Goal: Task Accomplishment & Management: Use online tool/utility

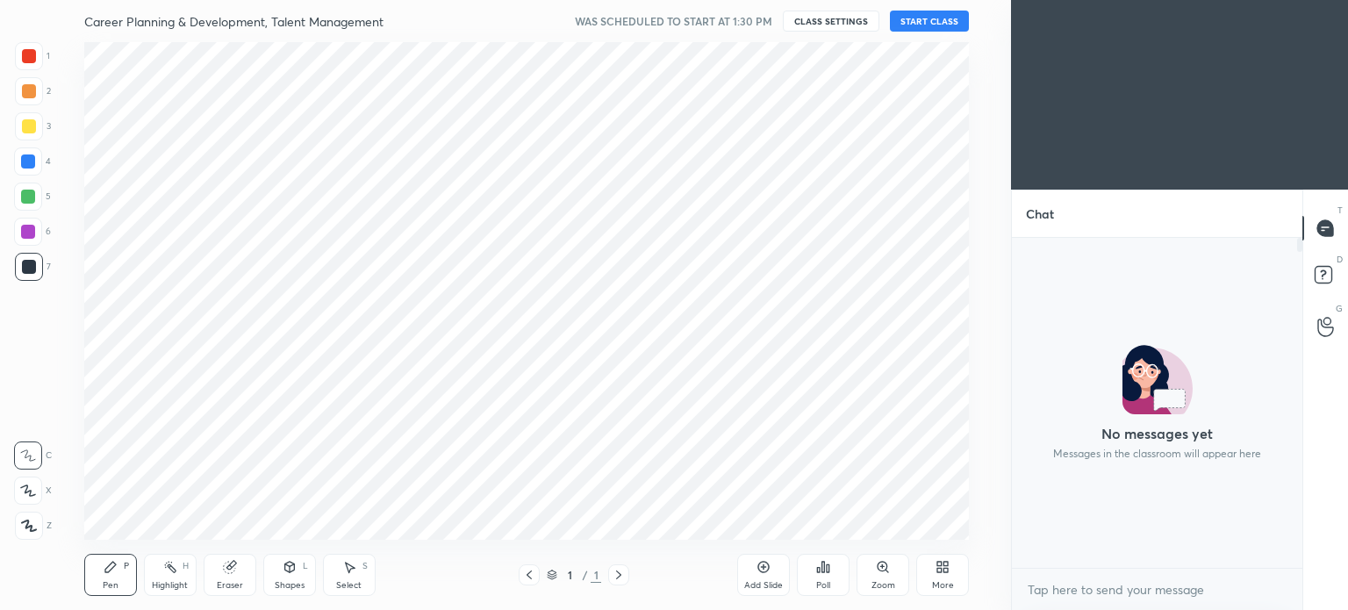
scroll to position [6, 5]
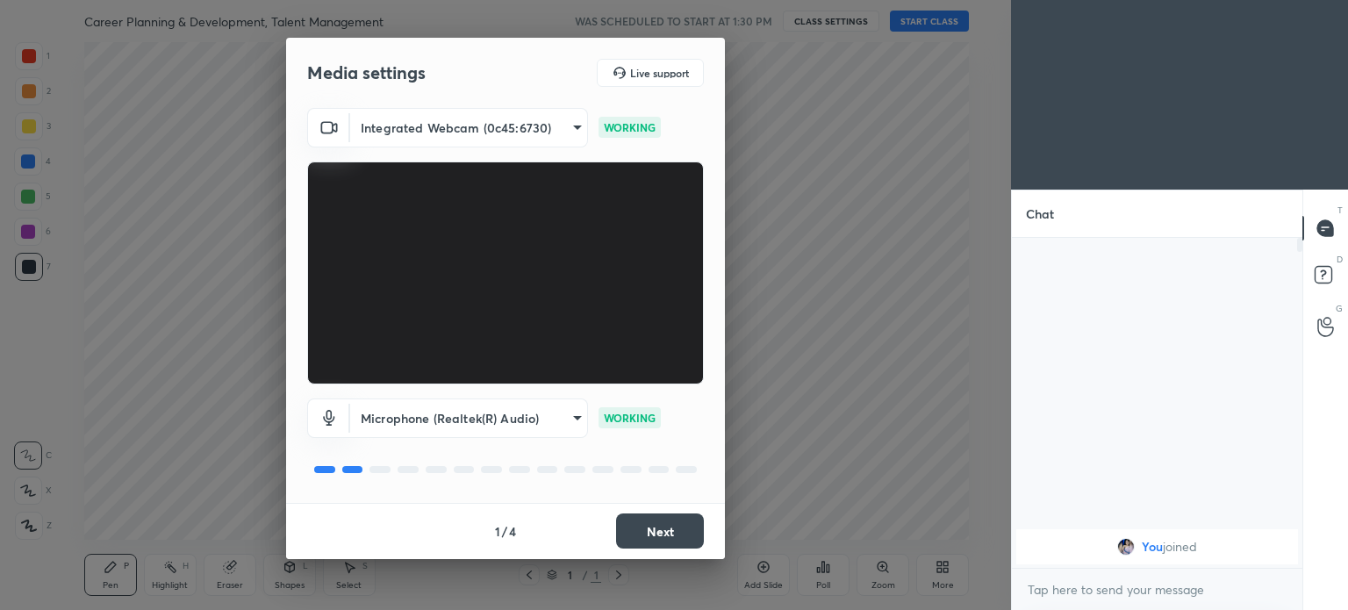
click at [648, 529] on button "Next" at bounding box center [660, 531] width 88 height 35
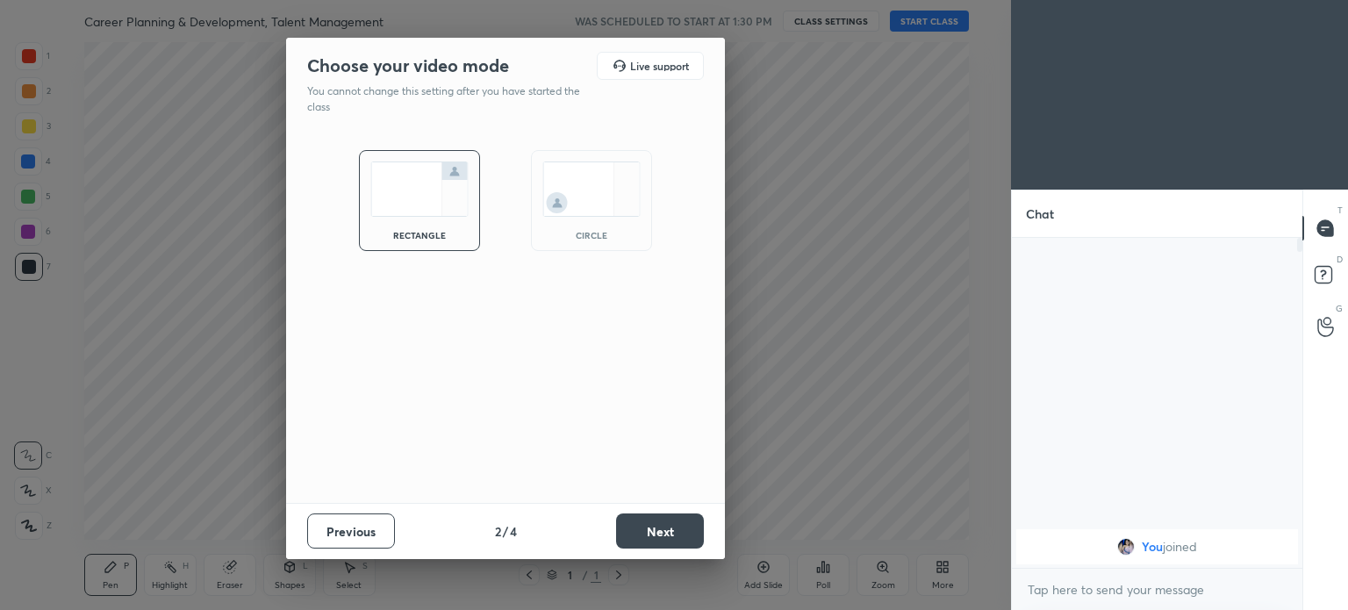
click at [581, 201] on img at bounding box center [591, 189] width 98 height 55
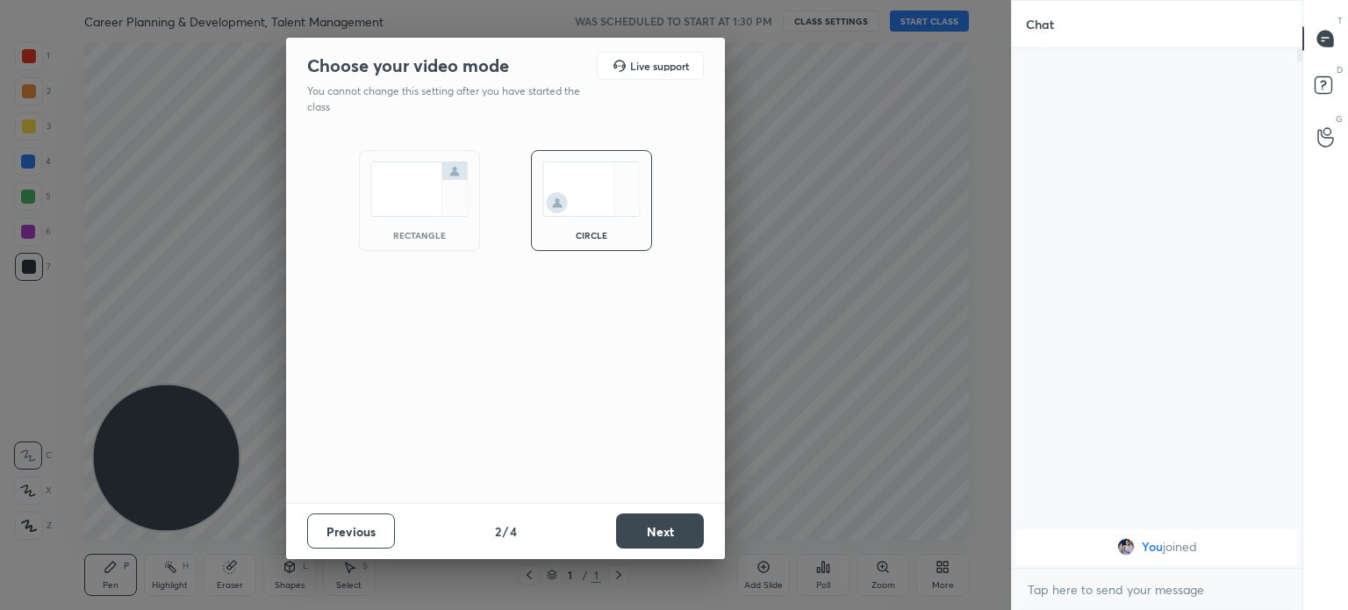
click at [645, 528] on button "Next" at bounding box center [660, 531] width 88 height 35
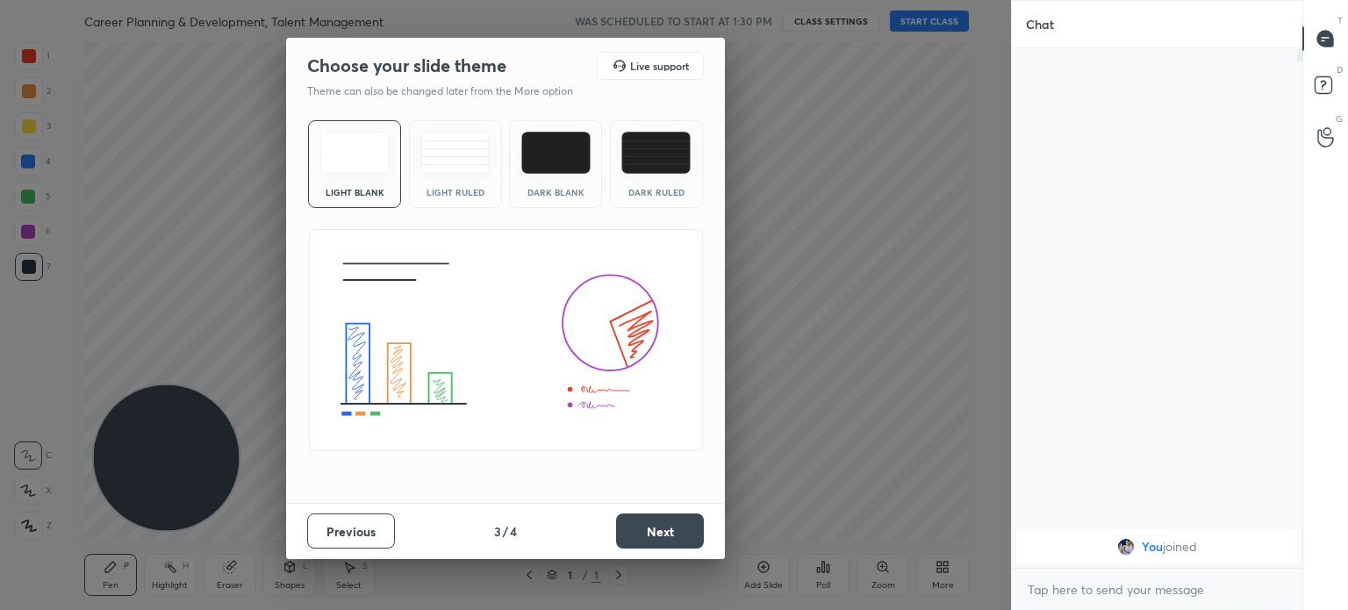
click at [361, 169] on img at bounding box center [354, 153] width 69 height 42
click at [657, 528] on button "Next" at bounding box center [660, 531] width 88 height 35
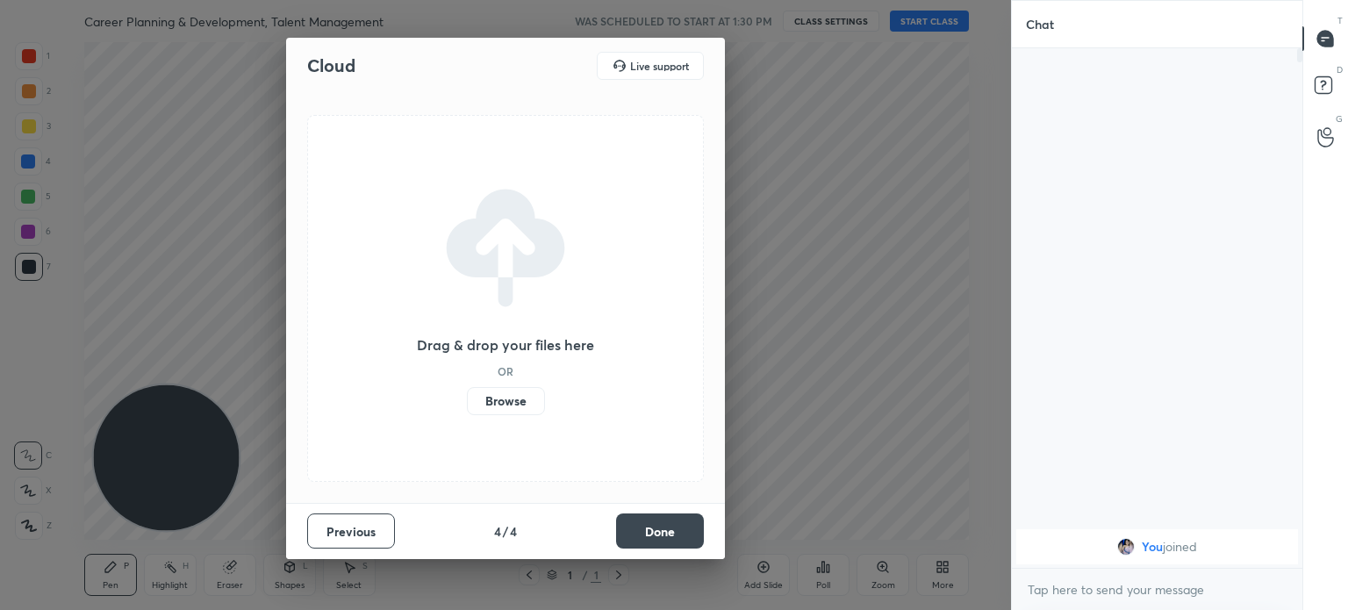
click at [506, 404] on label "Browse" at bounding box center [506, 401] width 78 height 28
click at [467, 404] on input "Browse" at bounding box center [467, 401] width 0 height 28
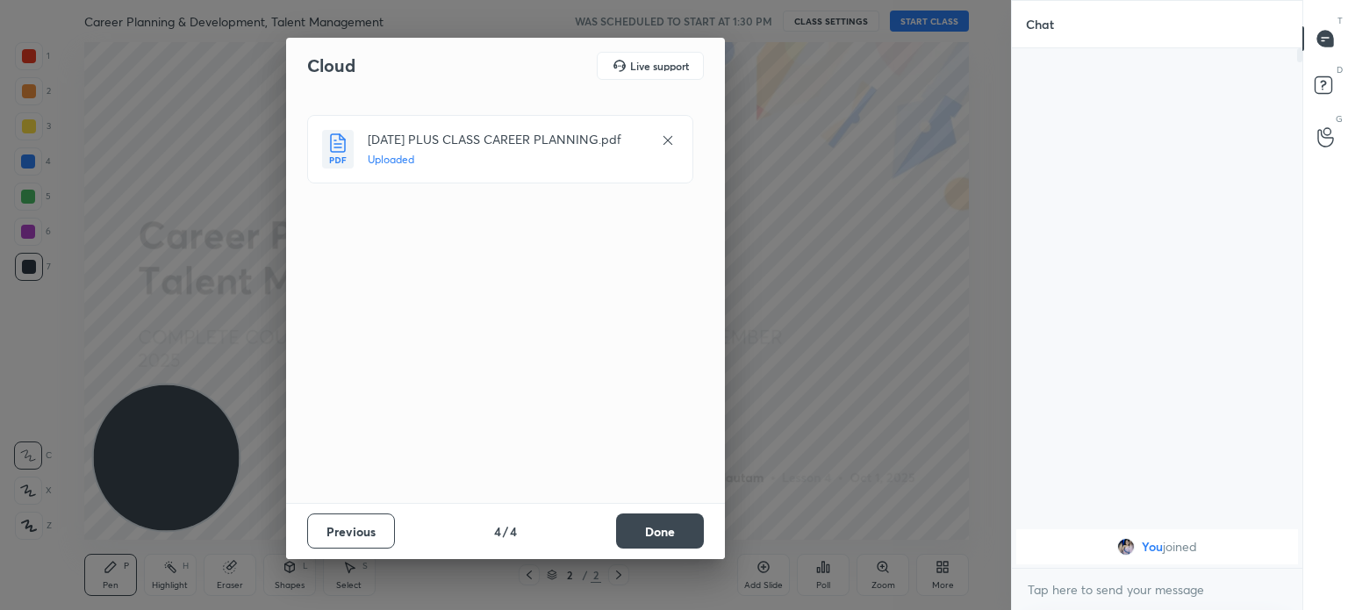
click at [665, 534] on button "Done" at bounding box center [660, 531] width 88 height 35
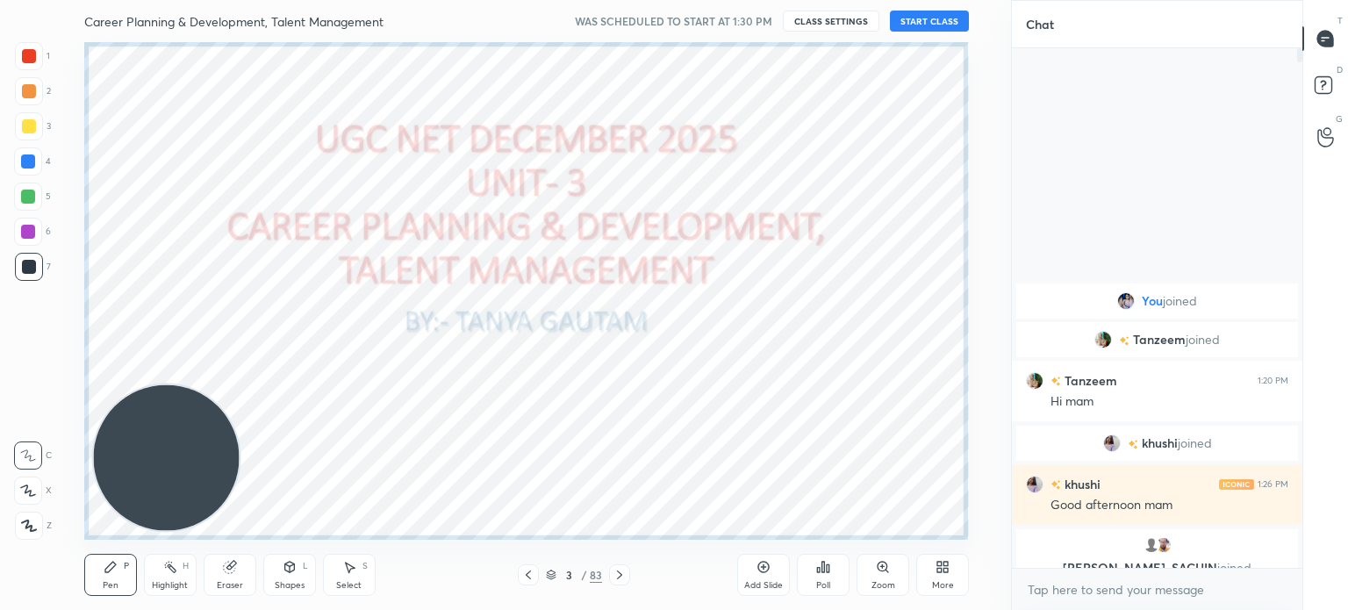
click at [927, 18] on button "START CLASS" at bounding box center [929, 21] width 79 height 21
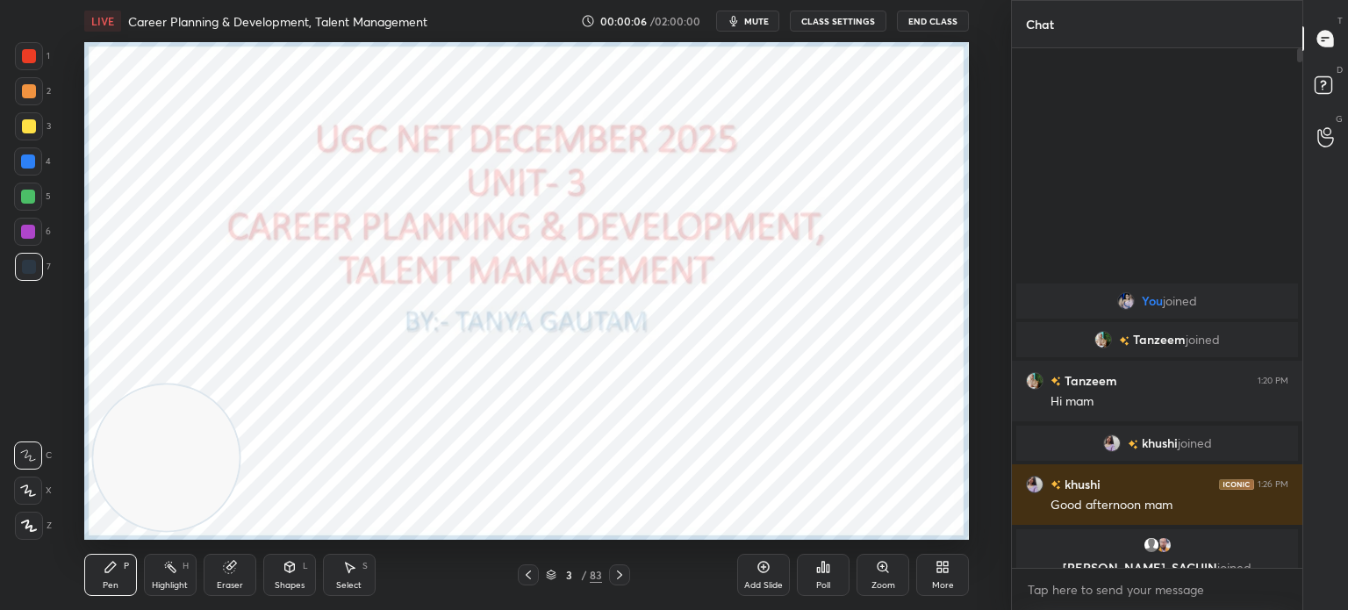
click at [526, 576] on icon at bounding box center [528, 575] width 14 height 14
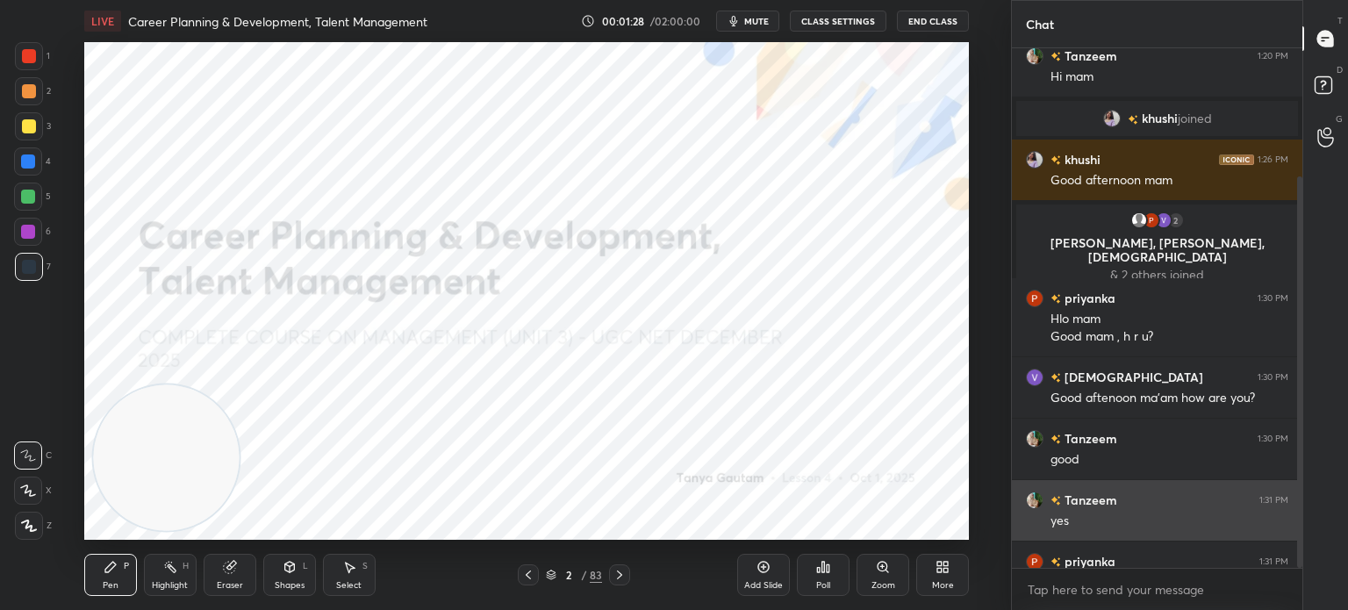
scroll to position [170, 0]
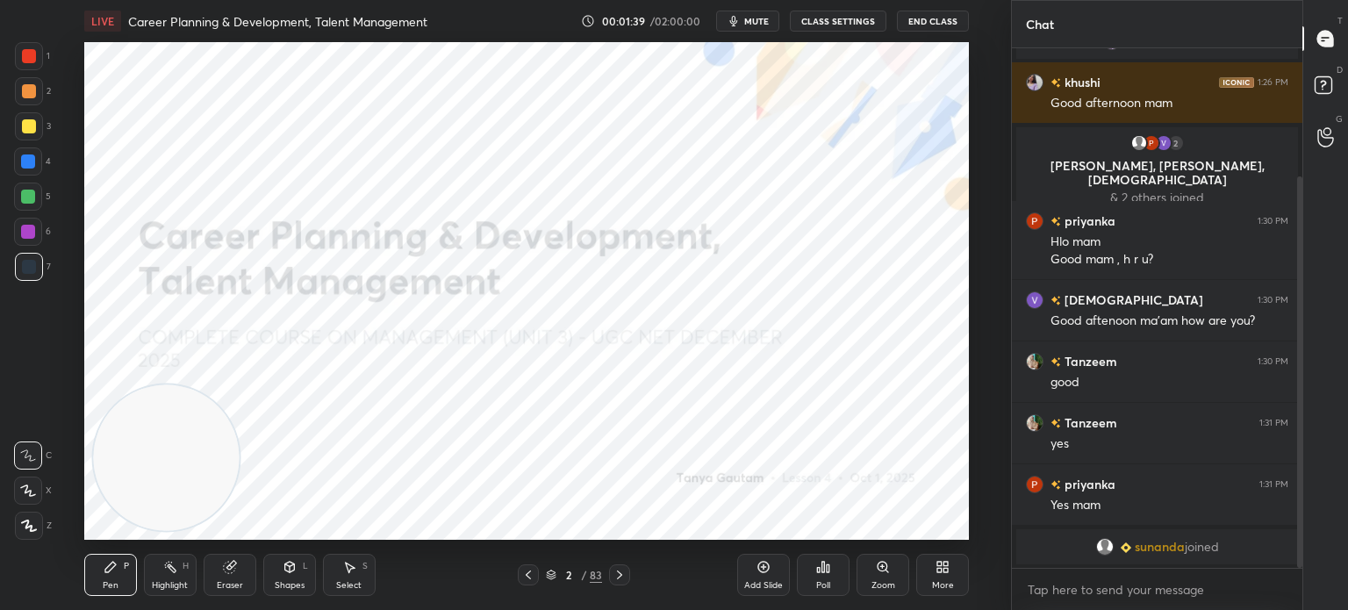
click at [621, 571] on icon at bounding box center [620, 575] width 14 height 14
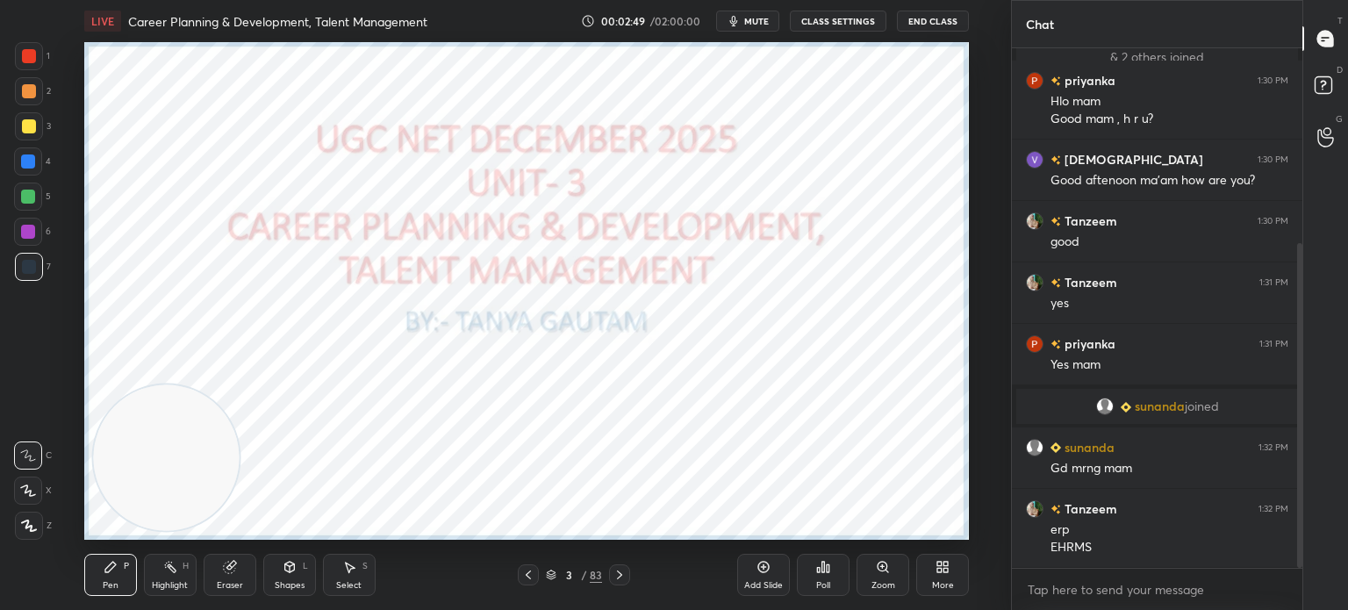
scroll to position [355, 0]
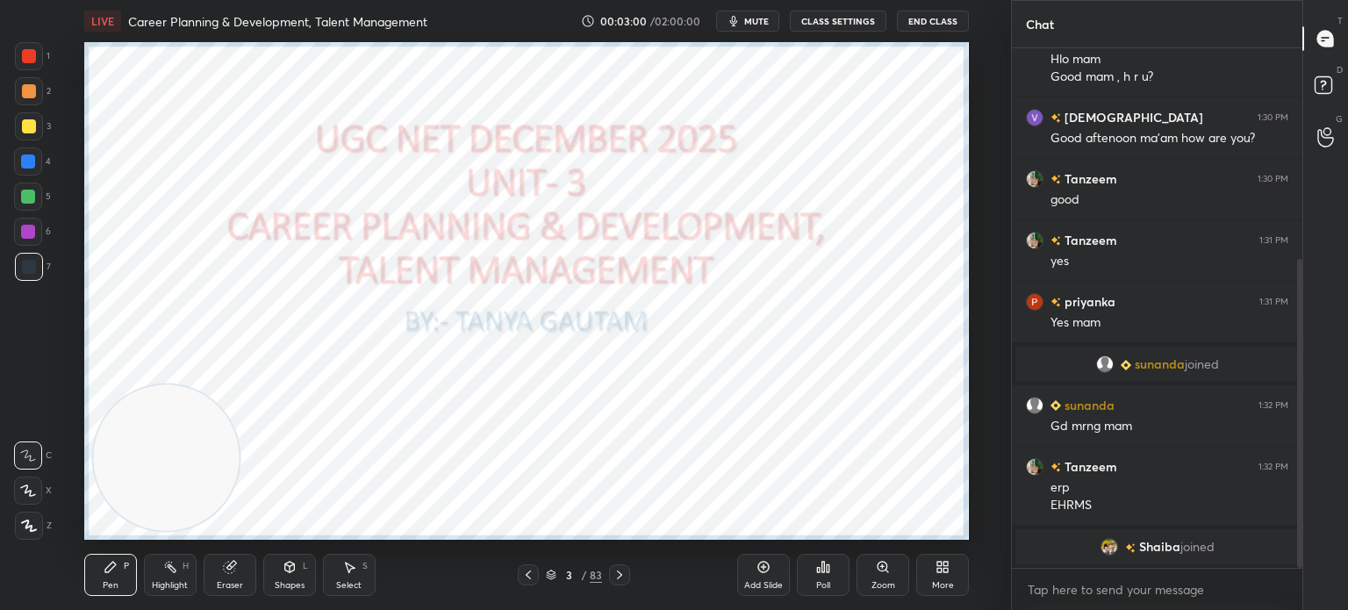
click at [621, 571] on icon at bounding box center [620, 575] width 14 height 14
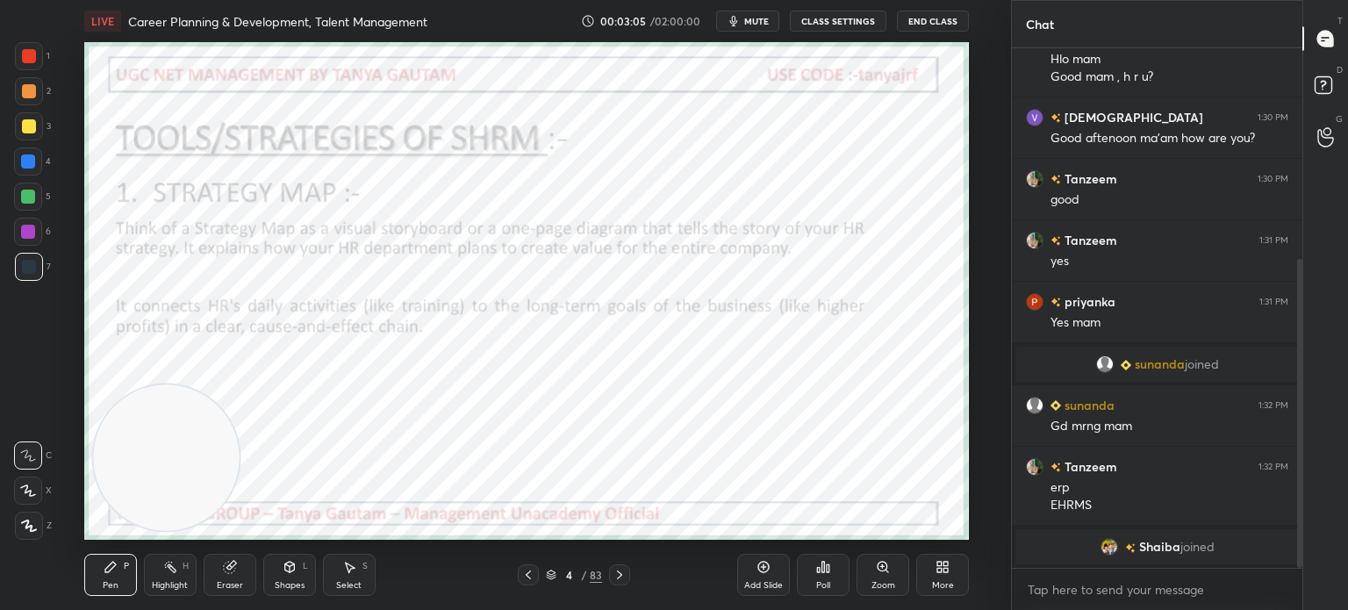
click at [761, 576] on div "Add Slide" at bounding box center [763, 575] width 53 height 42
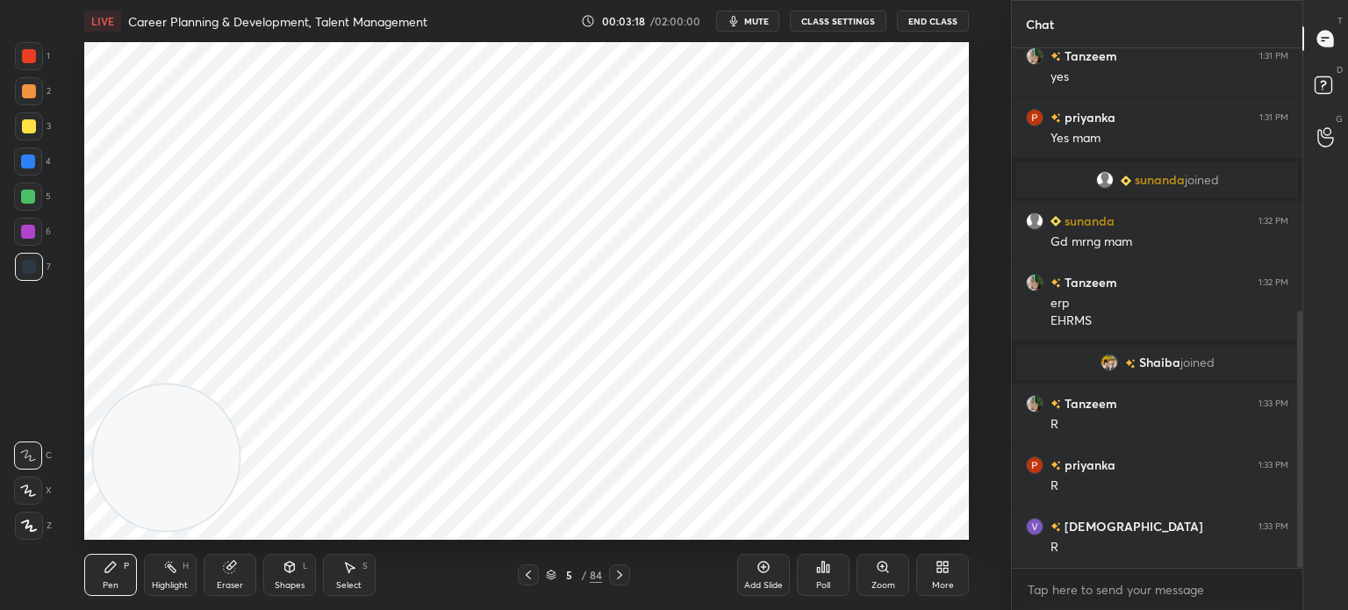
scroll to position [590, 0]
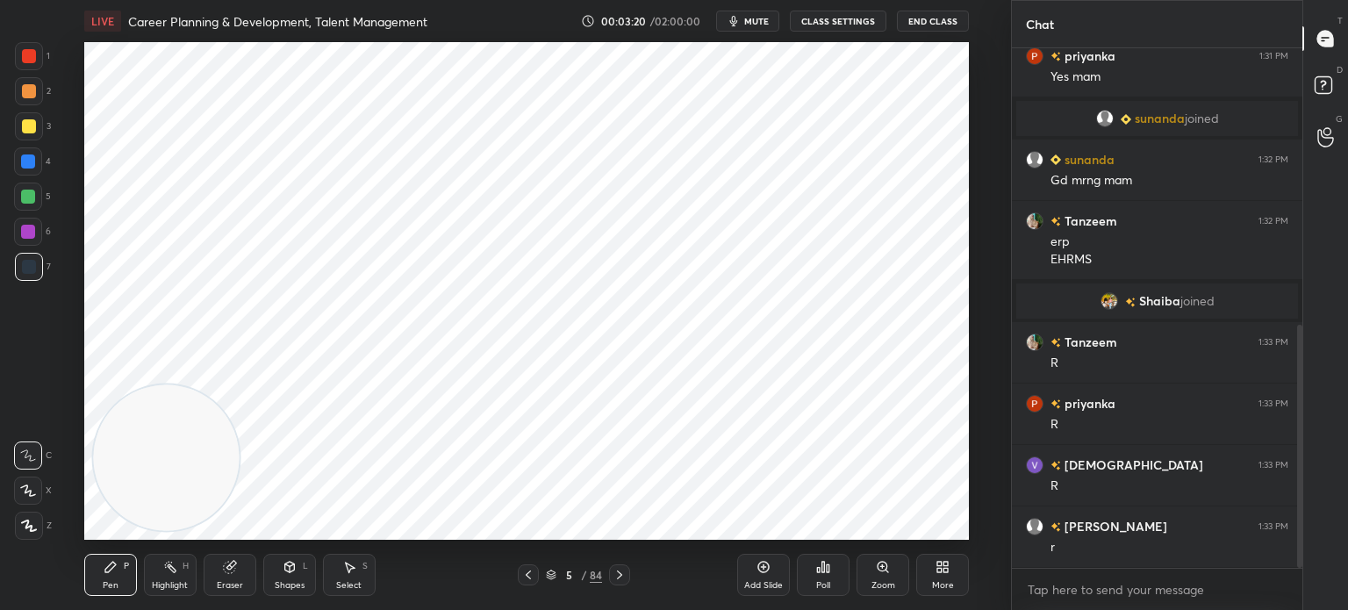
click at [32, 61] on div at bounding box center [29, 56] width 14 height 14
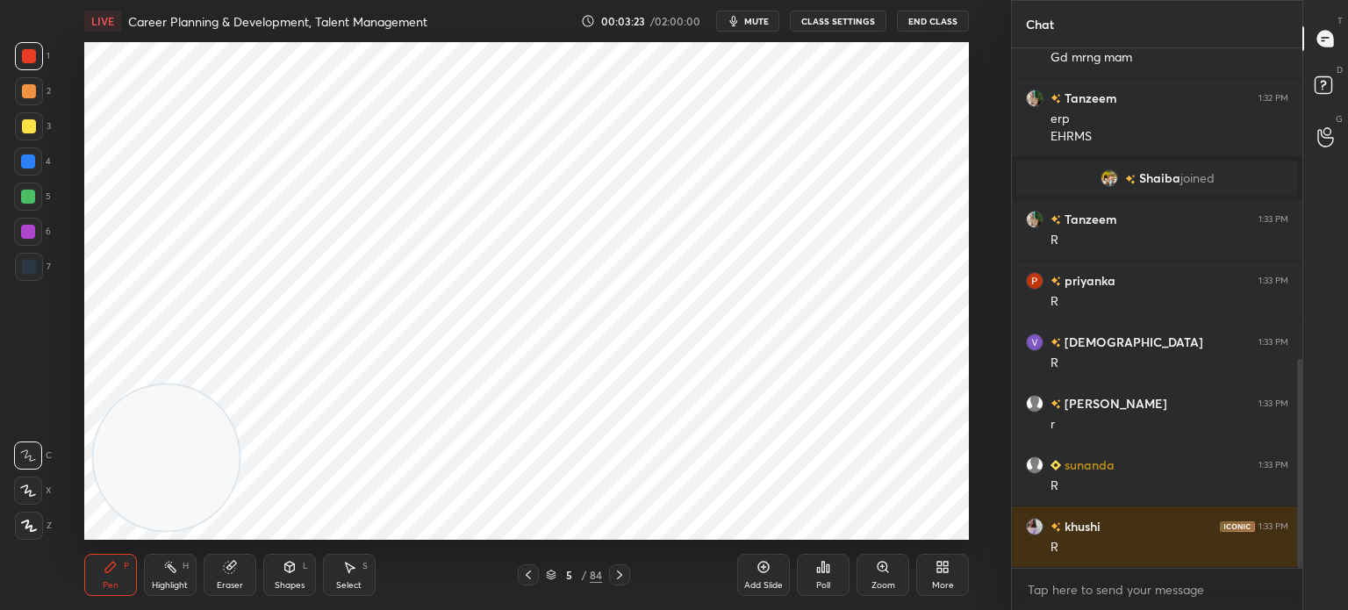
scroll to position [774, 0]
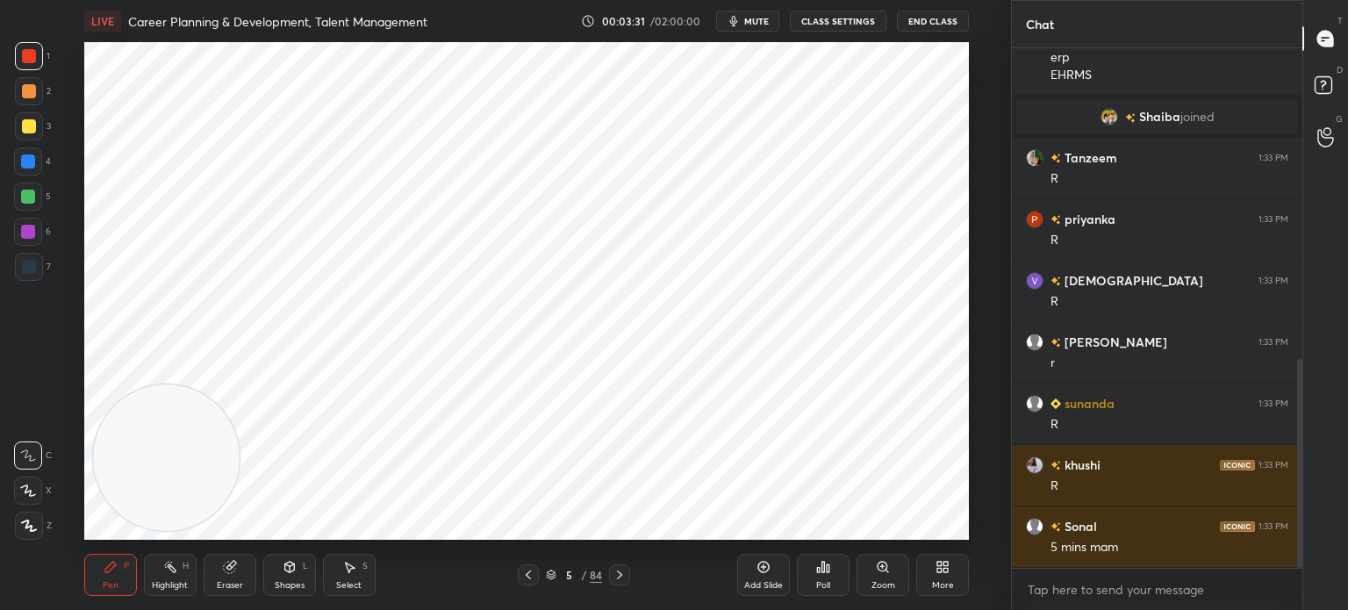
click at [34, 530] on icon at bounding box center [29, 526] width 14 height 11
click at [25, 526] on icon at bounding box center [29, 526] width 16 height 12
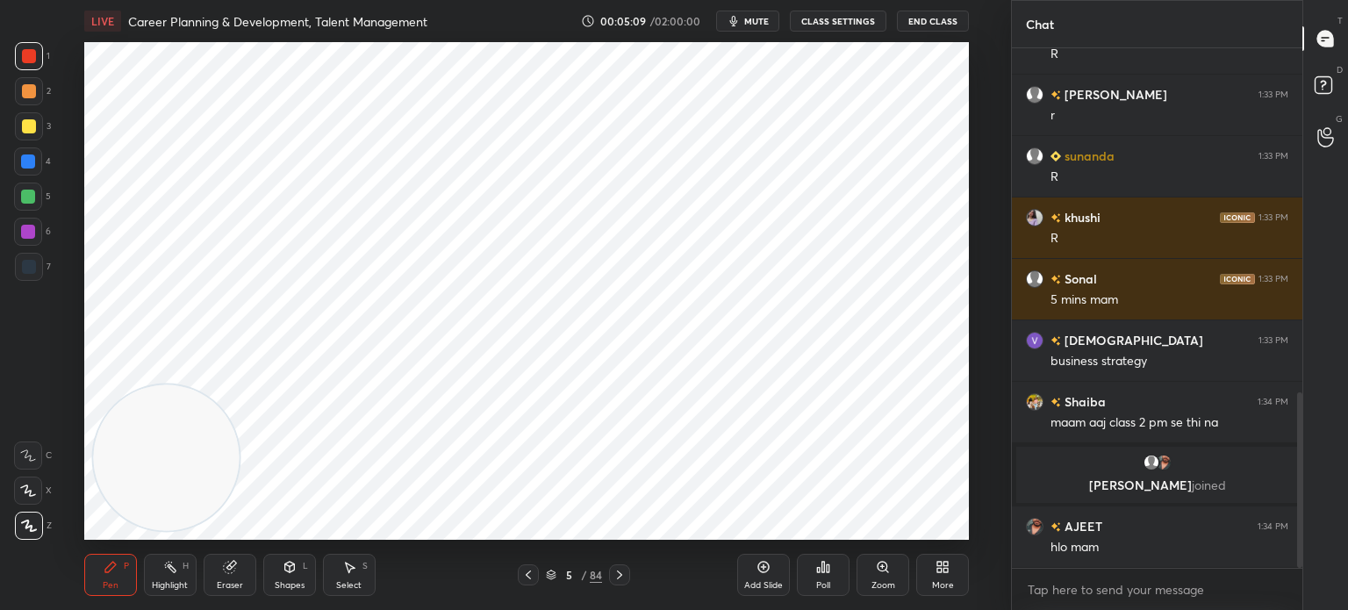
scroll to position [1081, 0]
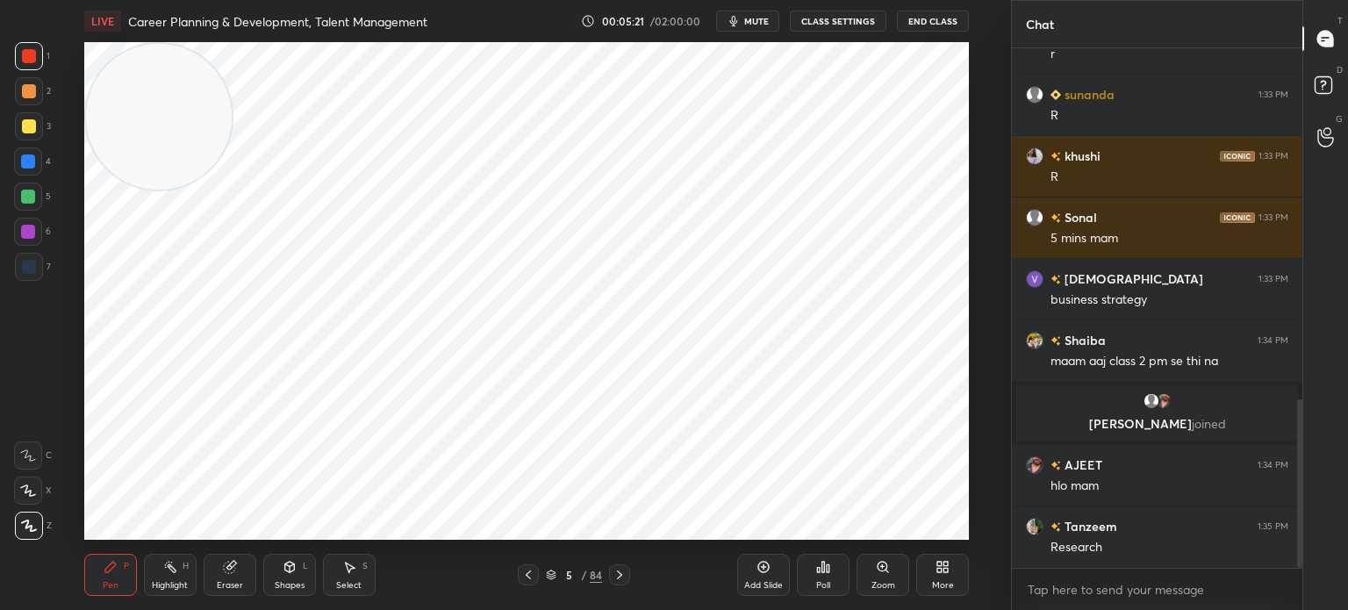
drag, startPoint x: 186, startPoint y: 475, endPoint x: 106, endPoint y: 103, distance: 380.7
click at [106, 103] on video at bounding box center [159, 117] width 146 height 146
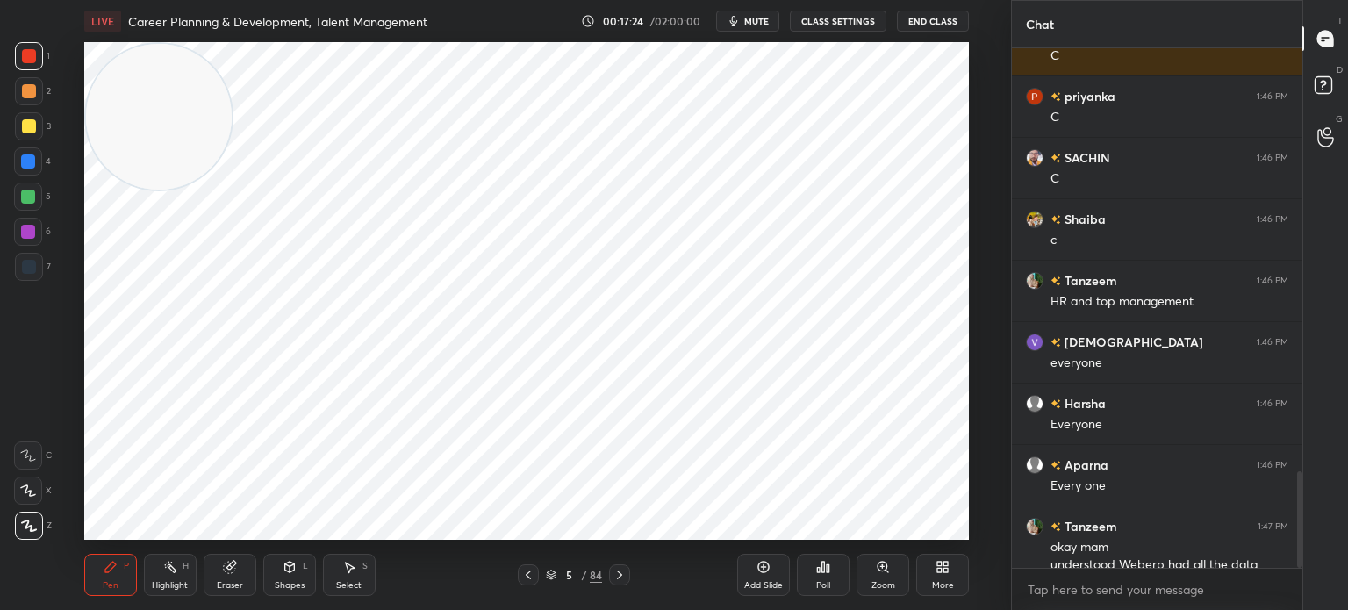
scroll to position [2281, 0]
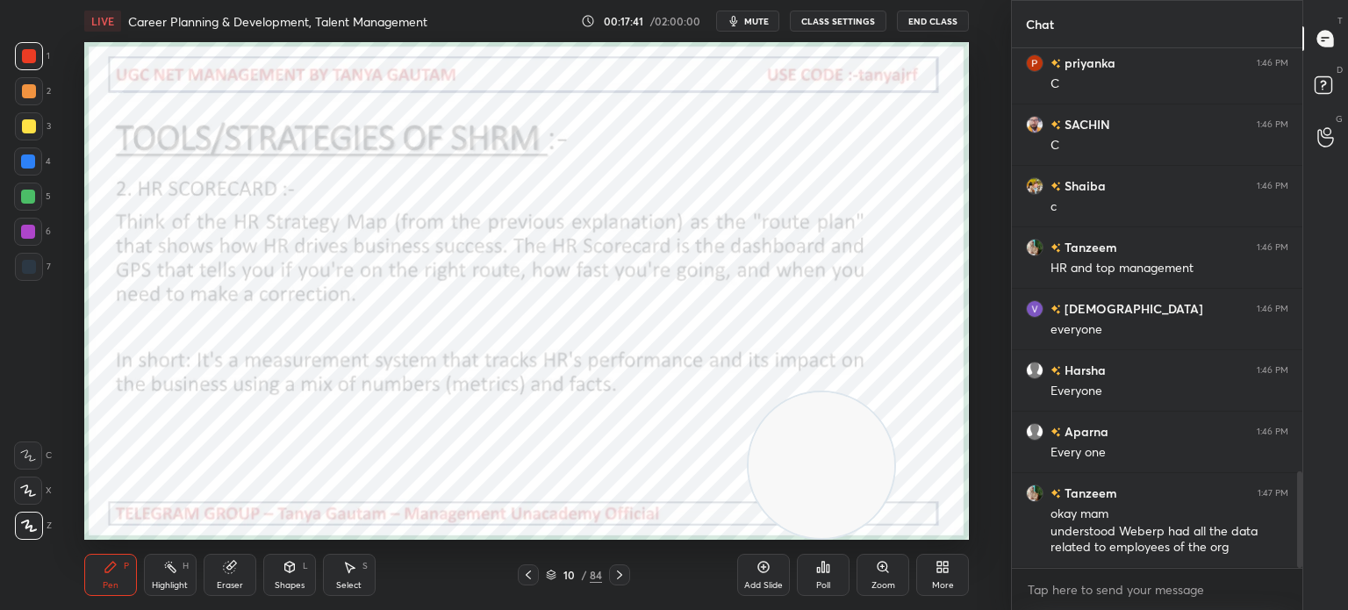
drag, startPoint x: 138, startPoint y: 132, endPoint x: 801, endPoint y: 499, distance: 758.3
click at [801, 499] on video at bounding box center [822, 465] width 146 height 146
click at [758, 22] on span "mute" at bounding box center [756, 21] width 25 height 12
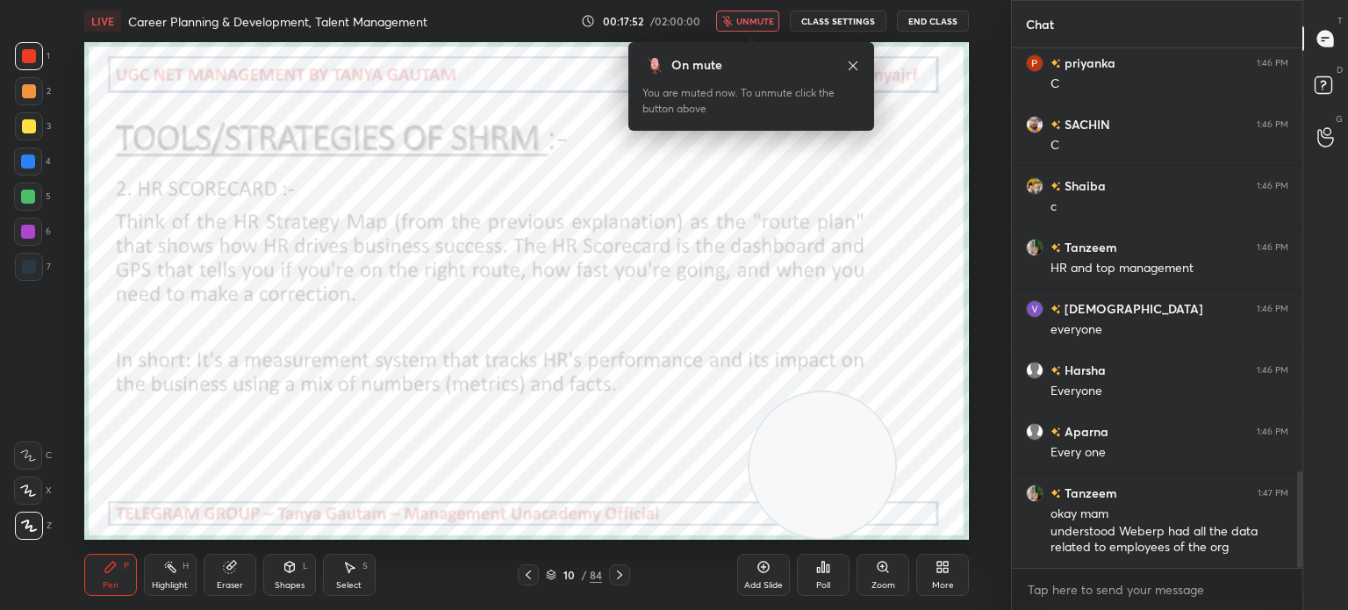
click at [760, 17] on span "unmute" at bounding box center [755, 21] width 38 height 12
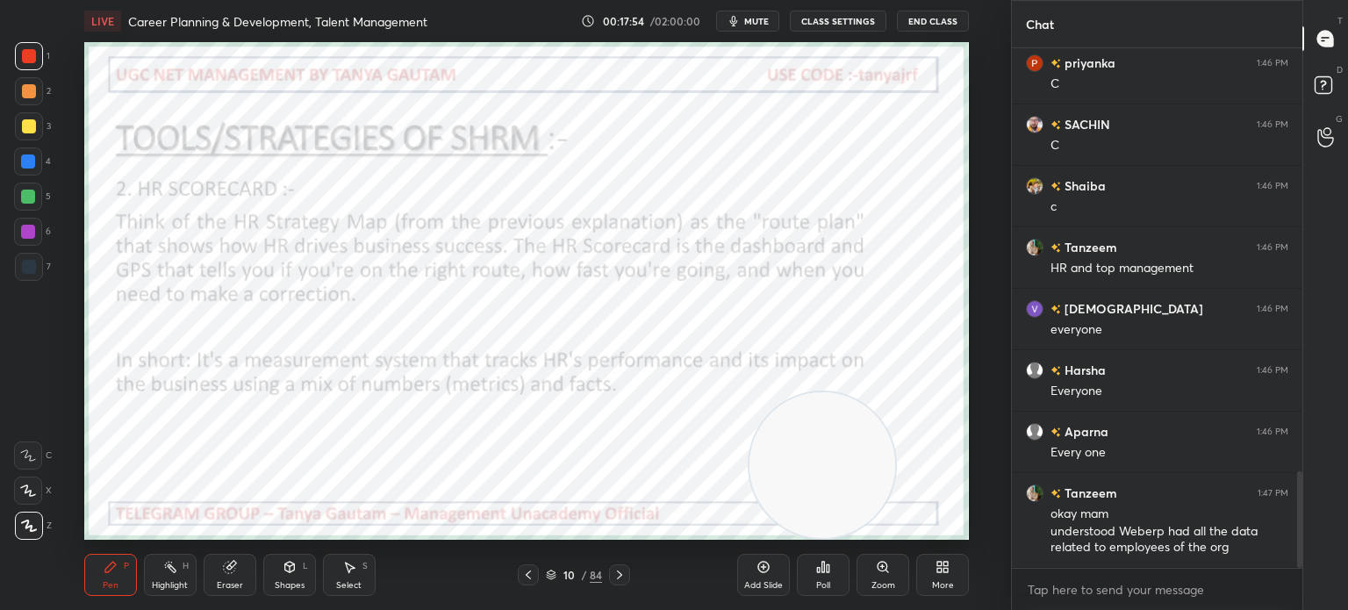
click at [769, 577] on div "Add Slide" at bounding box center [763, 575] width 53 height 42
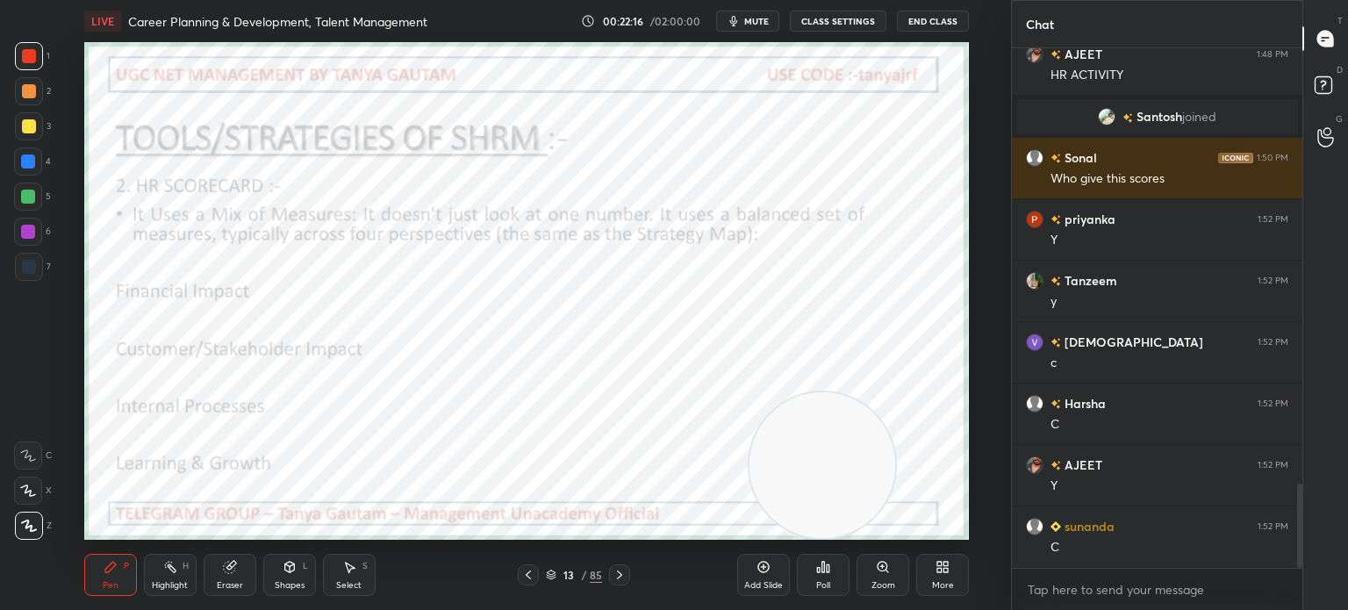
scroll to position [2669, 0]
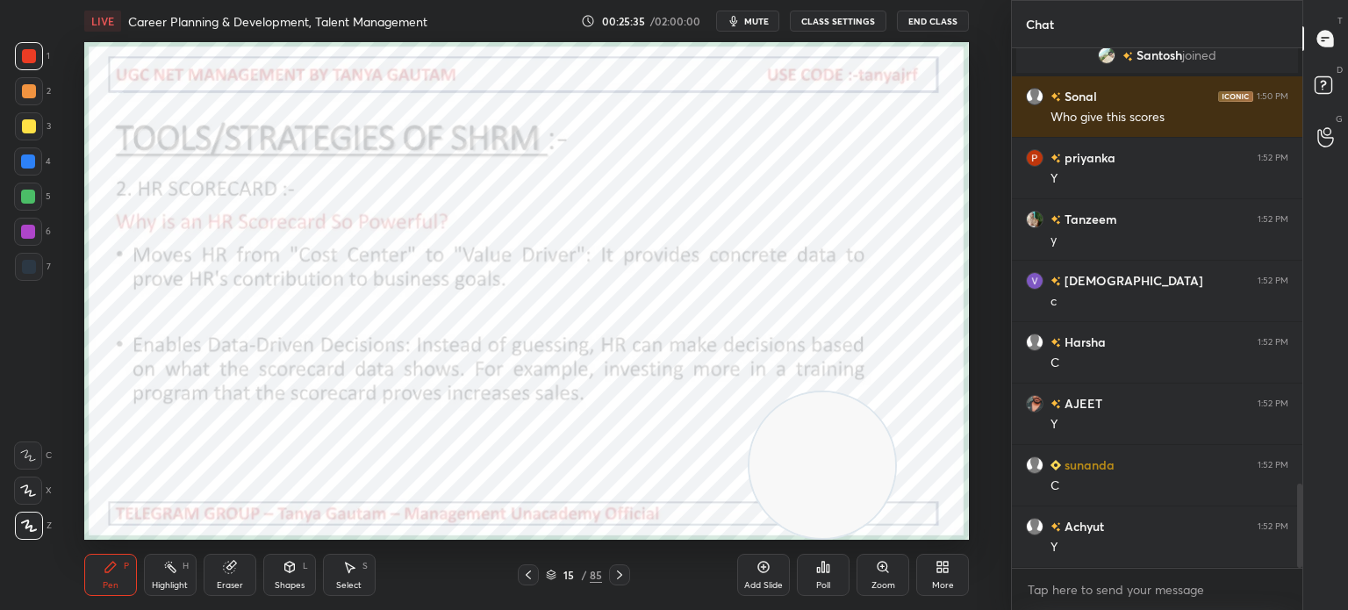
click at [772, 571] on div "Add Slide" at bounding box center [763, 575] width 53 height 42
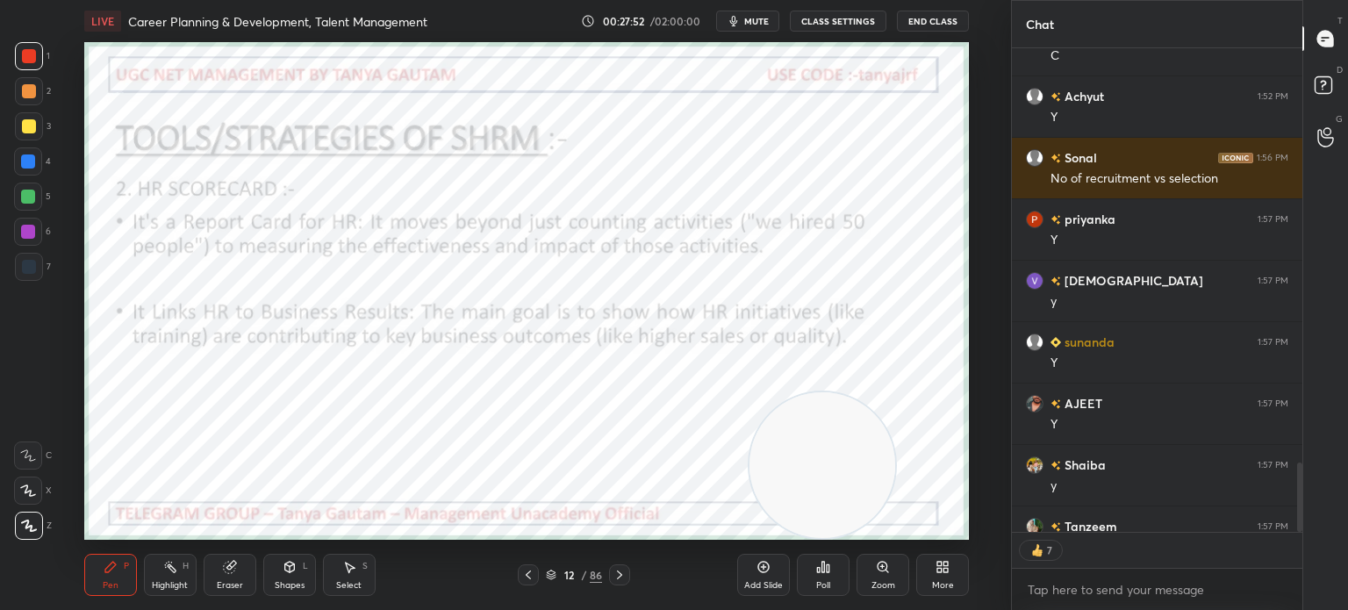
scroll to position [3195, 0]
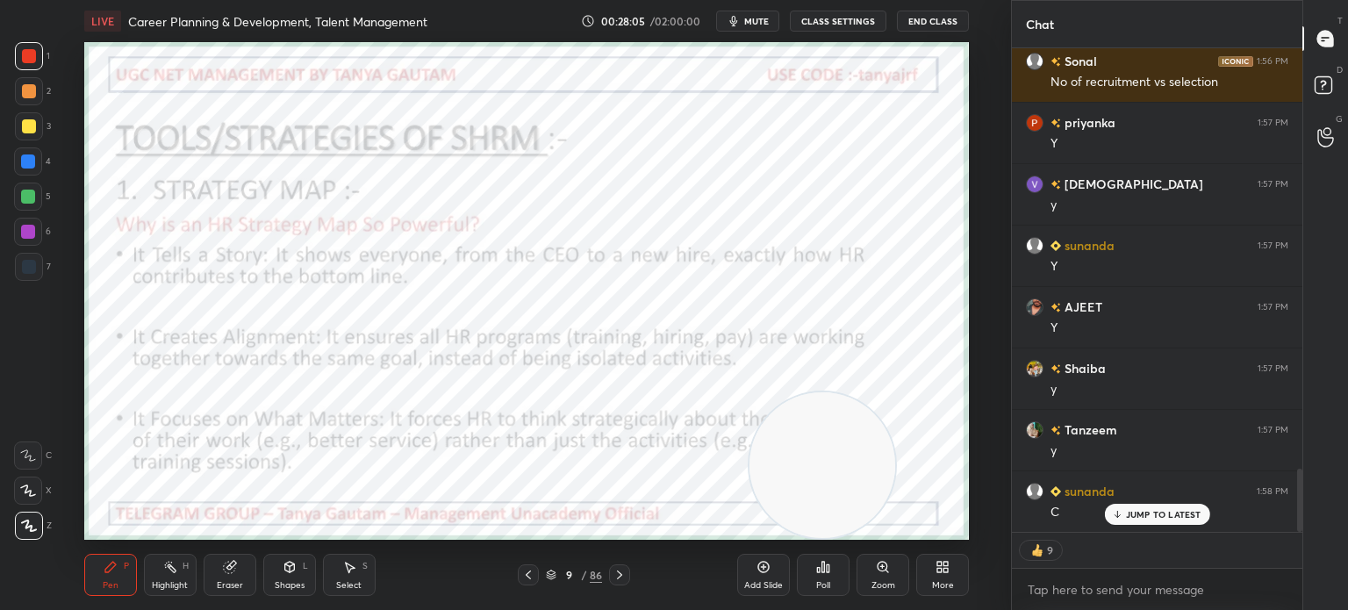
type textarea "x"
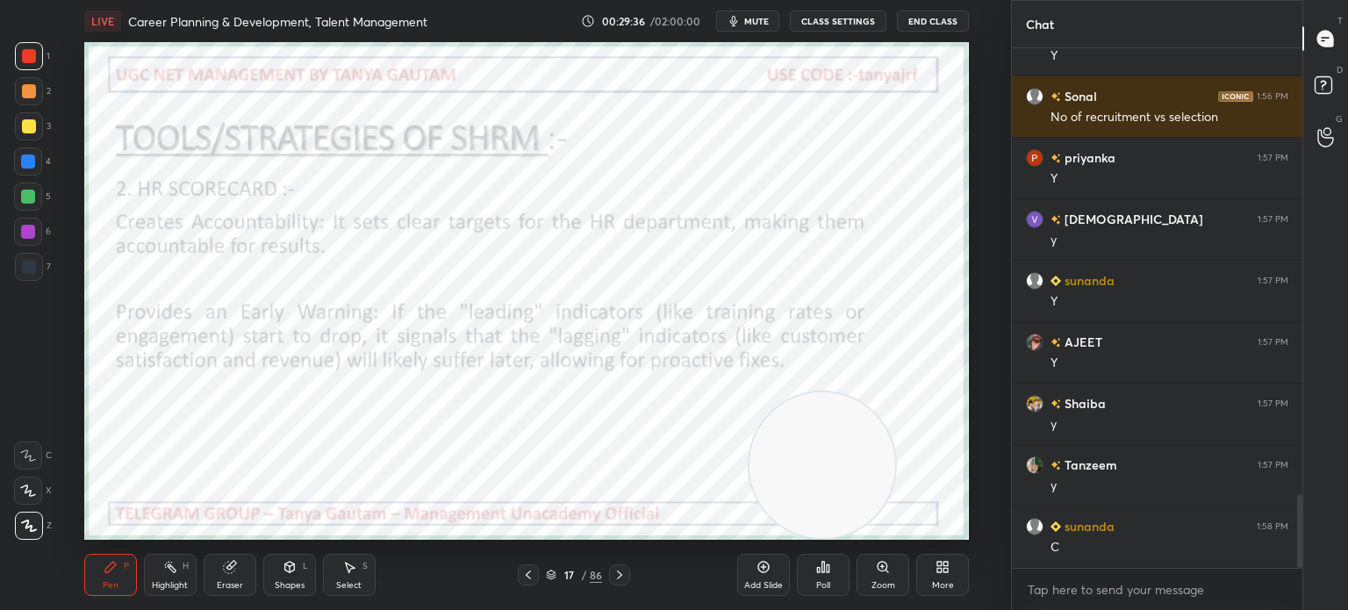
scroll to position [3202, 0]
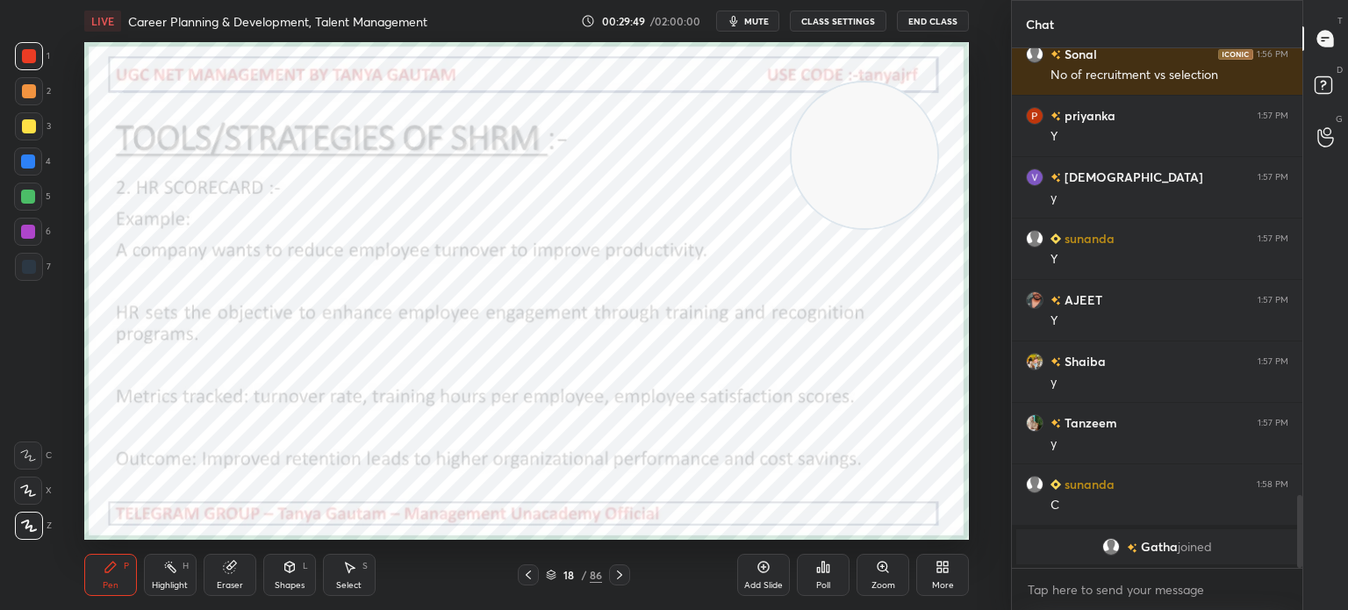
drag, startPoint x: 833, startPoint y: 473, endPoint x: 875, endPoint y: 162, distance: 314.5
click at [875, 162] on video at bounding box center [865, 156] width 146 height 146
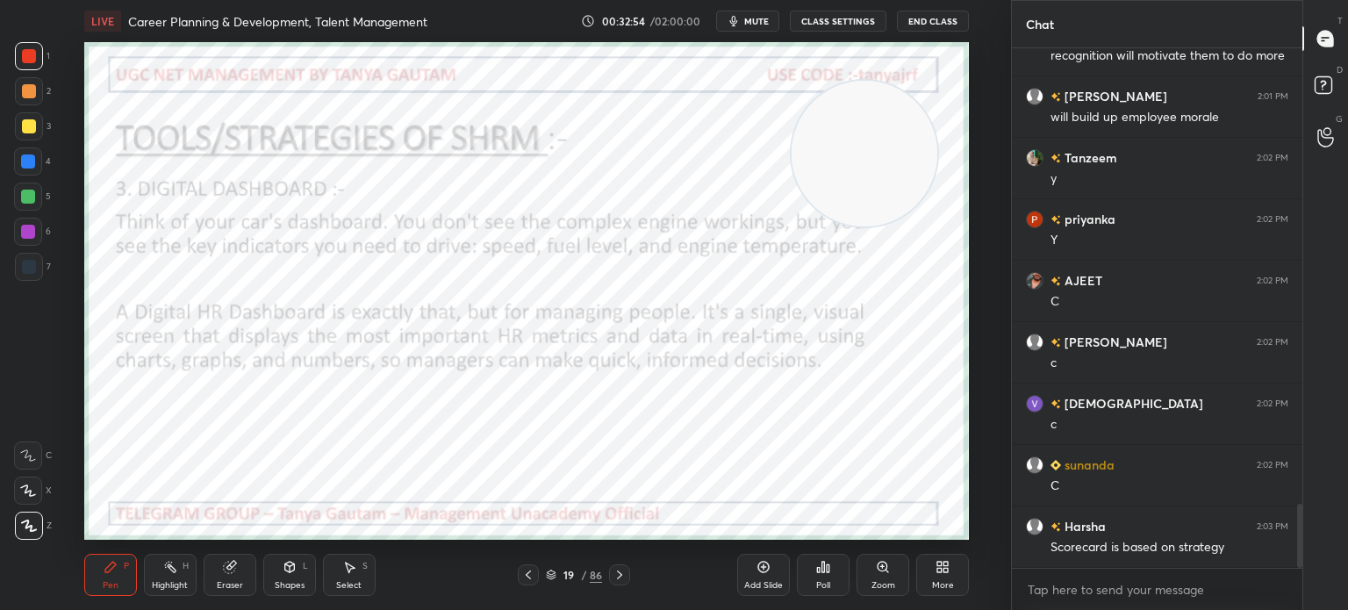
scroll to position [3759, 0]
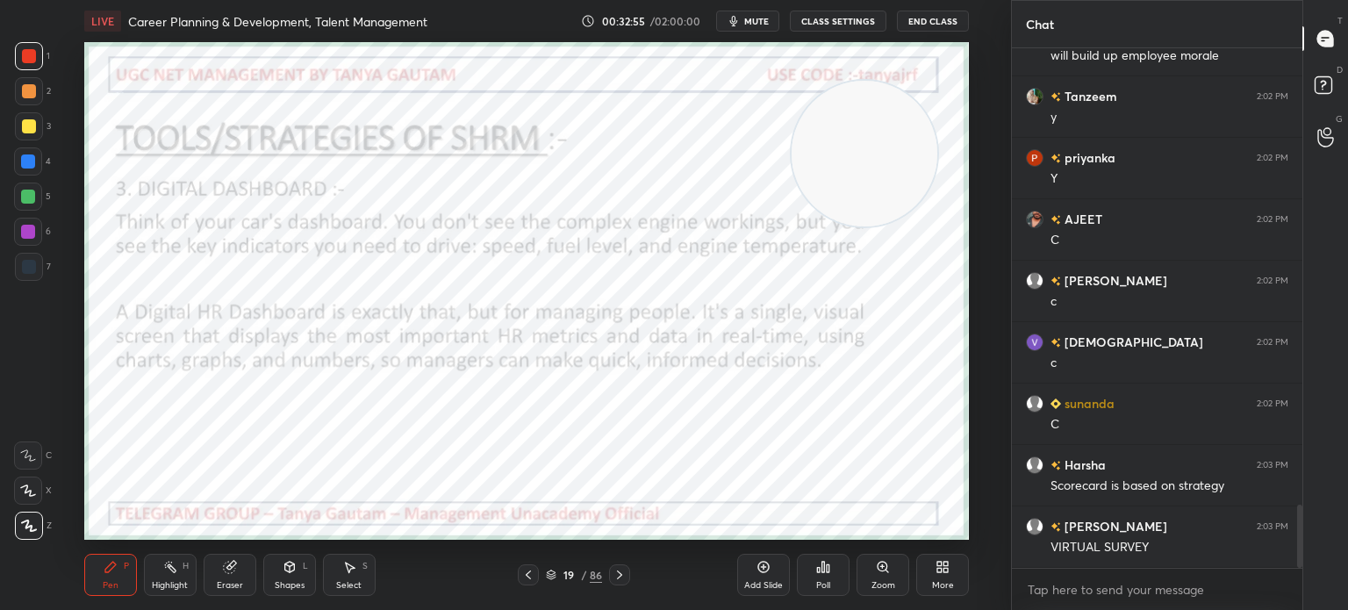
click at [760, 571] on icon at bounding box center [763, 567] width 11 height 11
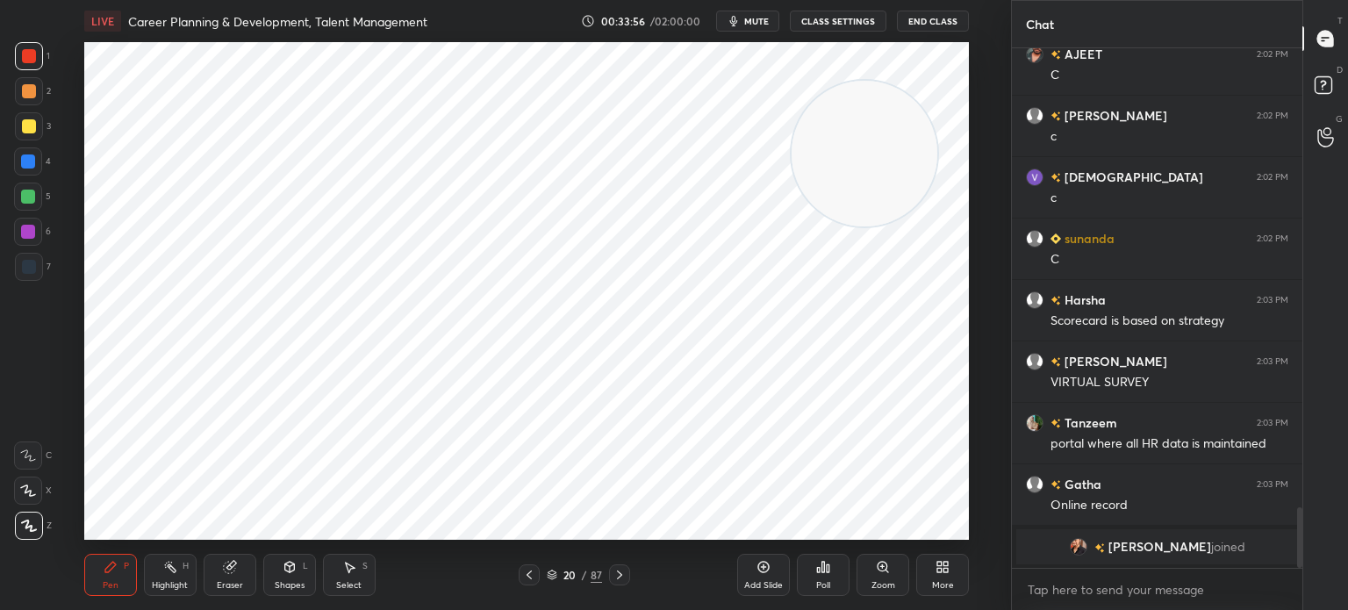
scroll to position [3673, 0]
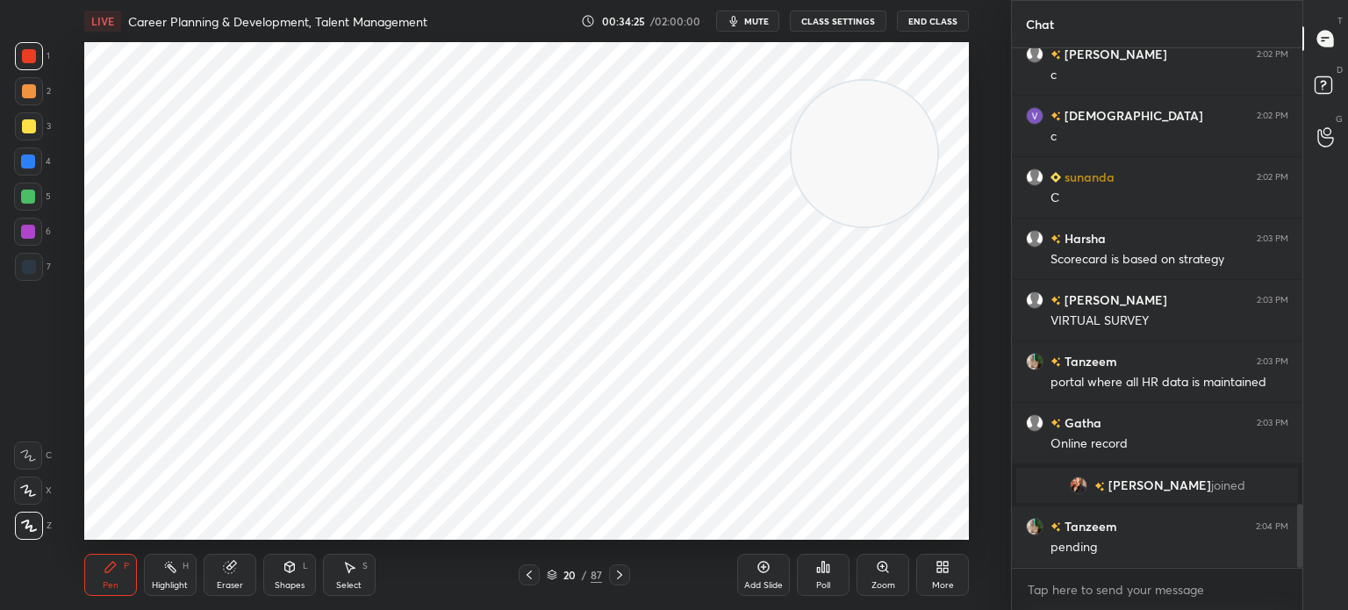
click at [769, 578] on div "Add Slide" at bounding box center [763, 575] width 53 height 42
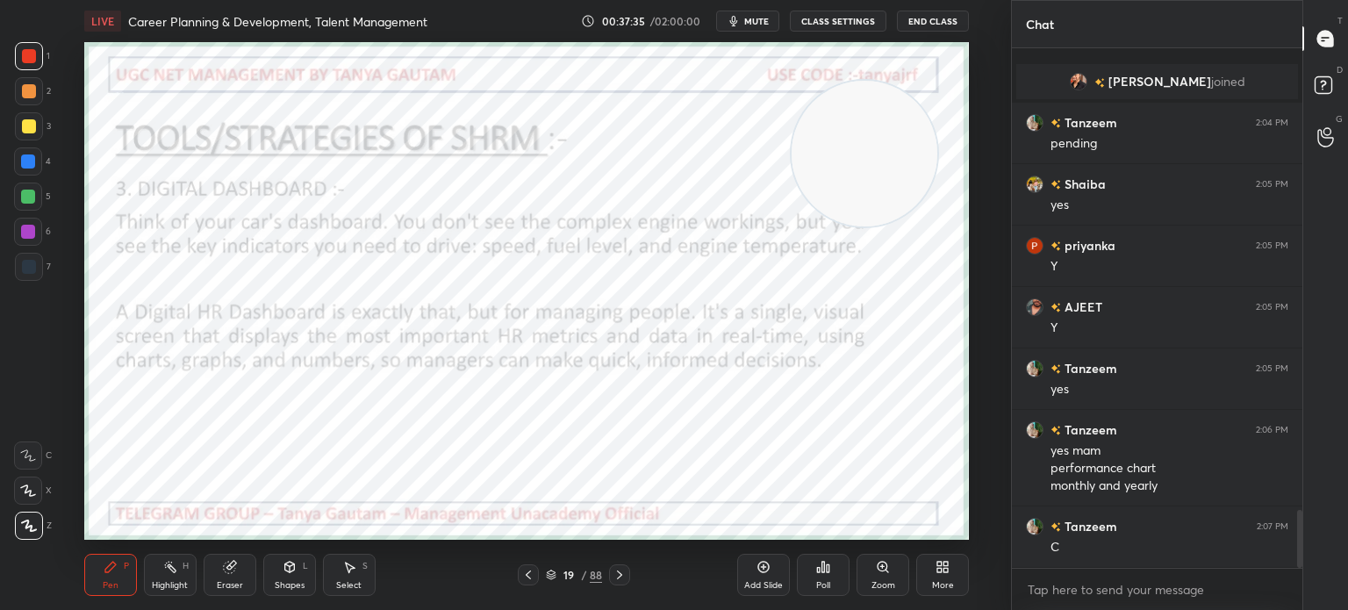
scroll to position [4138, 0]
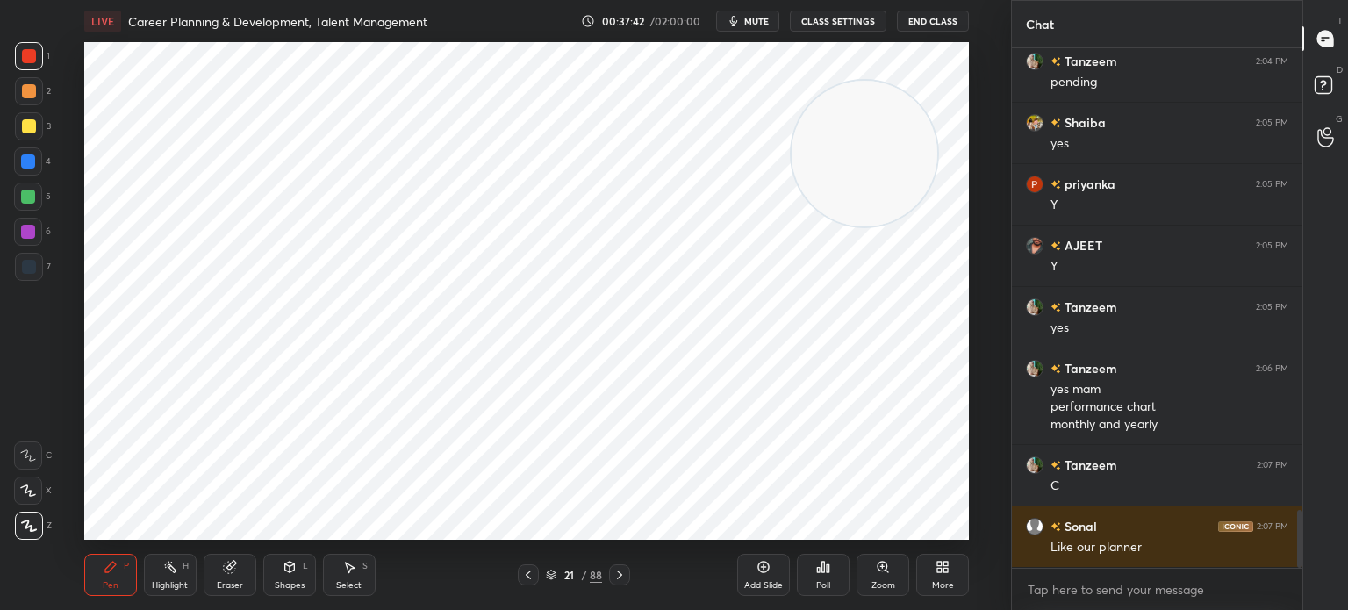
click at [623, 578] on icon at bounding box center [620, 575] width 14 height 14
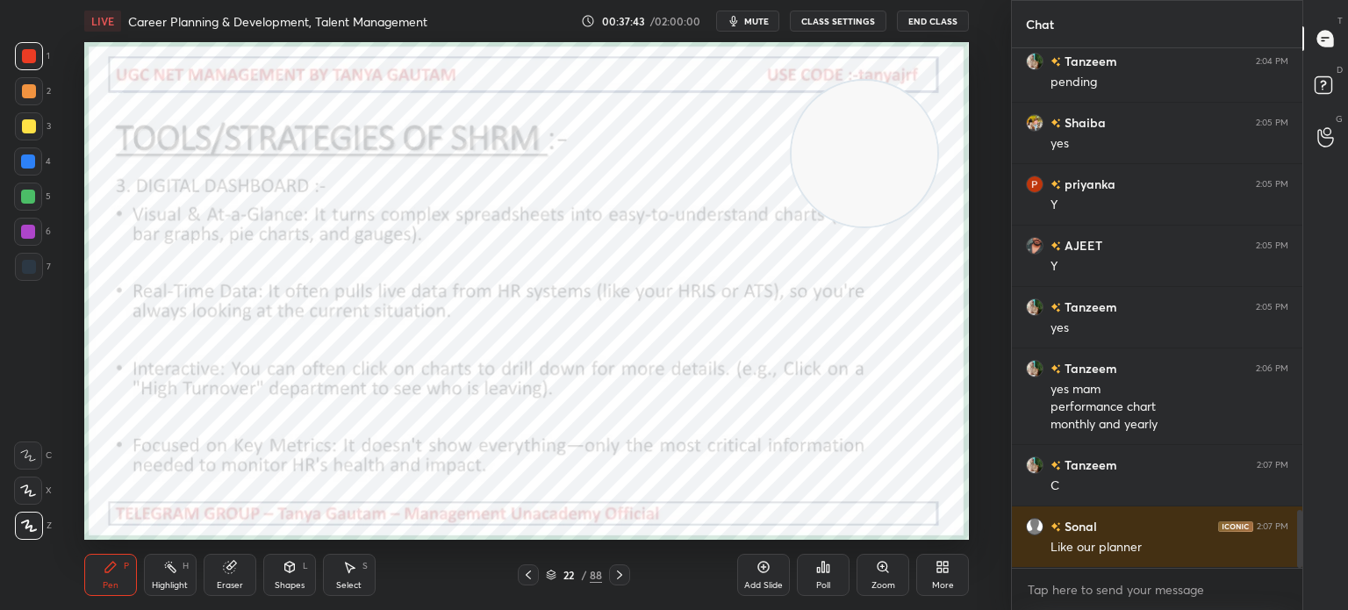
click at [526, 586] on div at bounding box center [528, 574] width 21 height 21
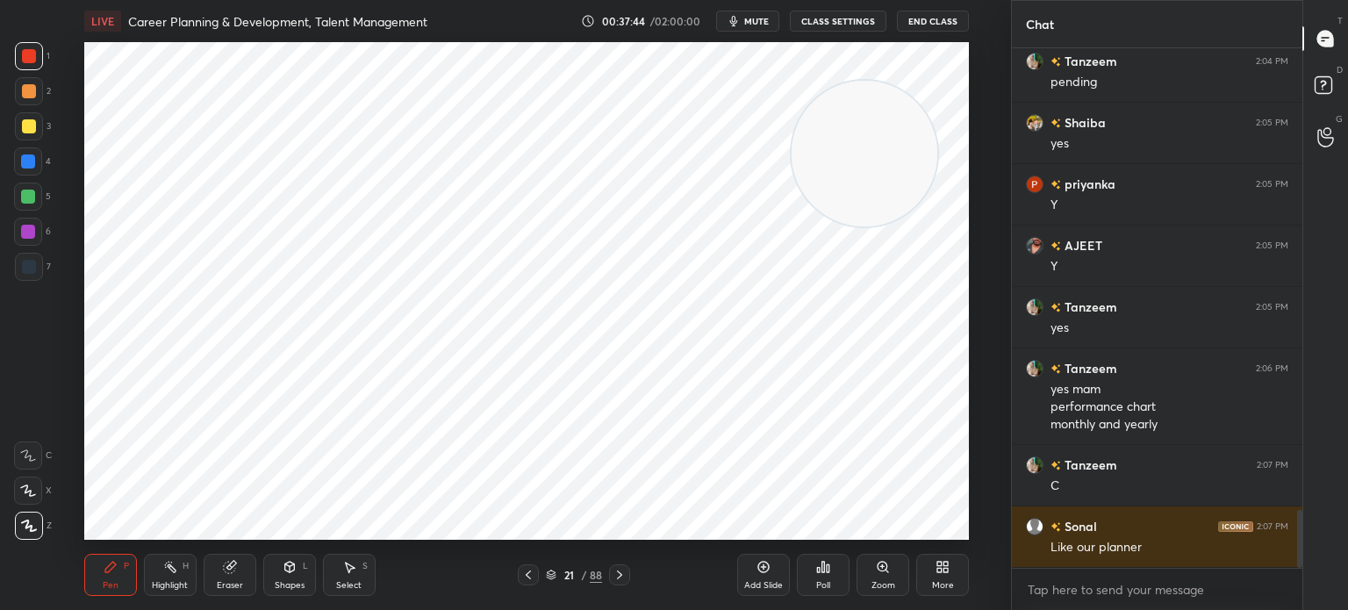
click at [765, 581] on div "Add Slide" at bounding box center [763, 585] width 39 height 9
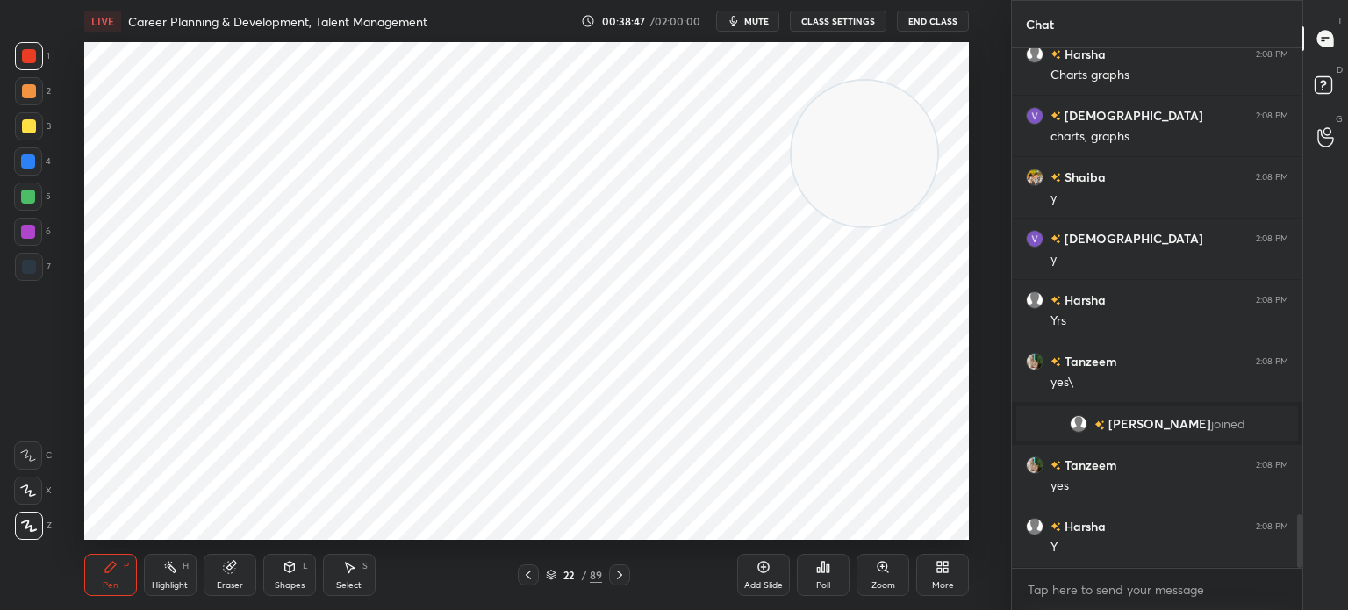
scroll to position [4551, 0]
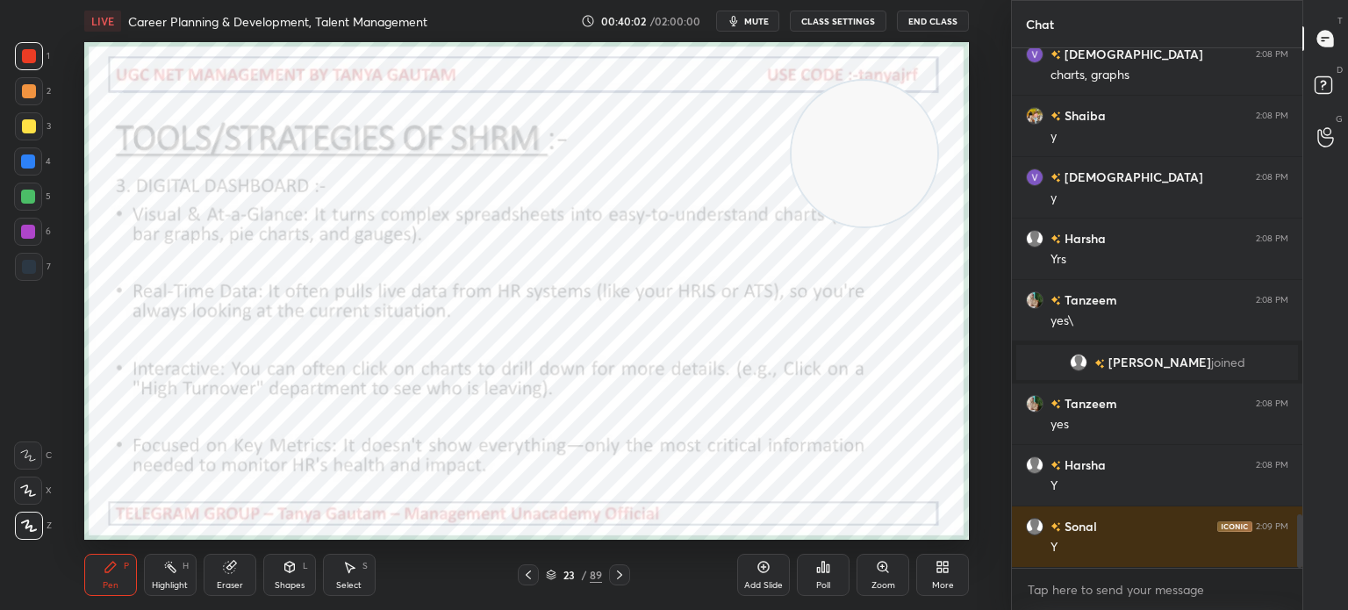
click at [765, 581] on div "Add Slide" at bounding box center [763, 585] width 39 height 9
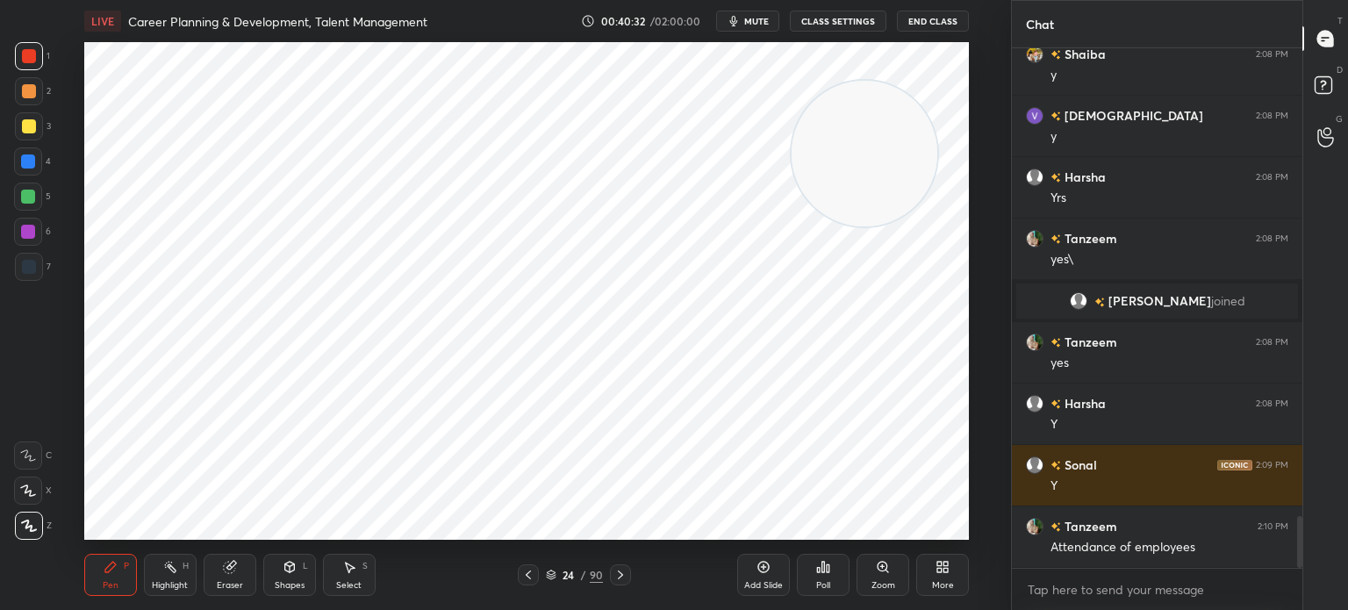
scroll to position [4673, 0]
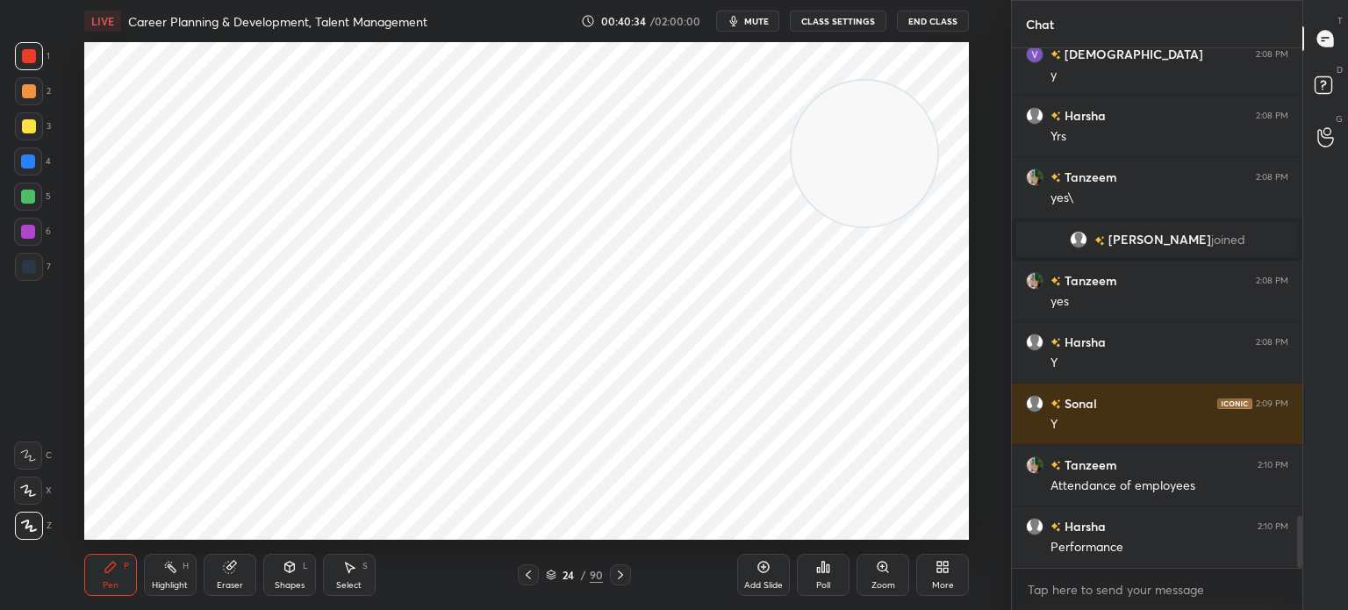
click at [797, 87] on div "Setting up your live class Poll for secs No correct answer Start poll" at bounding box center [526, 291] width 885 height 498
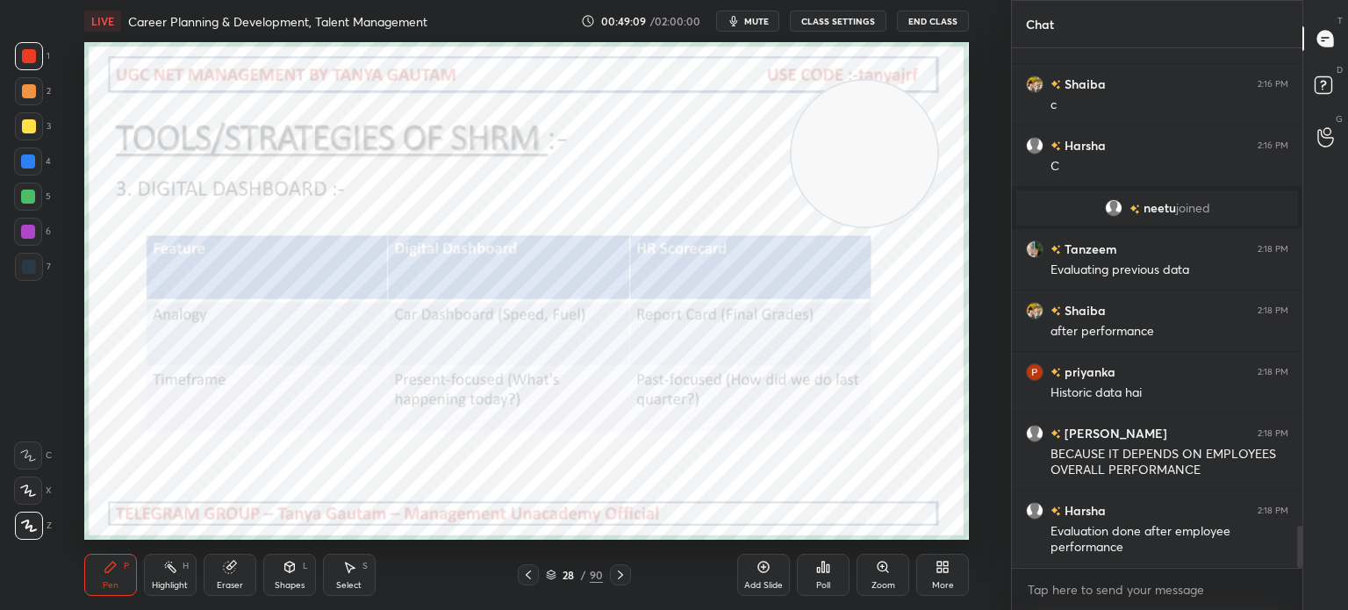
scroll to position [5952, 0]
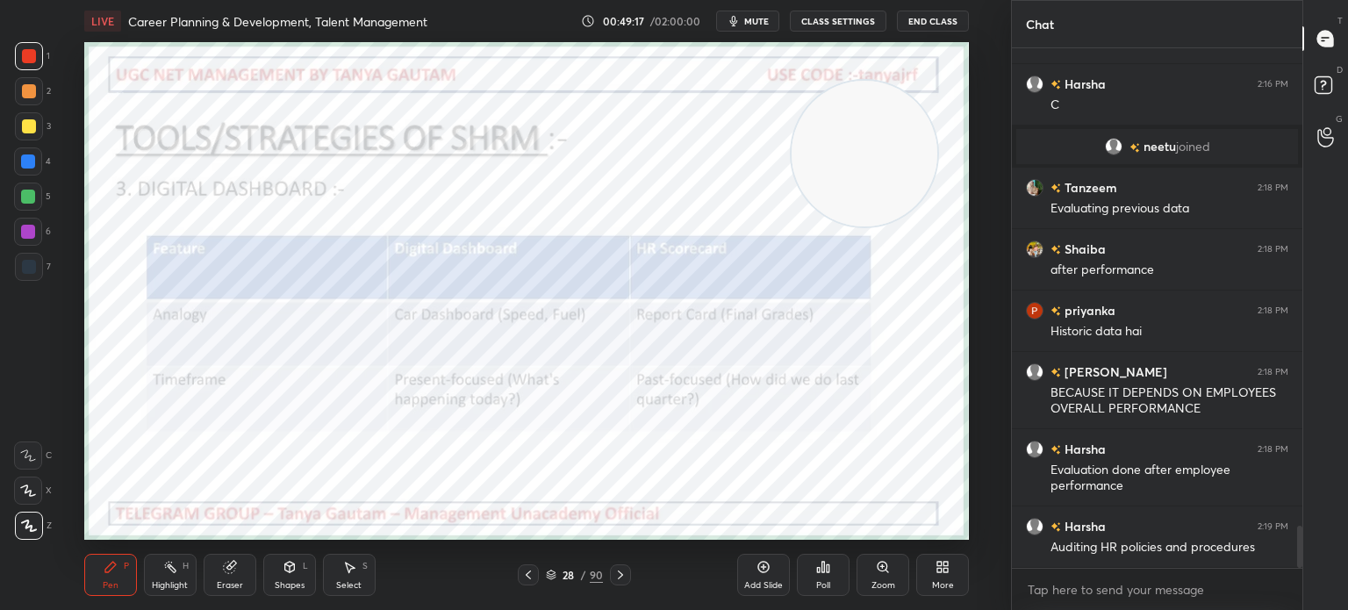
click at [765, 571] on icon at bounding box center [764, 567] width 14 height 14
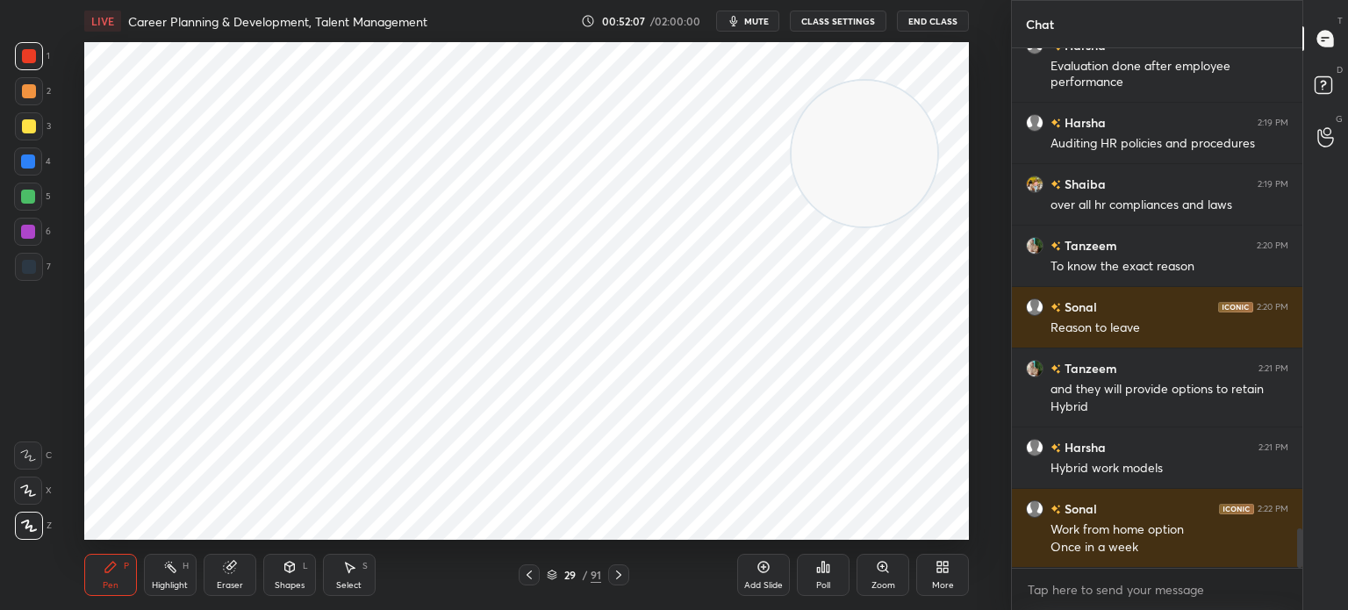
scroll to position [6417, 0]
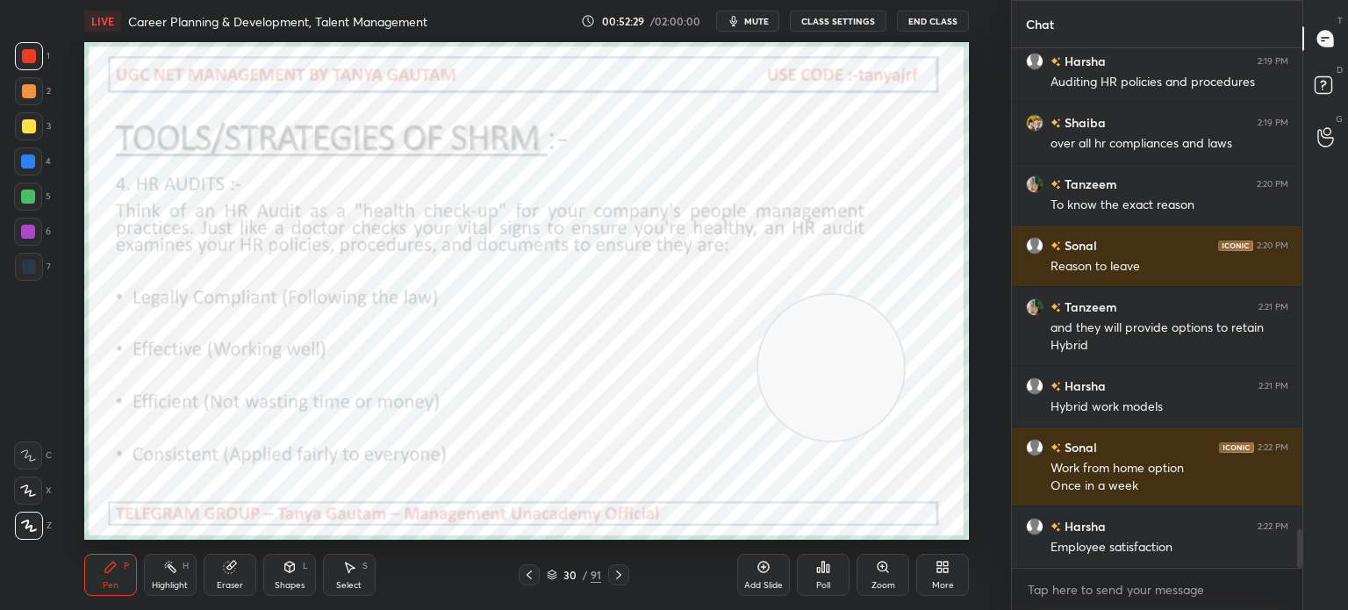
drag, startPoint x: 881, startPoint y: 189, endPoint x: 841, endPoint y: 411, distance: 225.7
click at [845, 410] on video at bounding box center [831, 368] width 146 height 146
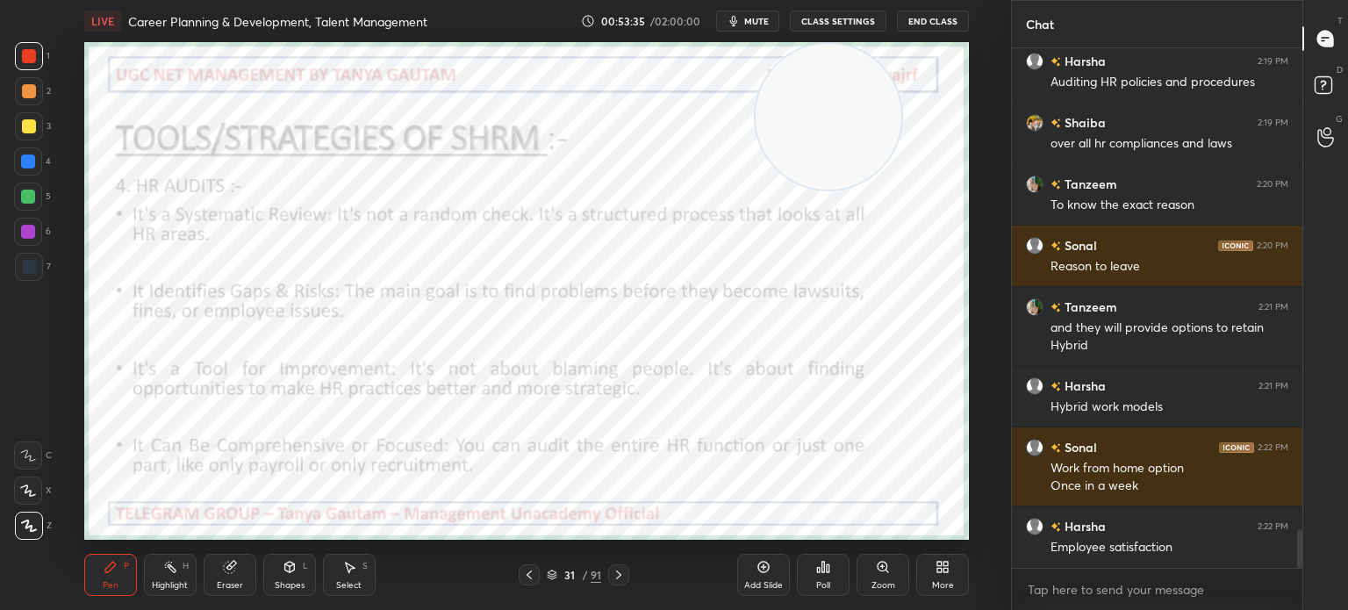
drag, startPoint x: 811, startPoint y: 405, endPoint x: 811, endPoint y: 125, distance: 280.0
click at [811, 125] on video at bounding box center [829, 117] width 146 height 146
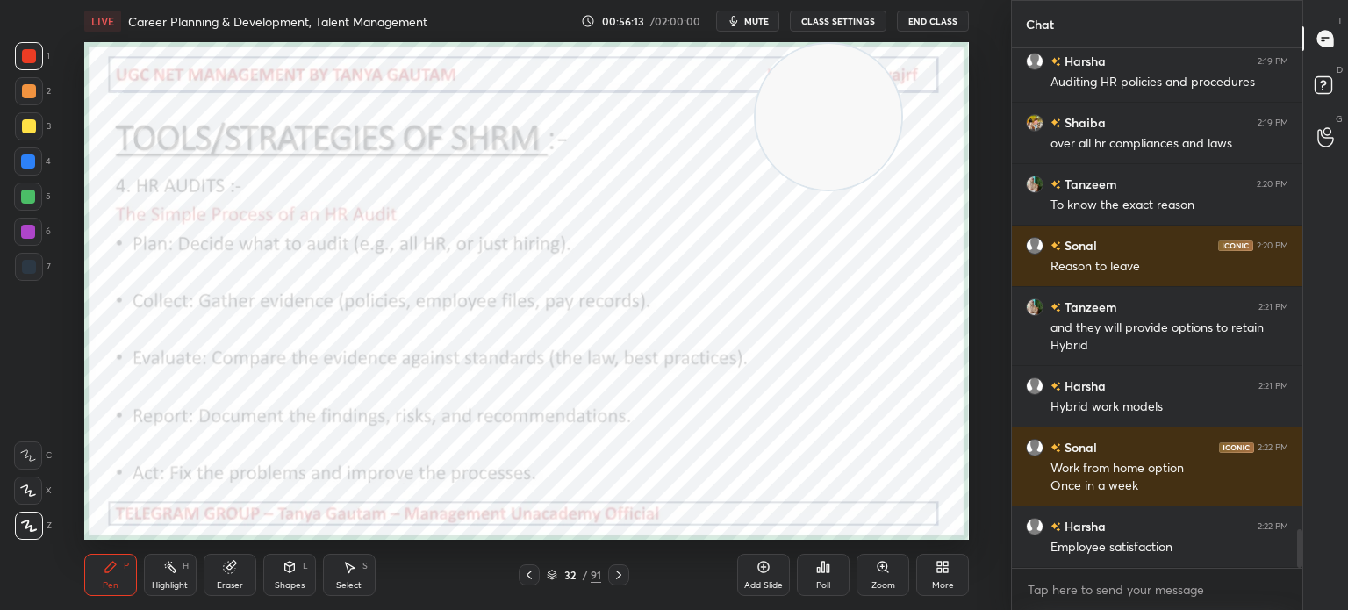
scroll to position [6478, 0]
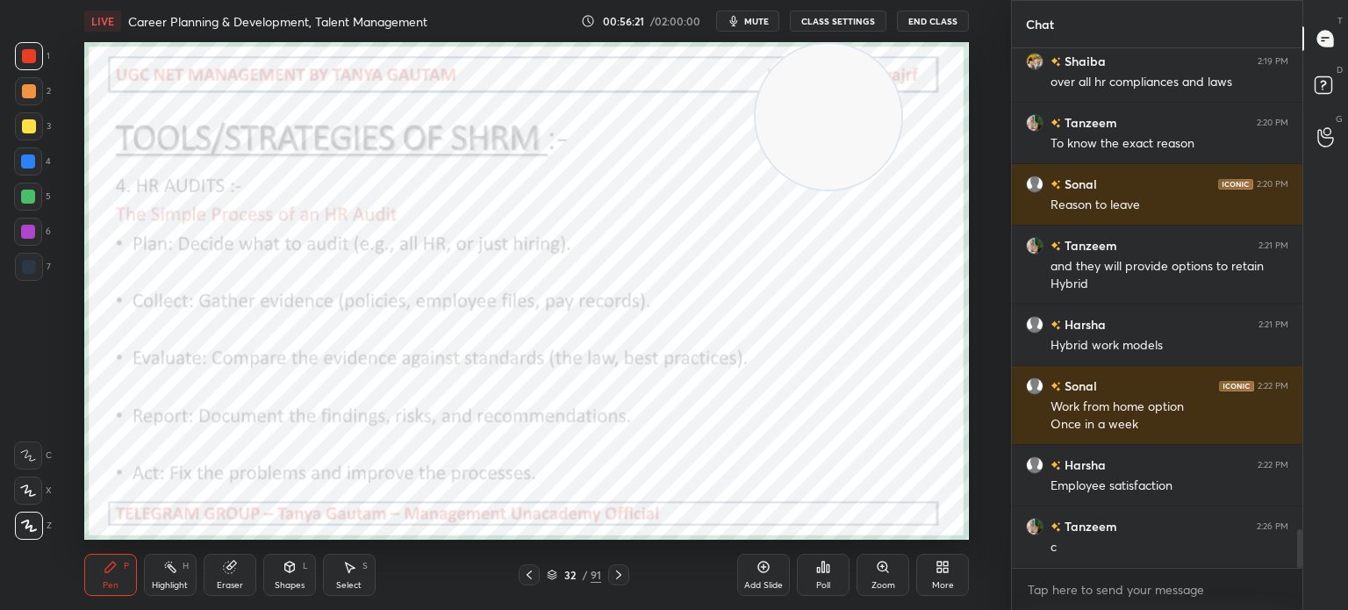
click at [735, 24] on icon "button" at bounding box center [734, 21] width 8 height 11
click at [734, 27] on button "unmute" at bounding box center [747, 21] width 63 height 21
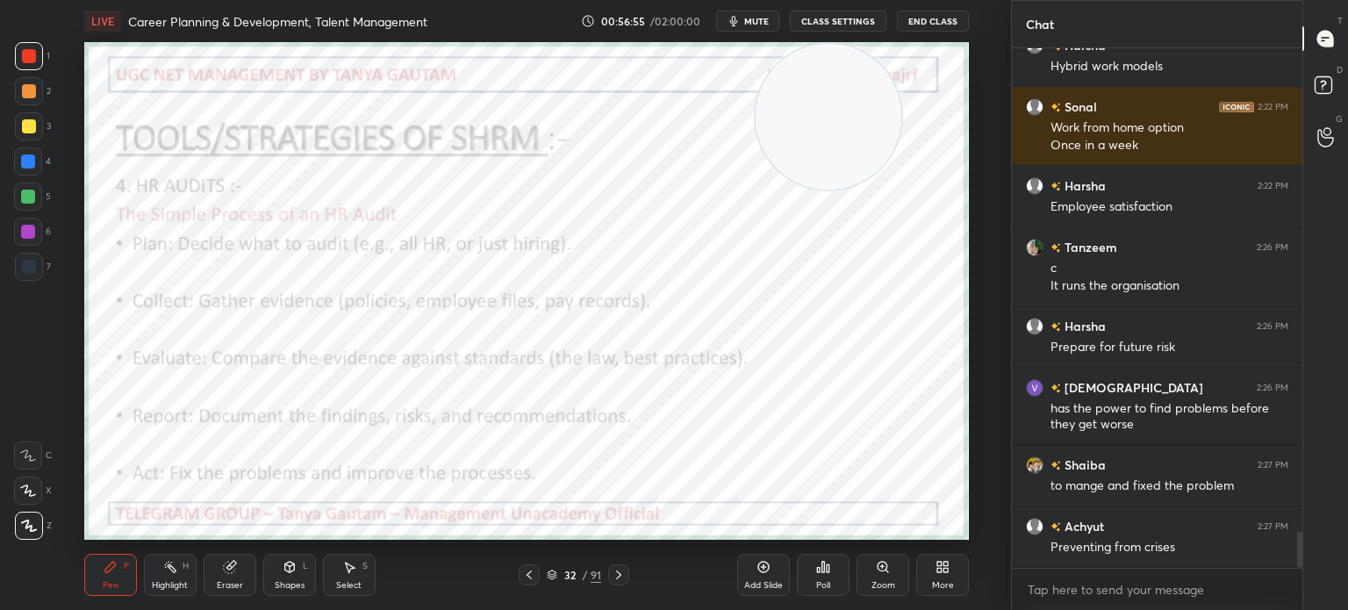
scroll to position [6835, 0]
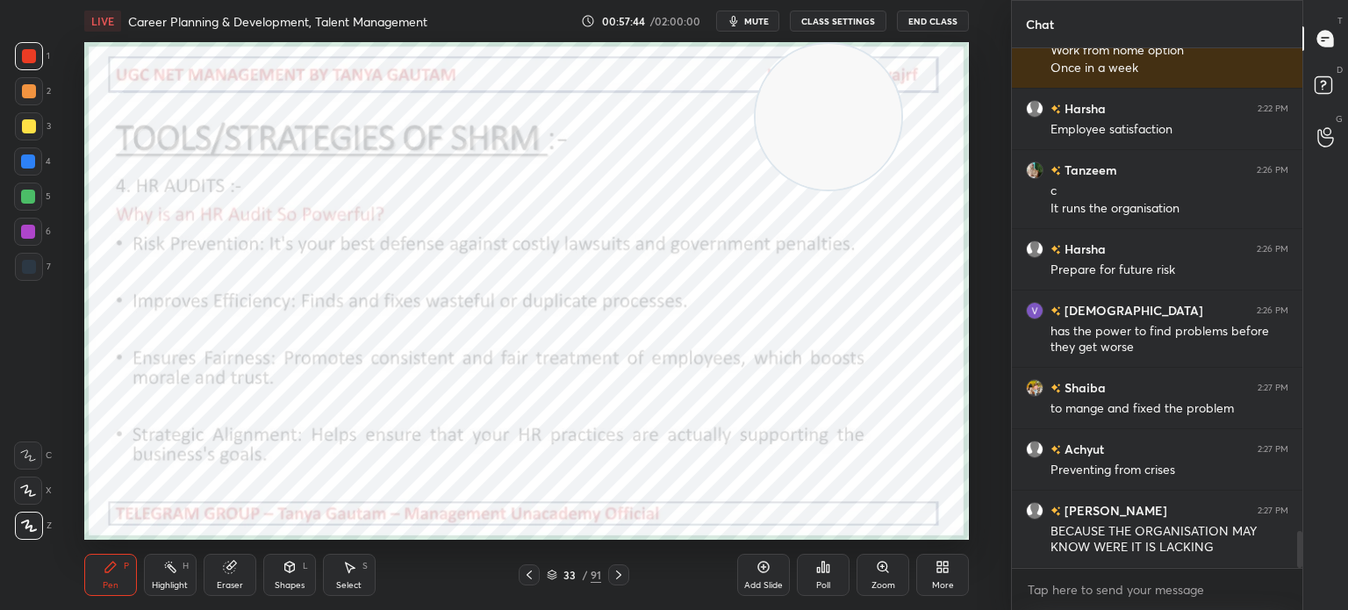
click at [751, 578] on div "Add Slide" at bounding box center [763, 575] width 53 height 42
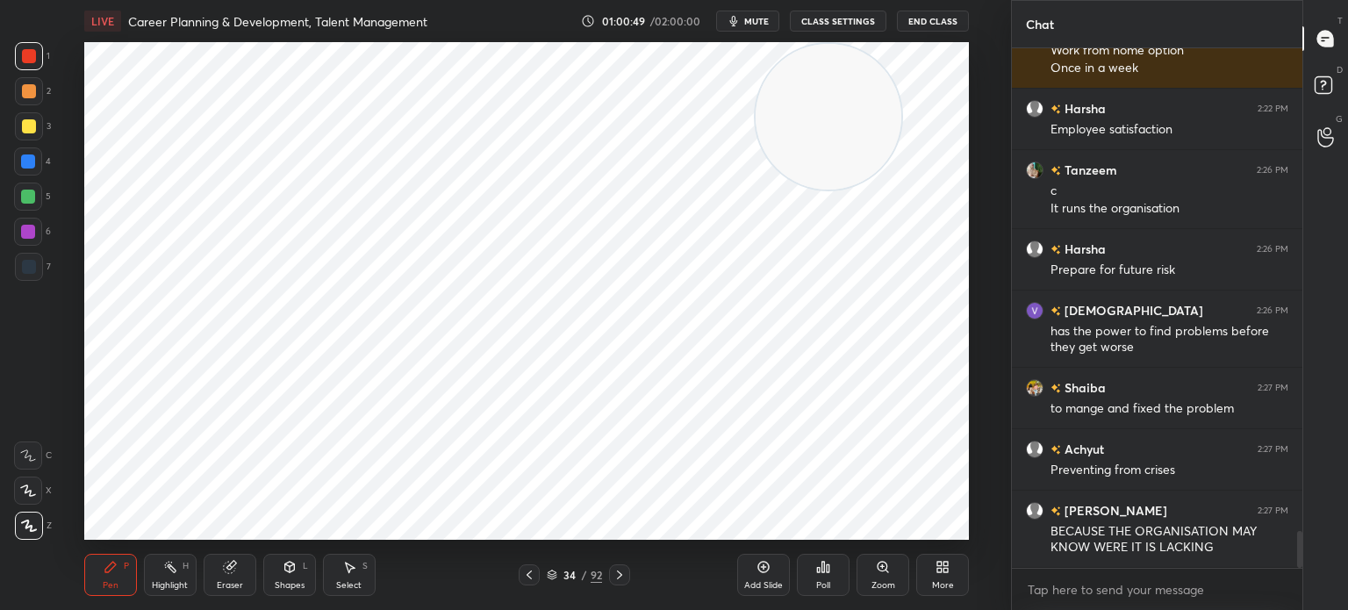
click at [744, 569] on div "Add Slide" at bounding box center [763, 575] width 53 height 42
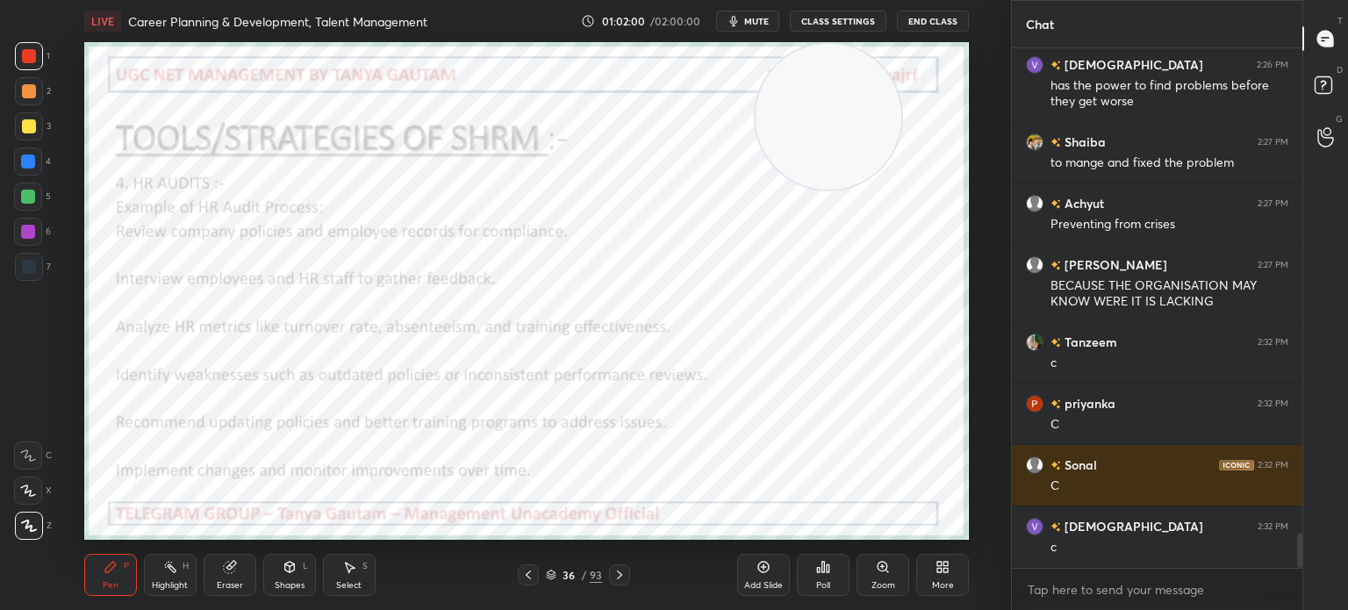
scroll to position [7142, 0]
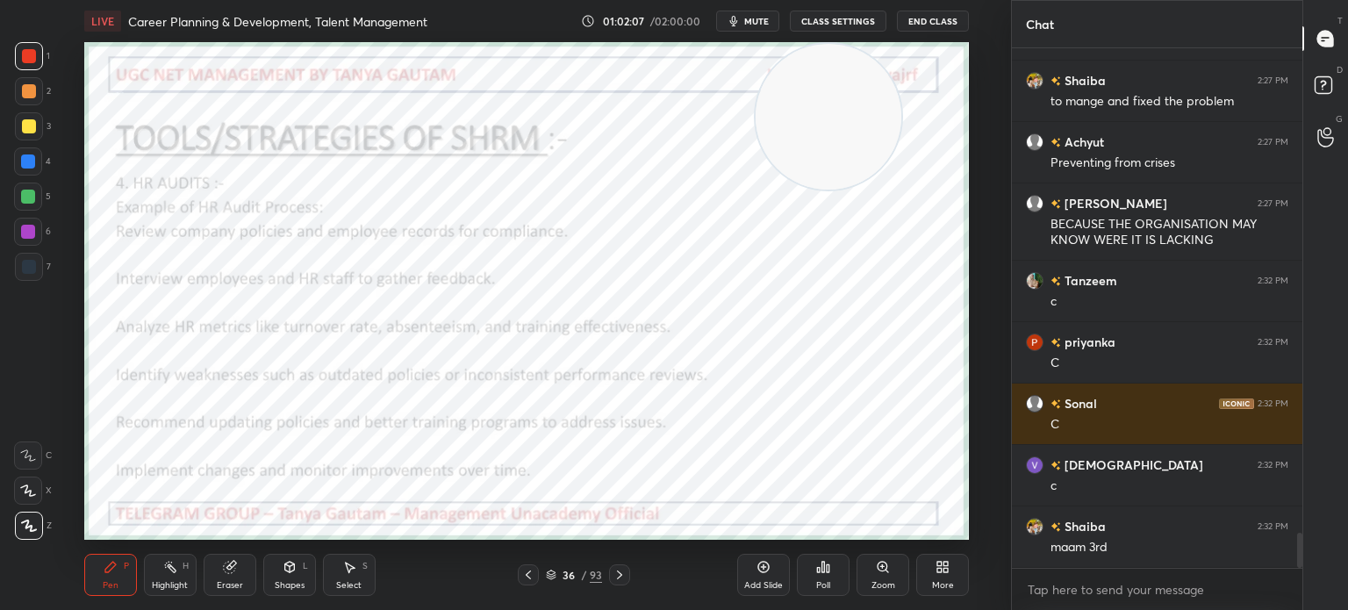
click at [81, 311] on div "Setting up your live class Poll for secs No correct answer Start poll" at bounding box center [526, 291] width 941 height 498
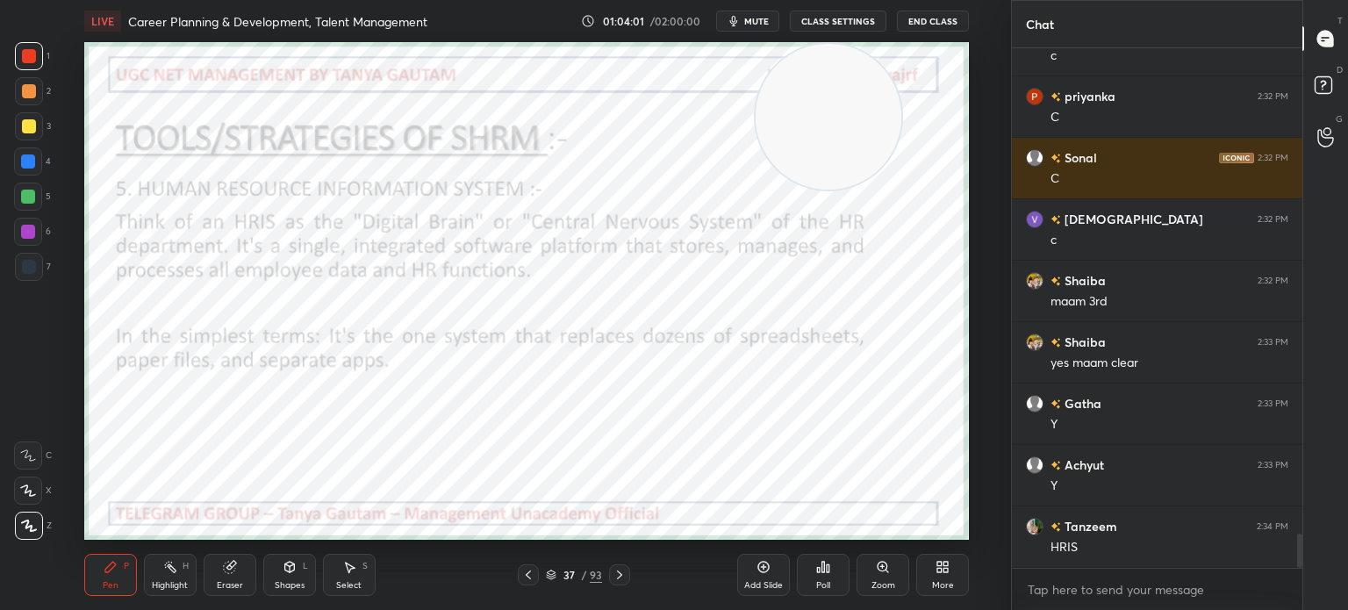
scroll to position [7465, 0]
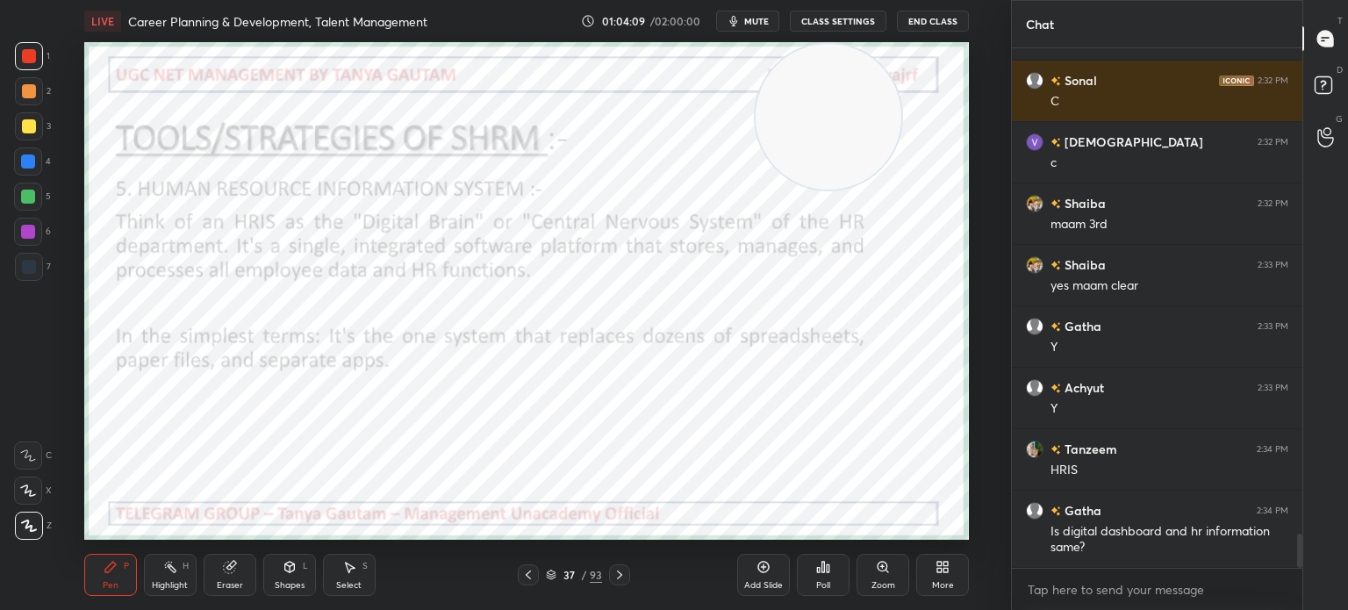
click at [772, 571] on div "Add Slide" at bounding box center [763, 575] width 53 height 42
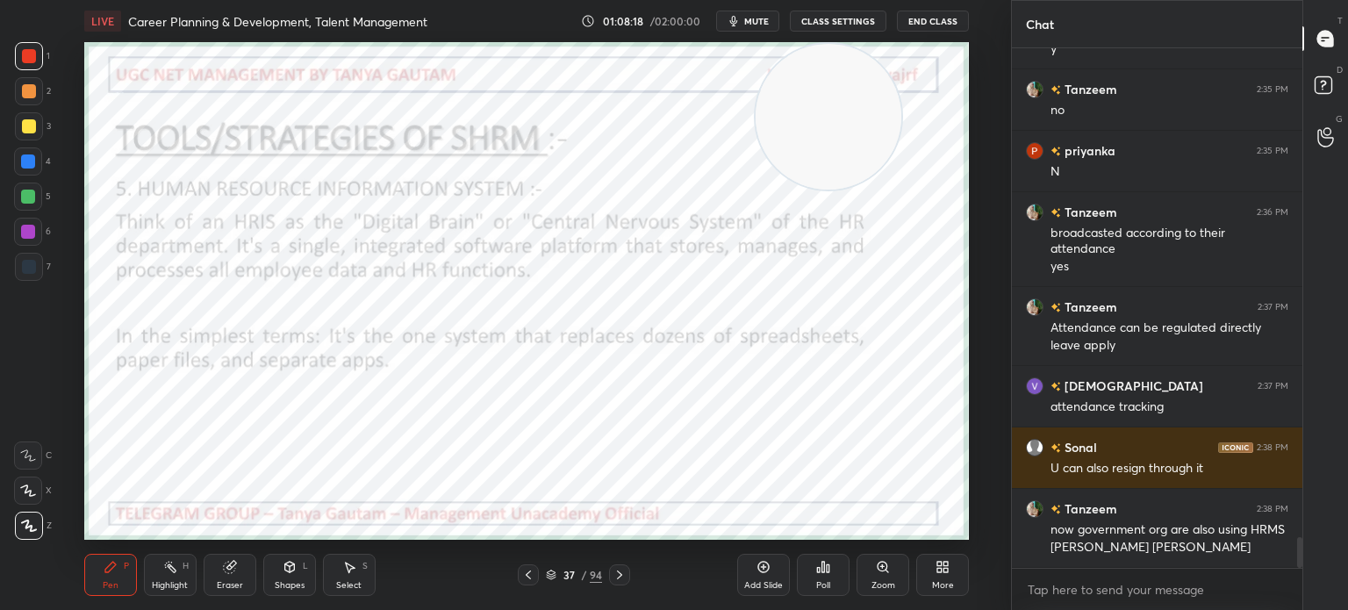
scroll to position [8165, 0]
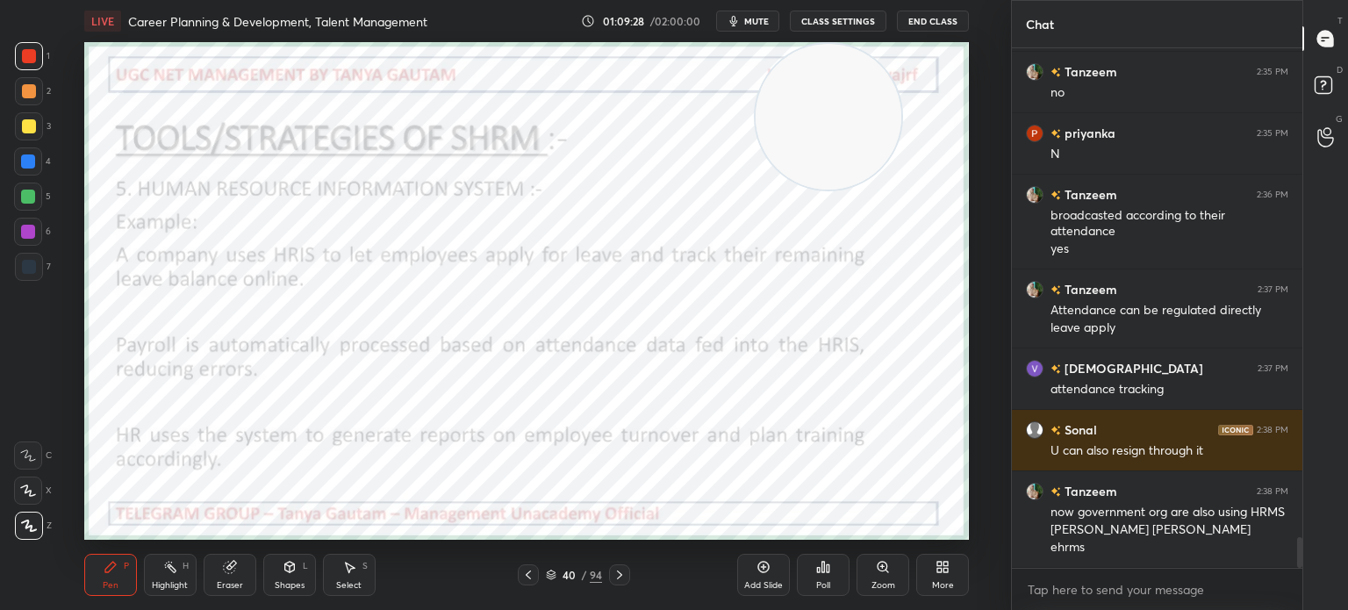
click at [746, 27] on button "mute" at bounding box center [747, 21] width 63 height 21
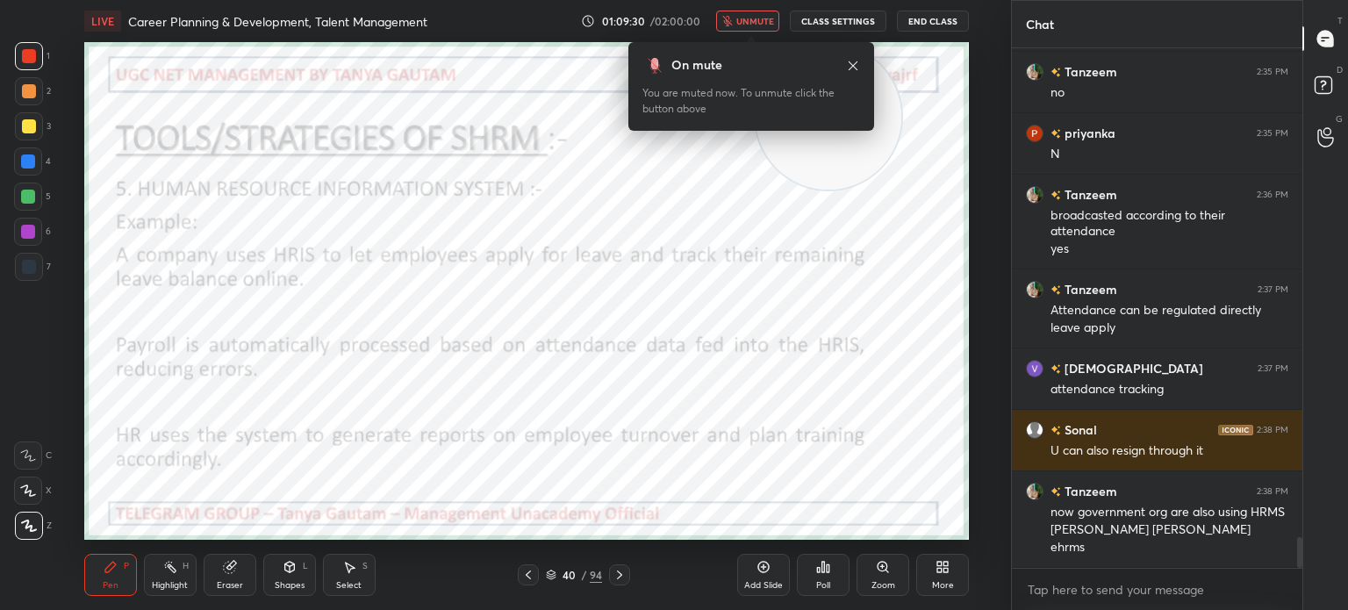
click at [746, 19] on span "unmute" at bounding box center [755, 21] width 38 height 12
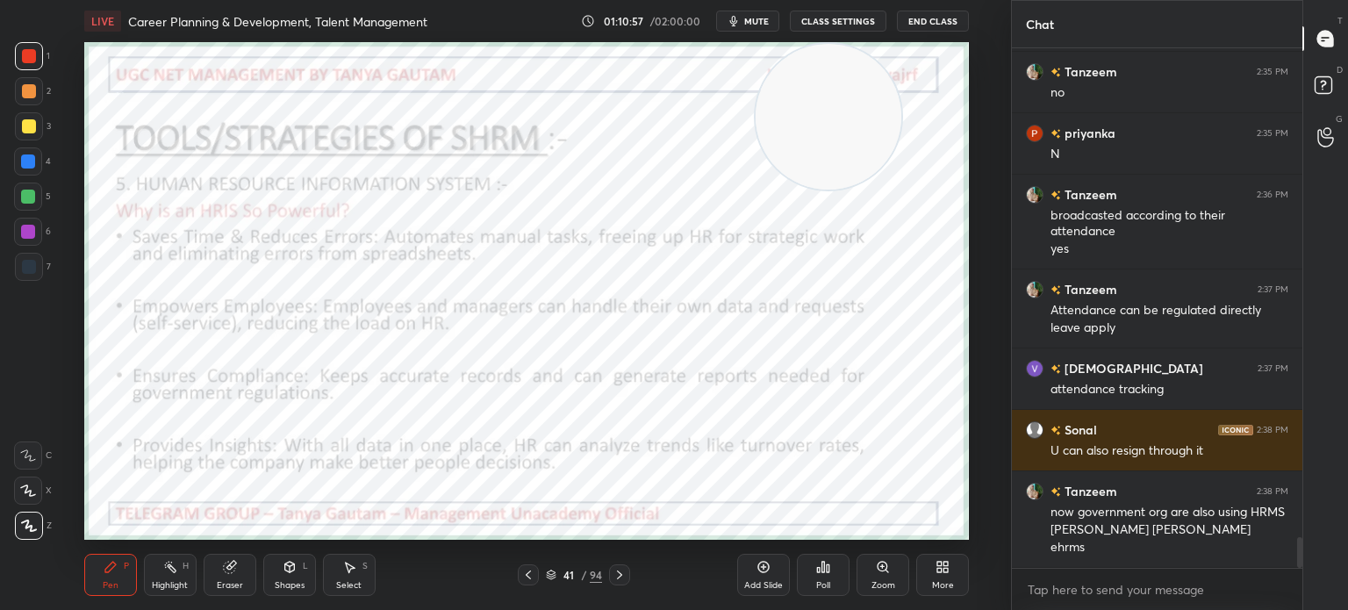
click at [758, 581] on div "Add Slide" at bounding box center [763, 585] width 39 height 9
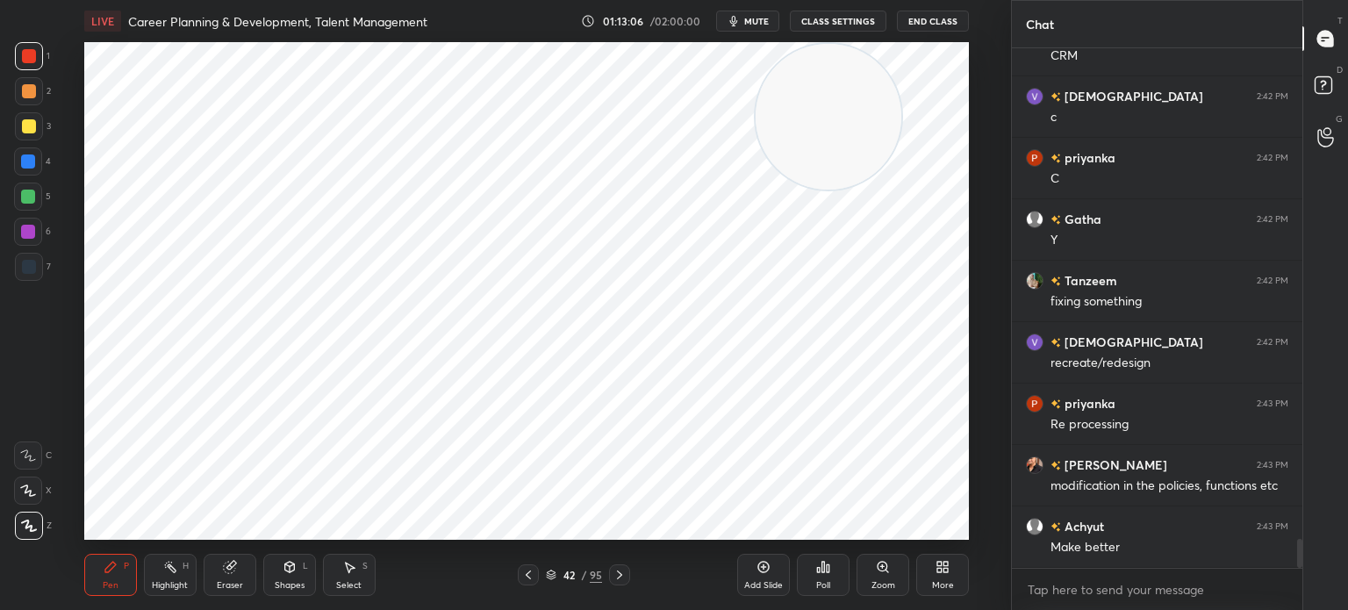
scroll to position [8780, 0]
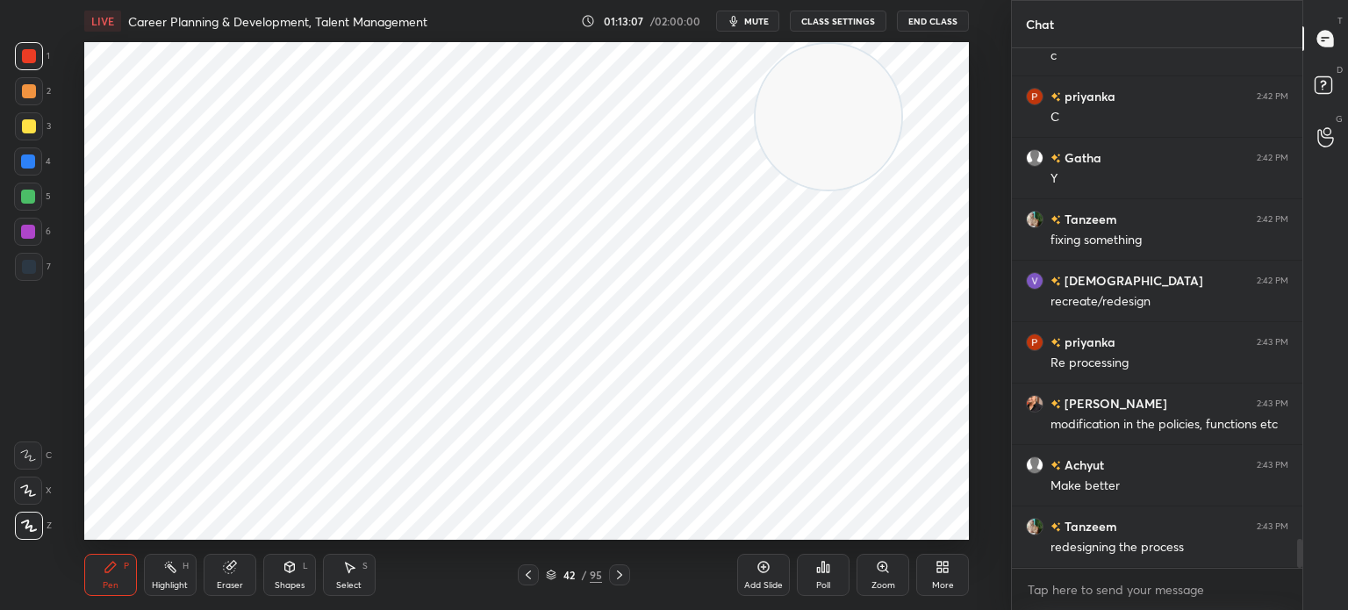
click at [614, 571] on icon at bounding box center [620, 575] width 14 height 14
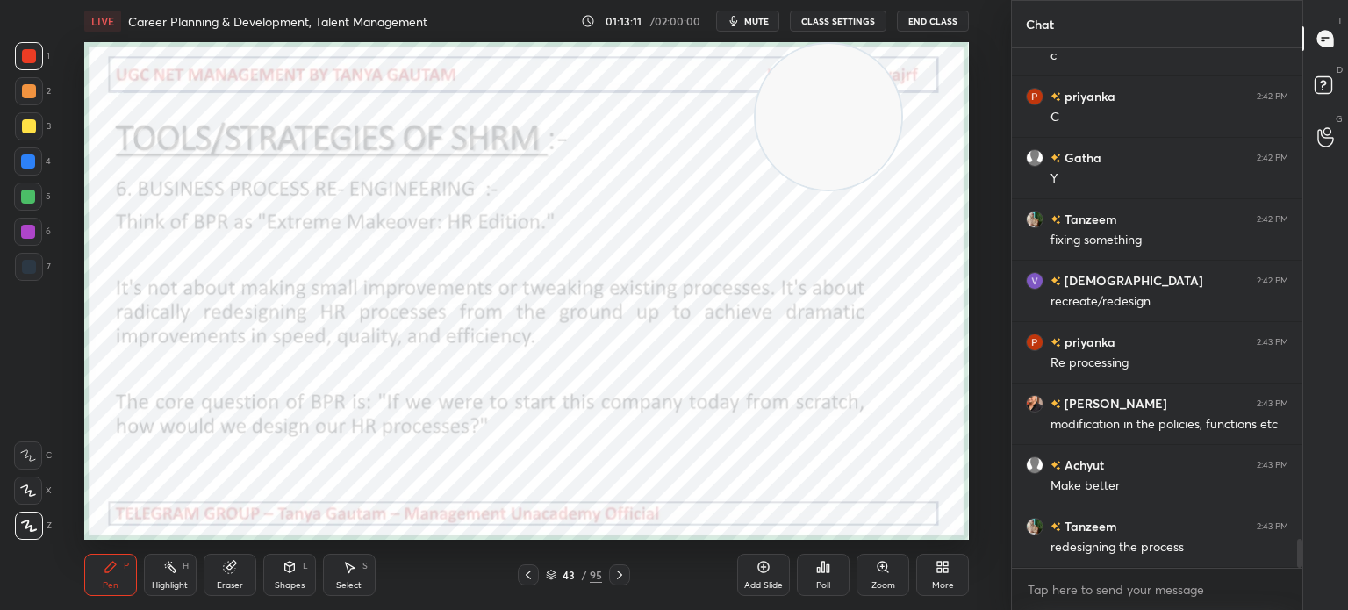
click at [521, 575] on div at bounding box center [528, 574] width 21 height 21
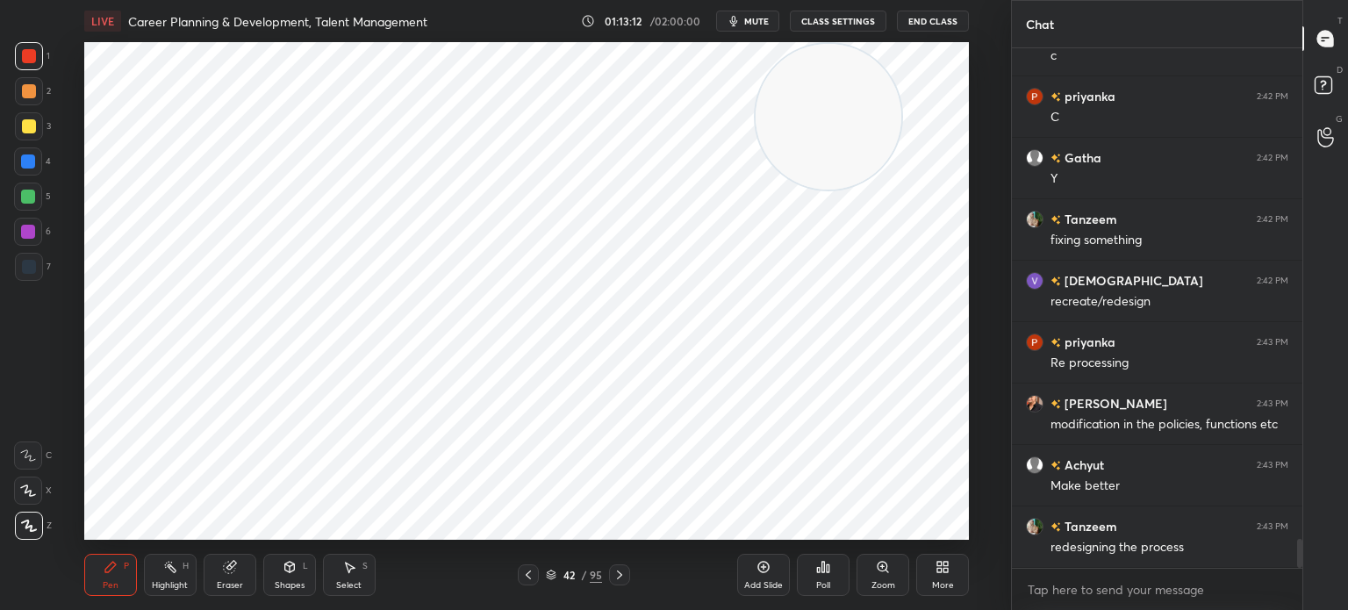
click at [765, 581] on div "Add Slide" at bounding box center [763, 585] width 39 height 9
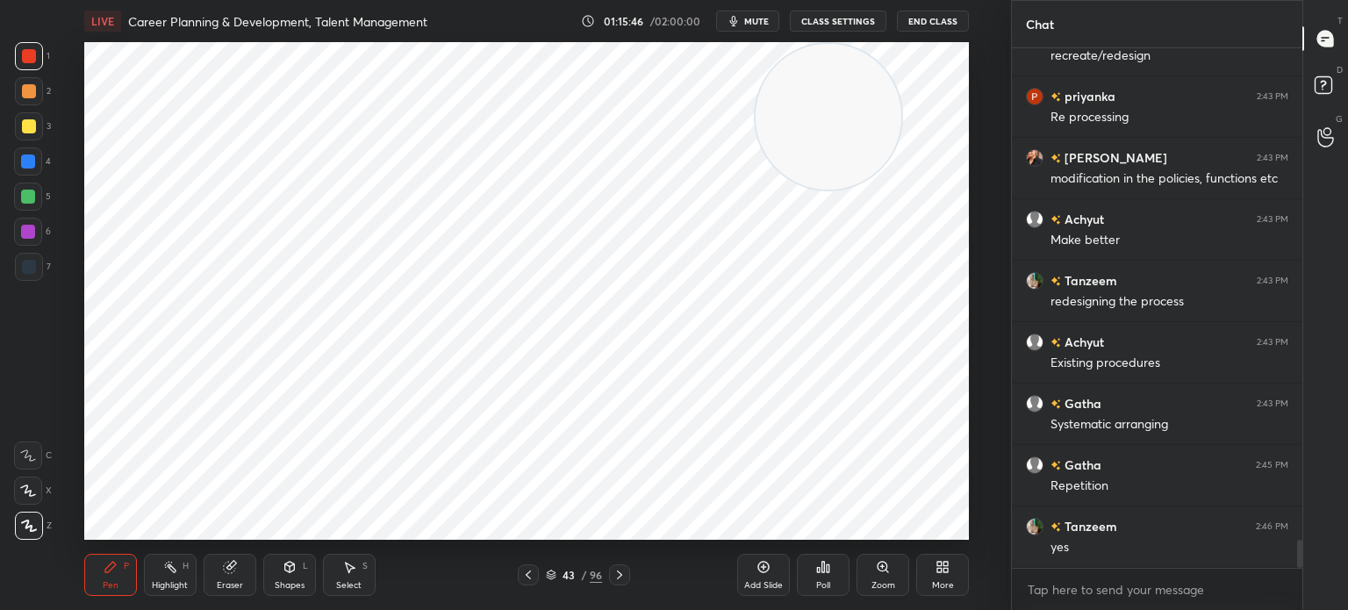
scroll to position [9087, 0]
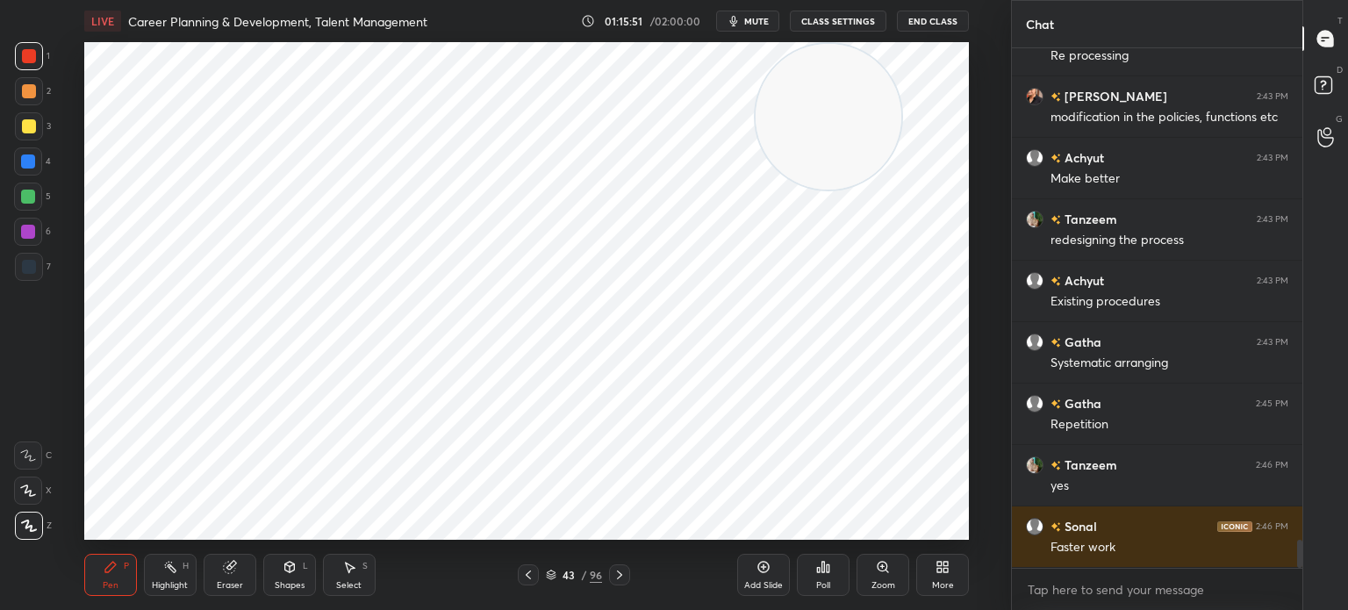
click at [763, 575] on div "Add Slide" at bounding box center [763, 575] width 53 height 42
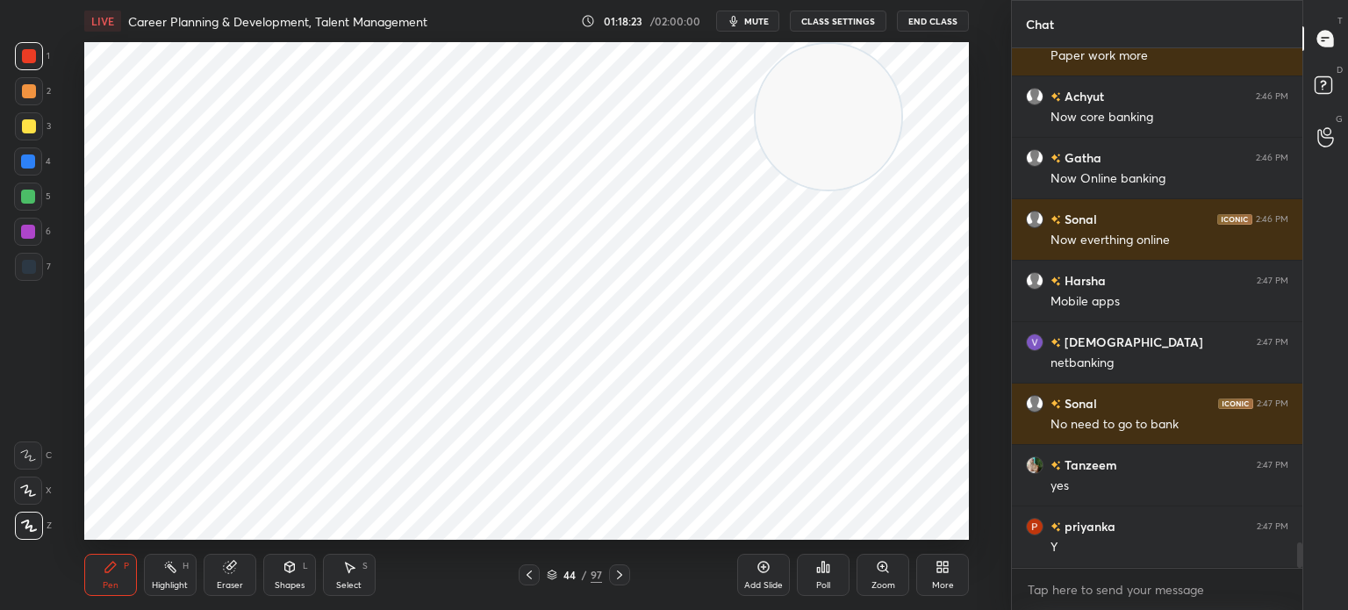
scroll to position [10025, 0]
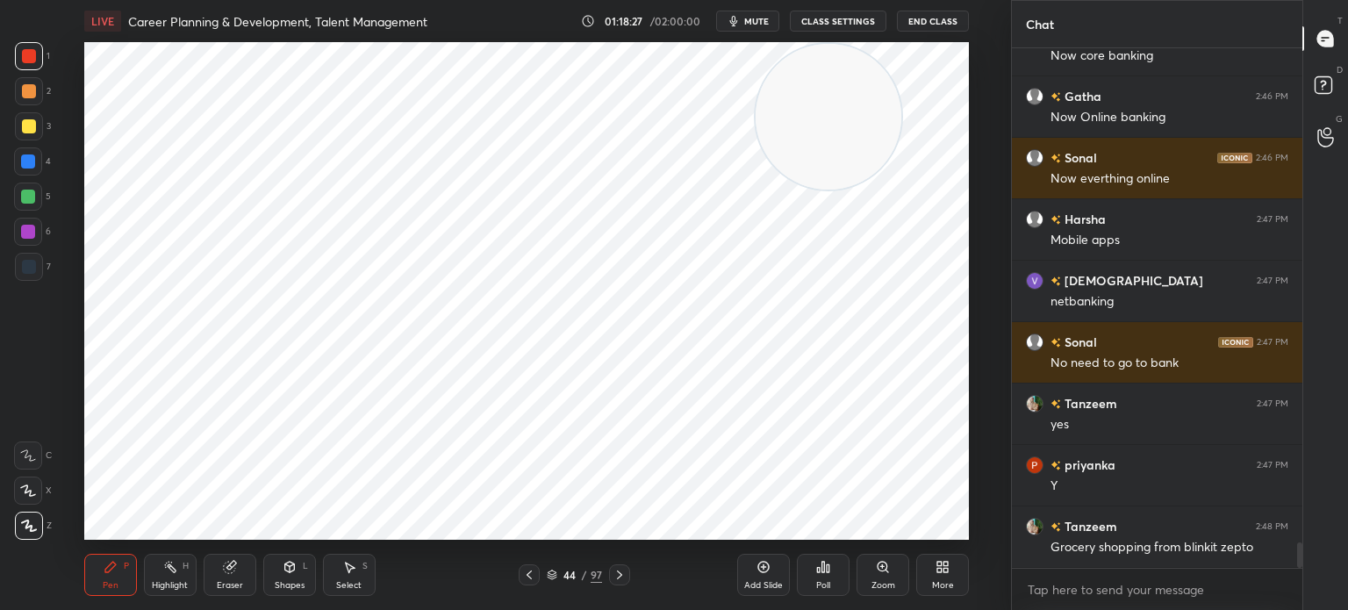
click at [768, 568] on icon at bounding box center [764, 567] width 14 height 14
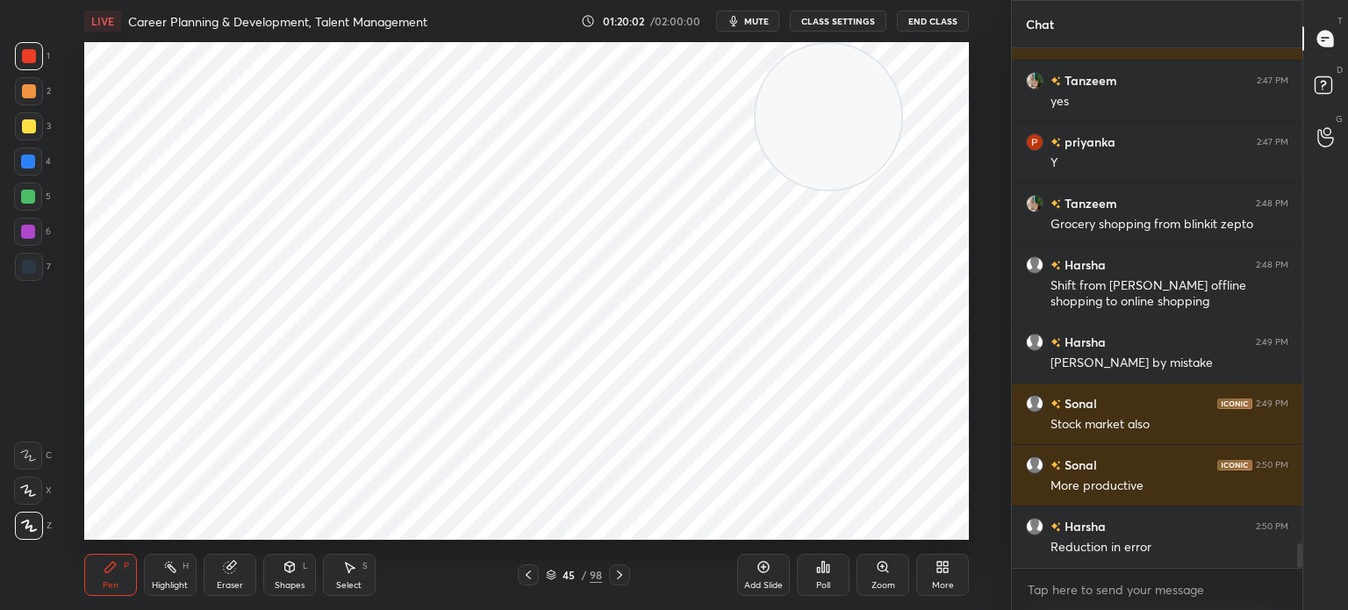
scroll to position [10409, 0]
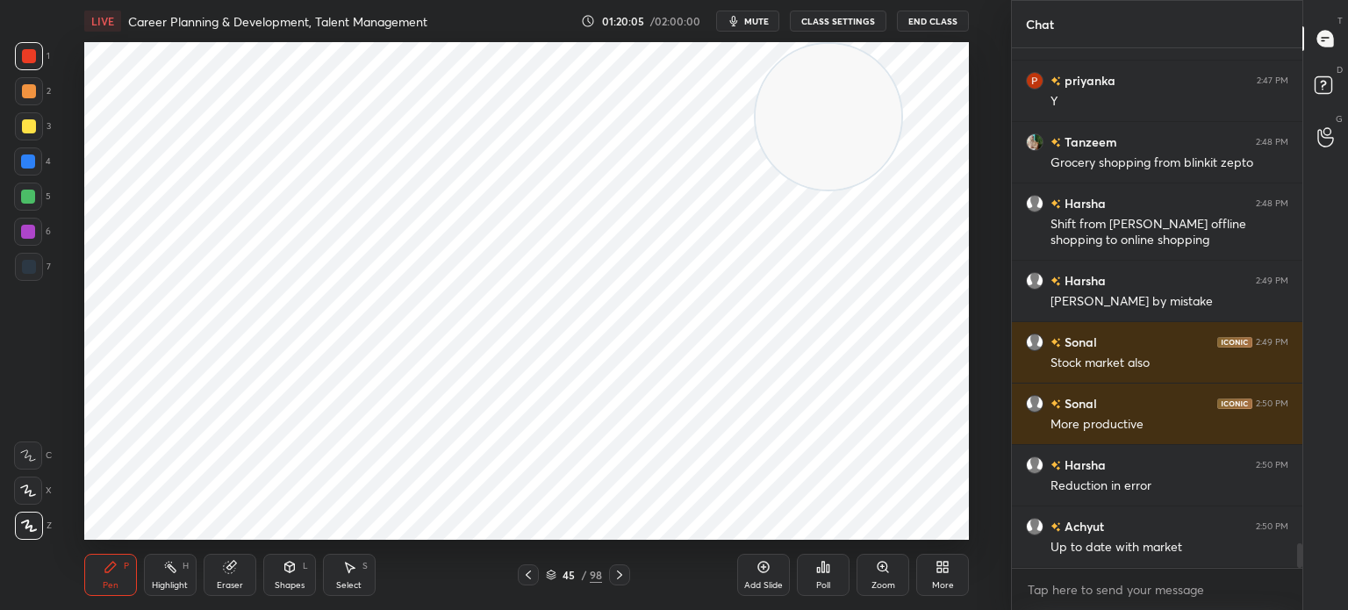
click at [591, 545] on div "LIVE Career Planning & Development, Talent Management 01:20:05 / 02:00:00 mute …" at bounding box center [526, 305] width 941 height 610
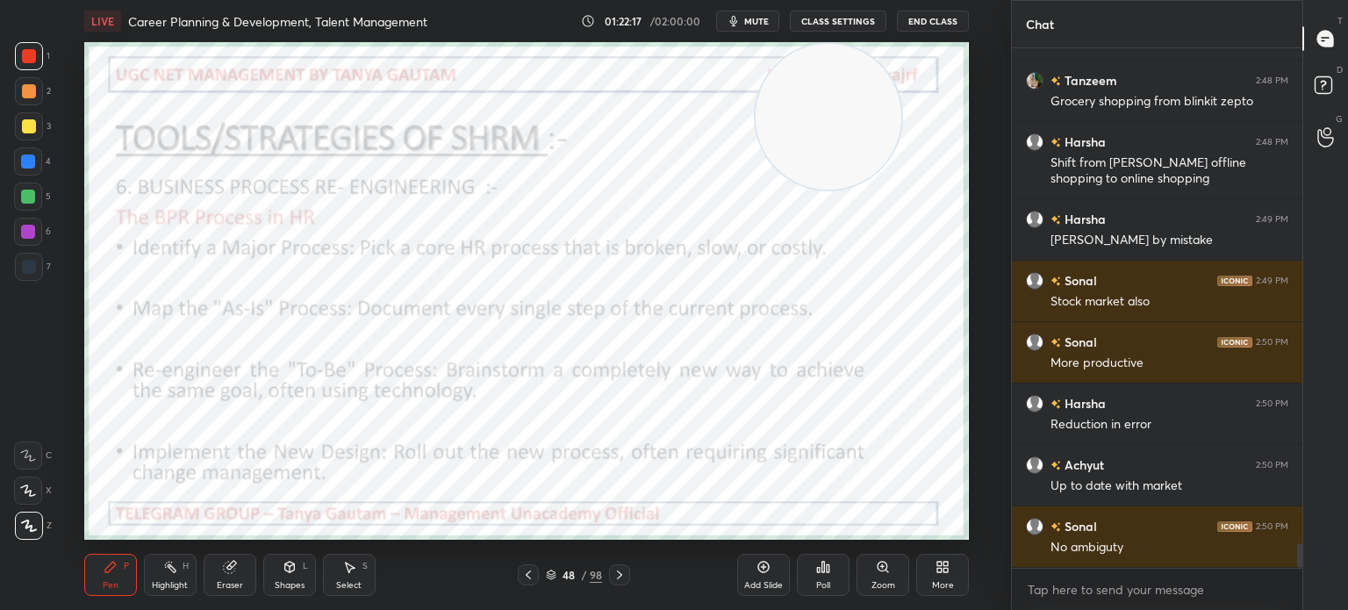
scroll to position [10513, 0]
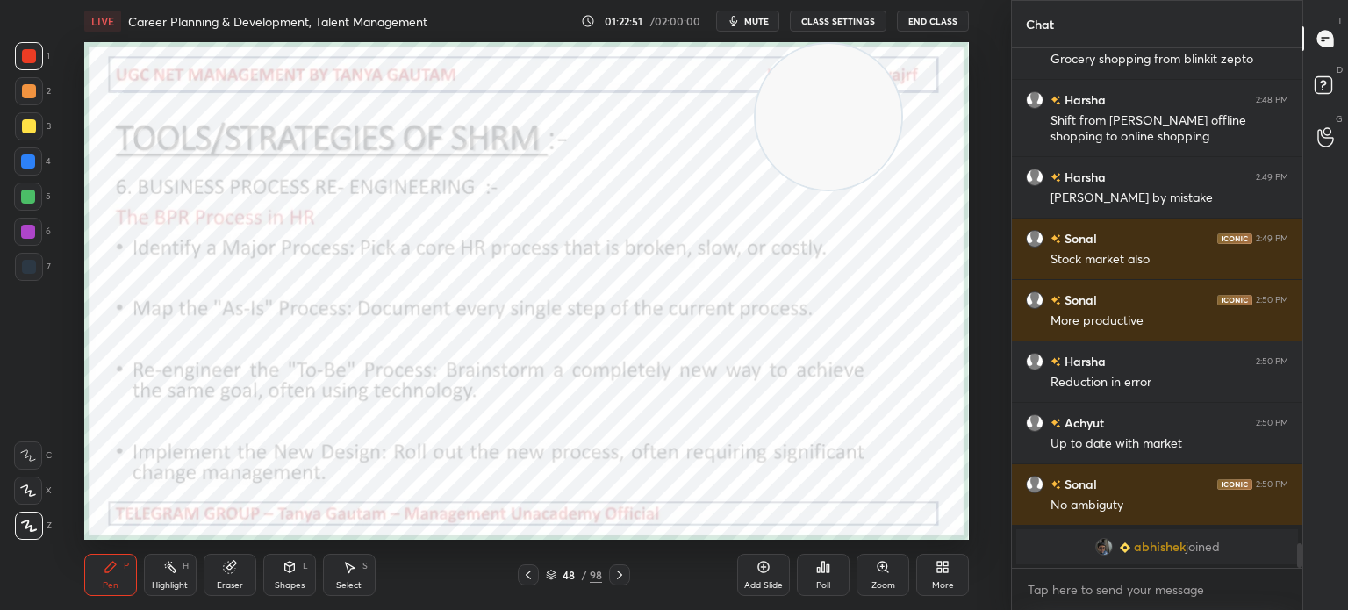
click at [45, 479] on div "1 2 3 4 5 6 7 C X Z C X Z E E Erase all H H" at bounding box center [28, 291] width 56 height 498
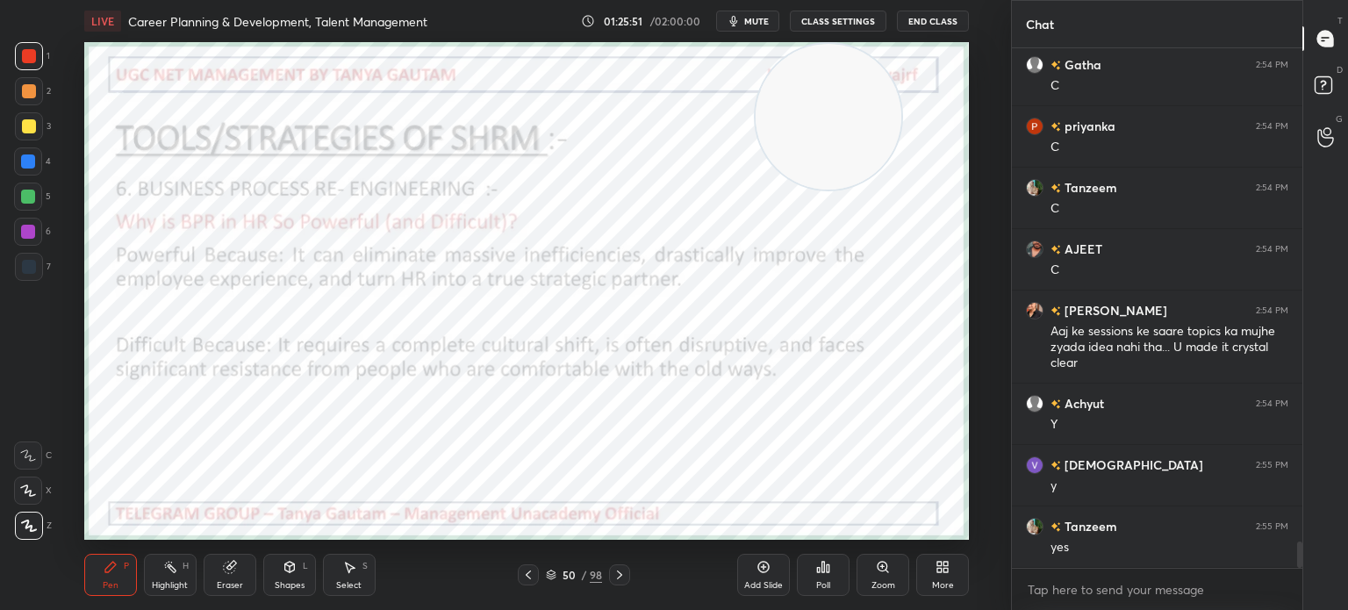
scroll to position [9670, 0]
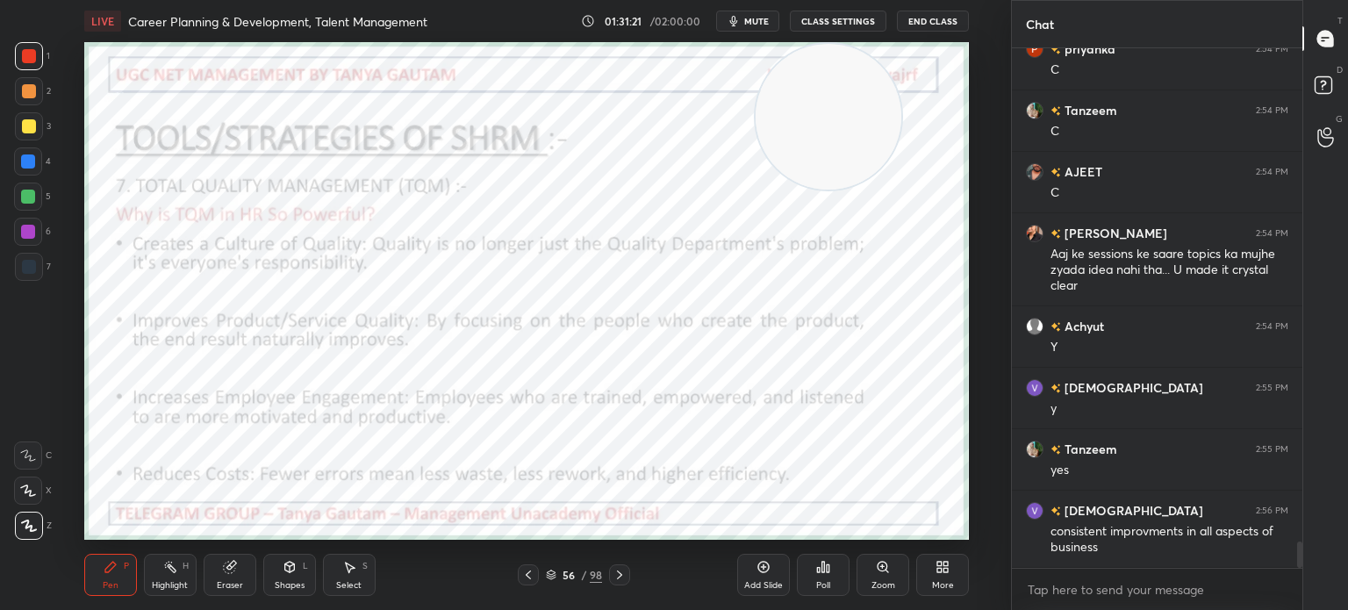
click at [759, 582] on div "Add Slide" at bounding box center [763, 585] width 39 height 9
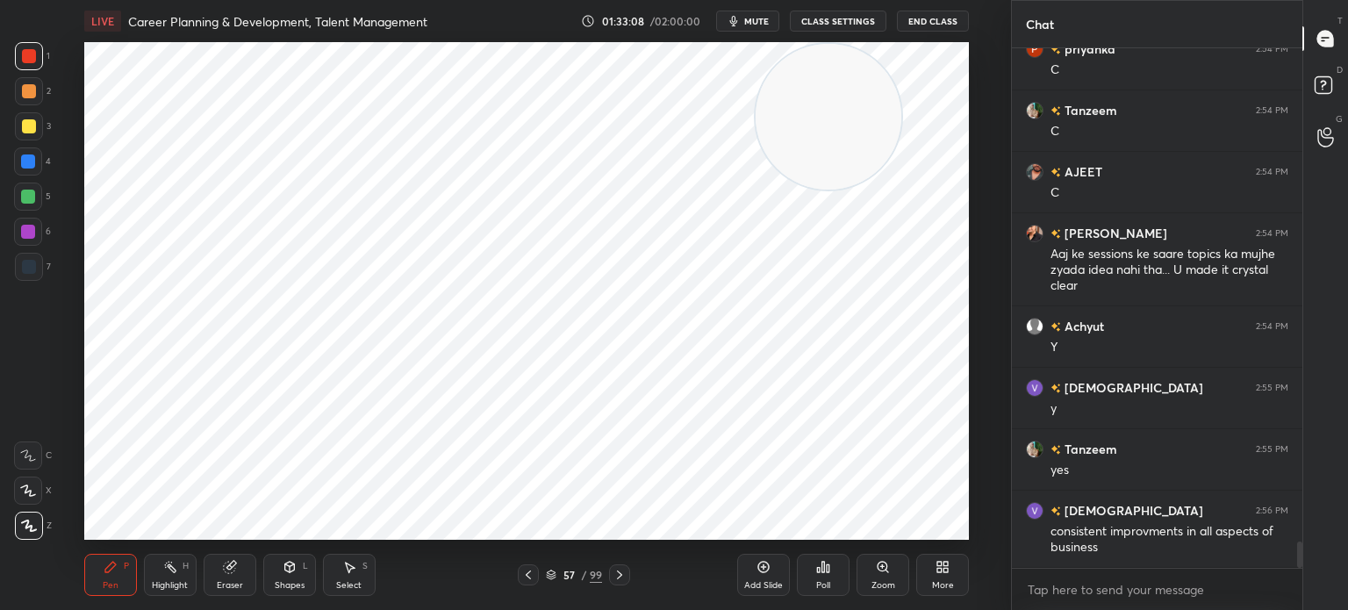
click at [620, 580] on icon at bounding box center [620, 575] width 14 height 14
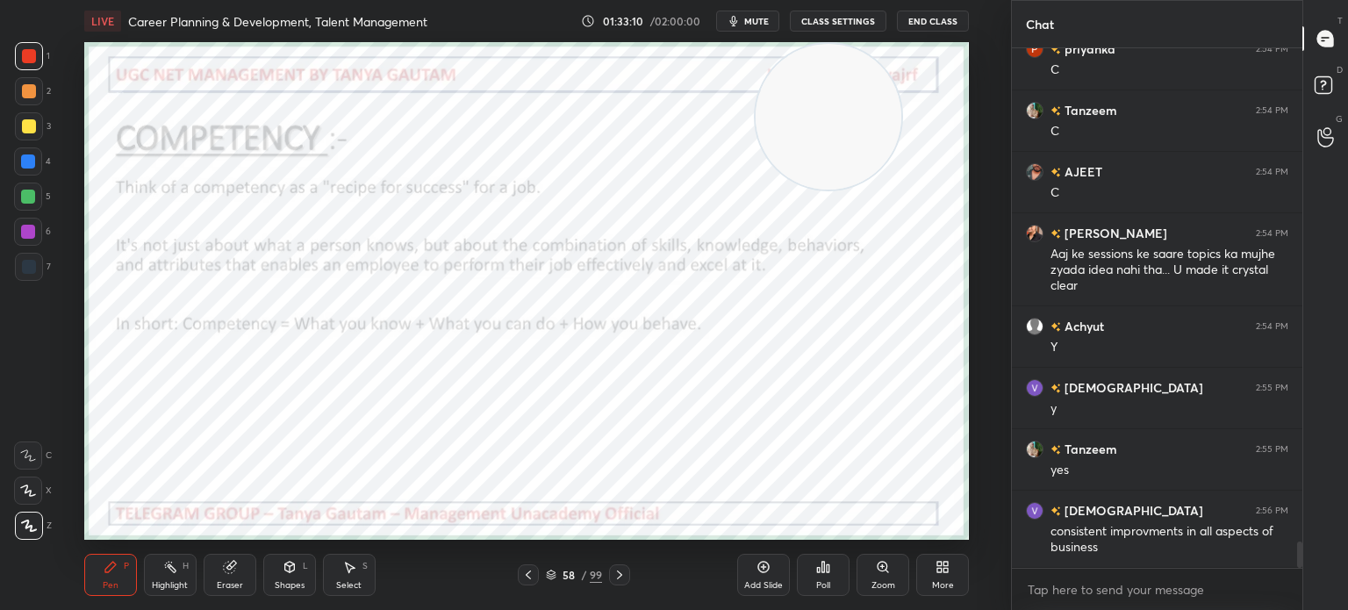
click at [532, 578] on icon at bounding box center [528, 575] width 14 height 14
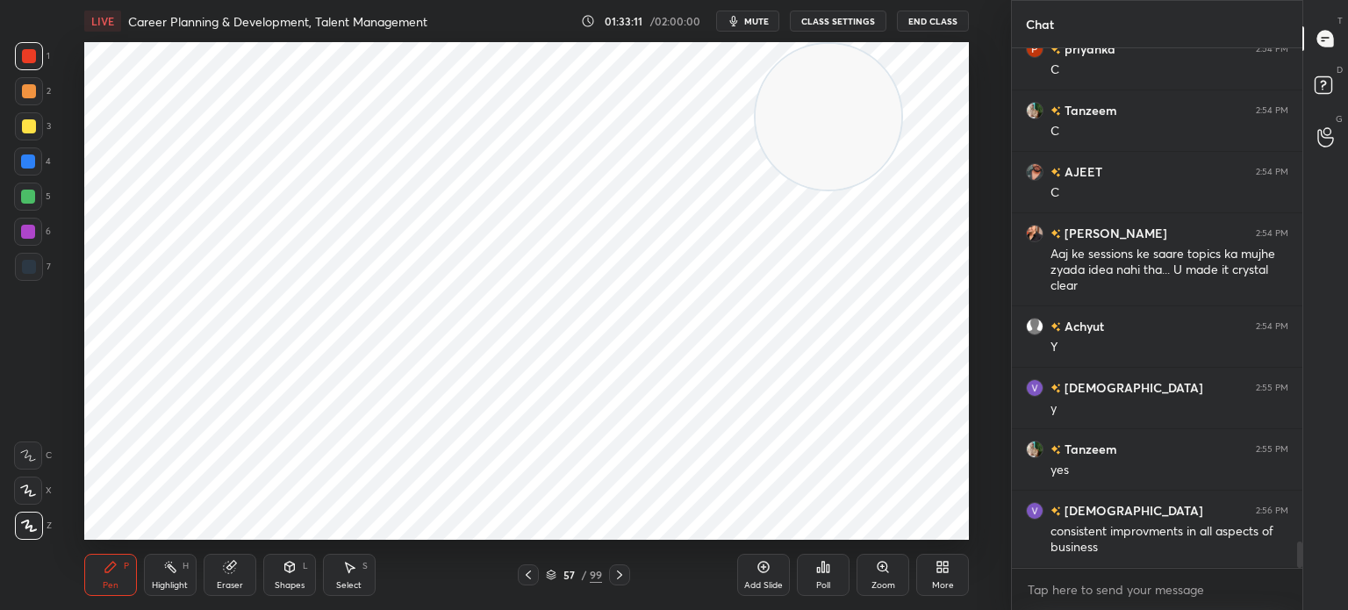
click at [773, 581] on div "Add Slide" at bounding box center [763, 585] width 39 height 9
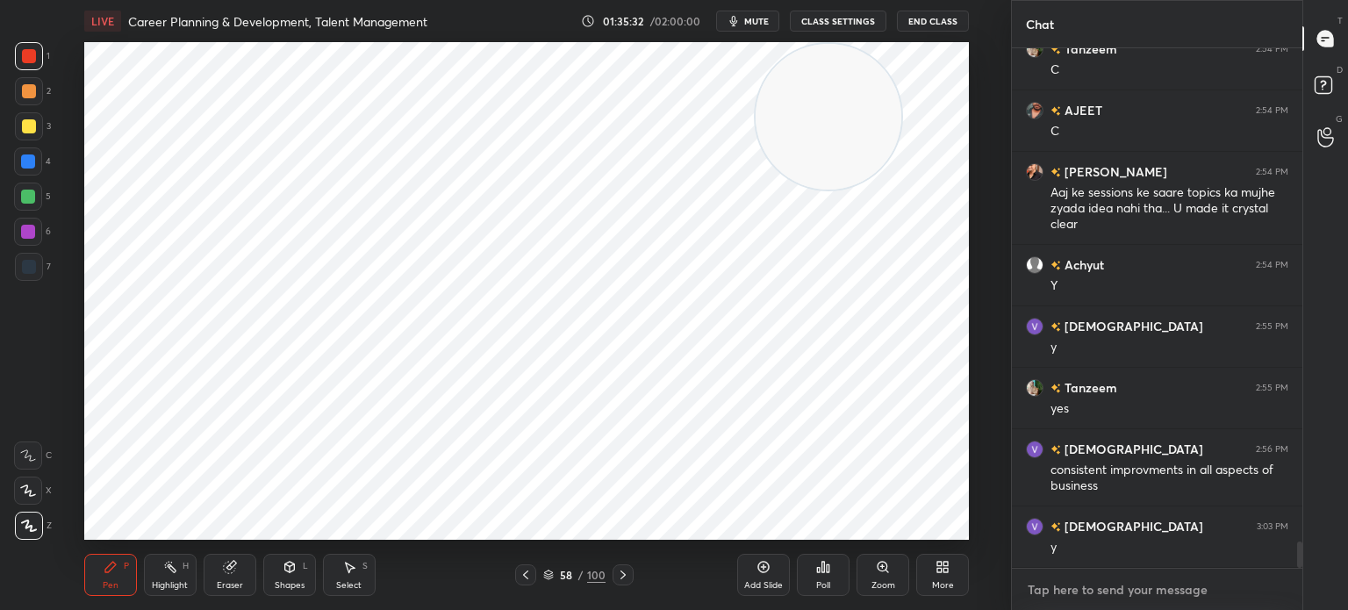
type textarea "x"
click at [1041, 586] on textarea at bounding box center [1157, 590] width 262 height 28
type textarea "A"
type textarea "x"
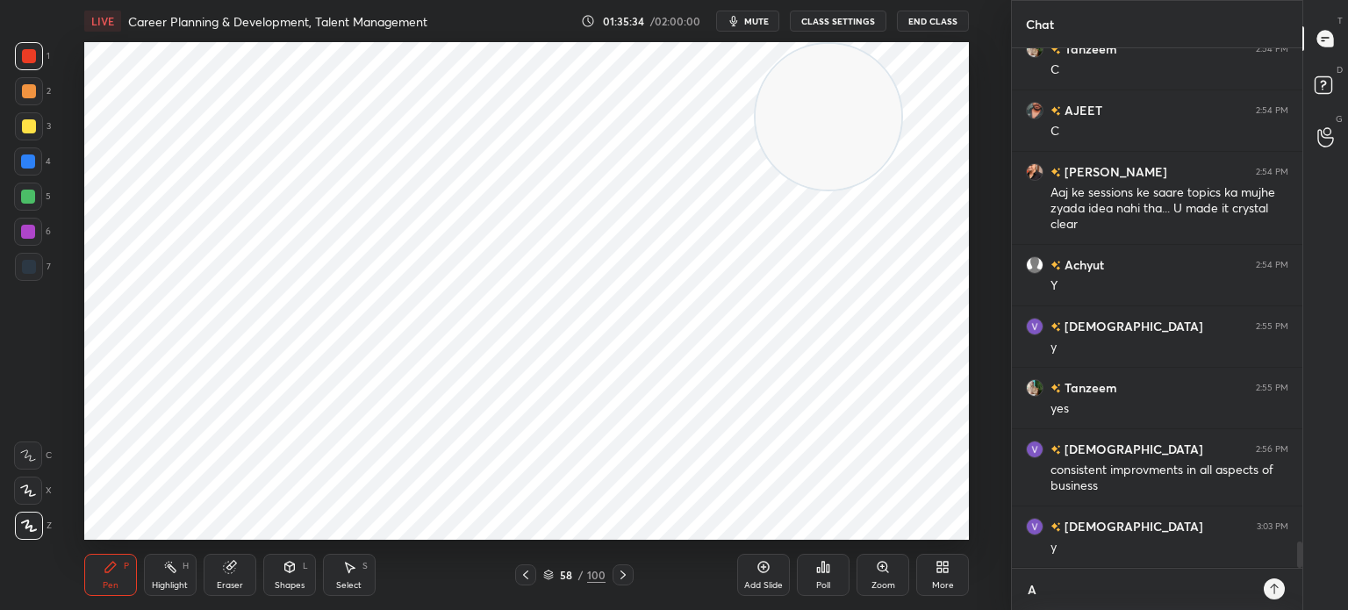
type textarea "Ar"
type textarea "x"
type textarea "Are"
type textarea "x"
type textarea "Are"
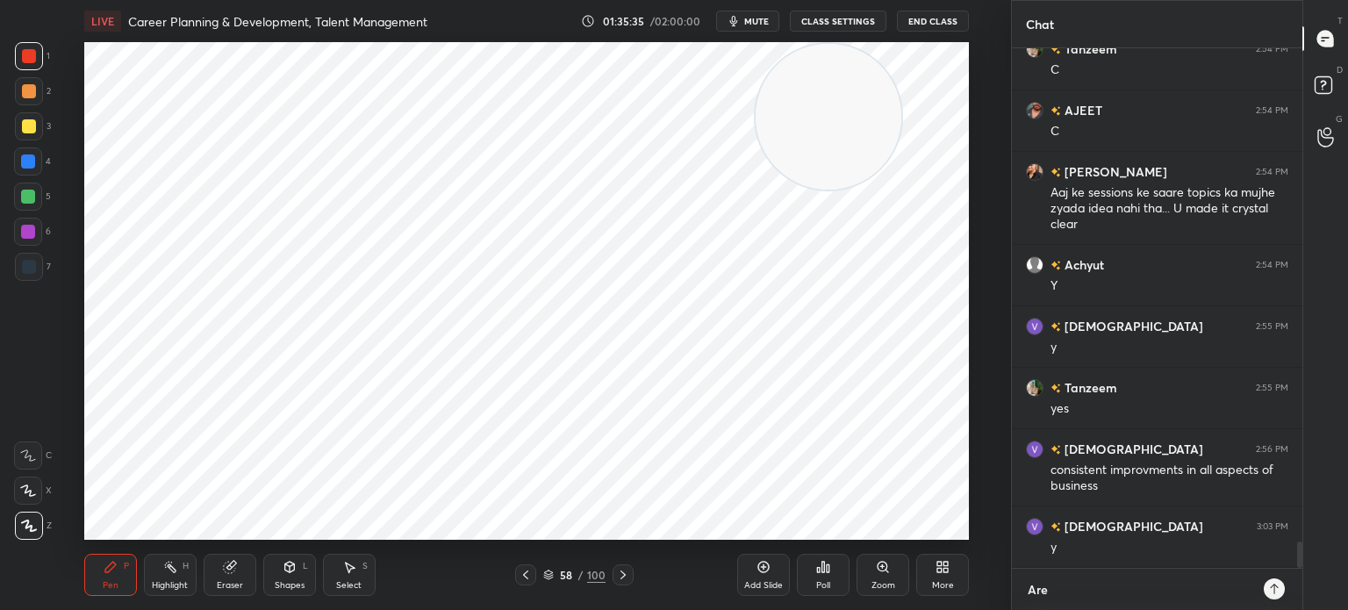
type textarea "x"
type textarea "Are y"
type textarea "x"
type textarea "Are yo"
type textarea "x"
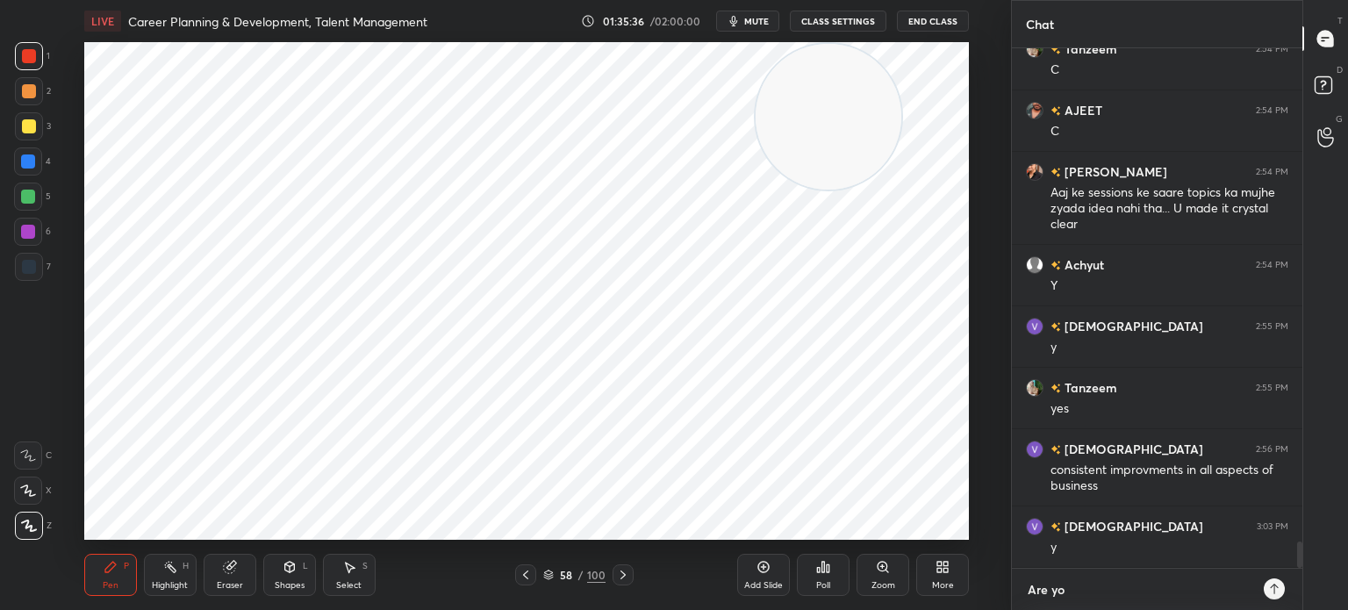
type textarea "Are you"
type textarea "x"
type textarea "Are you"
type textarea "x"
type textarea "Are you a"
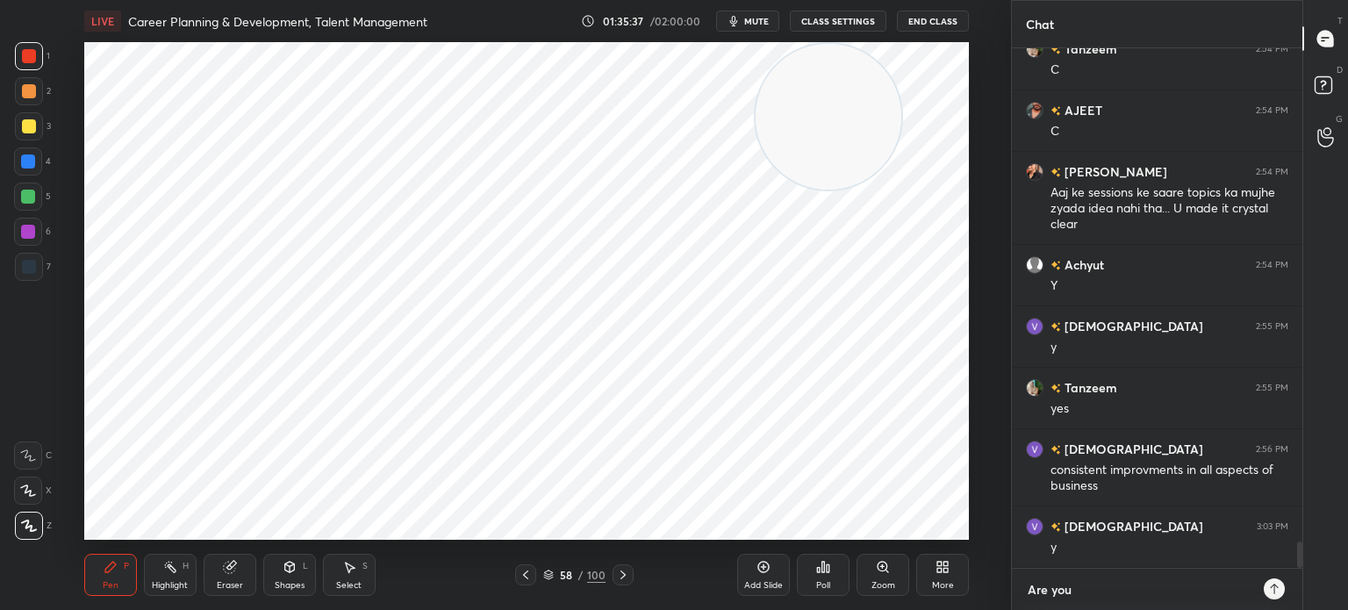
type textarea "x"
type textarea "Are you al"
type textarea "x"
type textarea "Are you all"
type textarea "x"
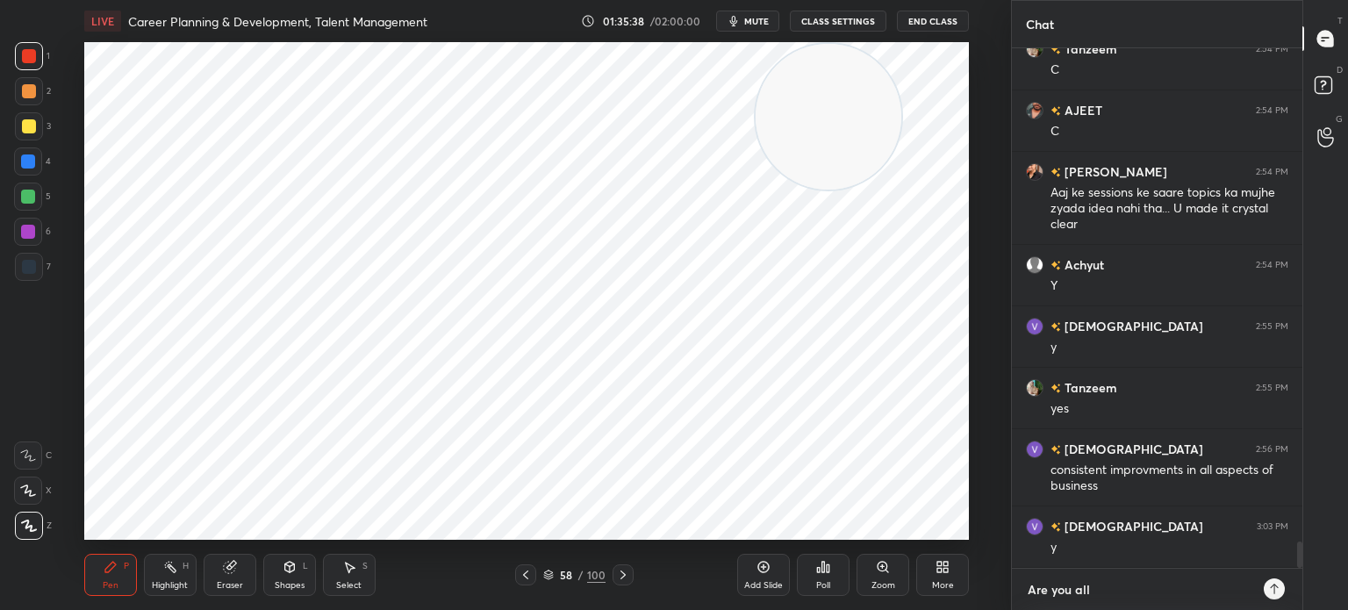
type textarea "Are you all"
type textarea "x"
type textarea "Are you all t"
type textarea "x"
type textarea "Are you all th"
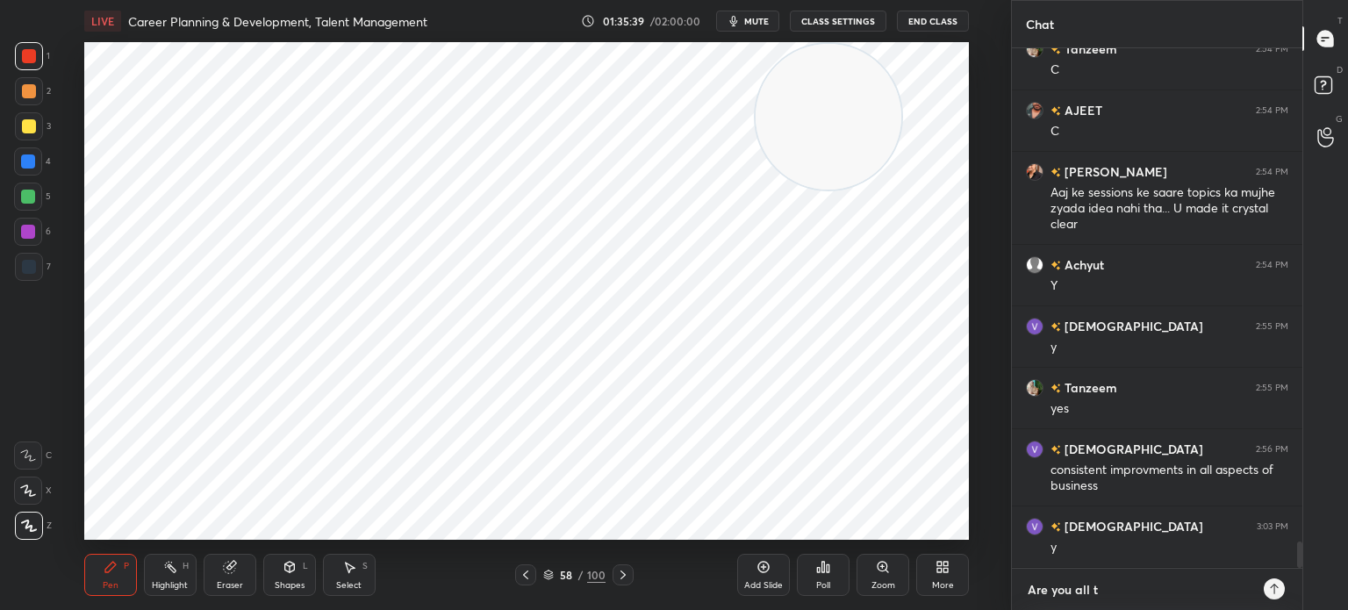
type textarea "x"
type textarea "Are you all the"
type textarea "x"
type textarea "Are you all ther"
type textarea "x"
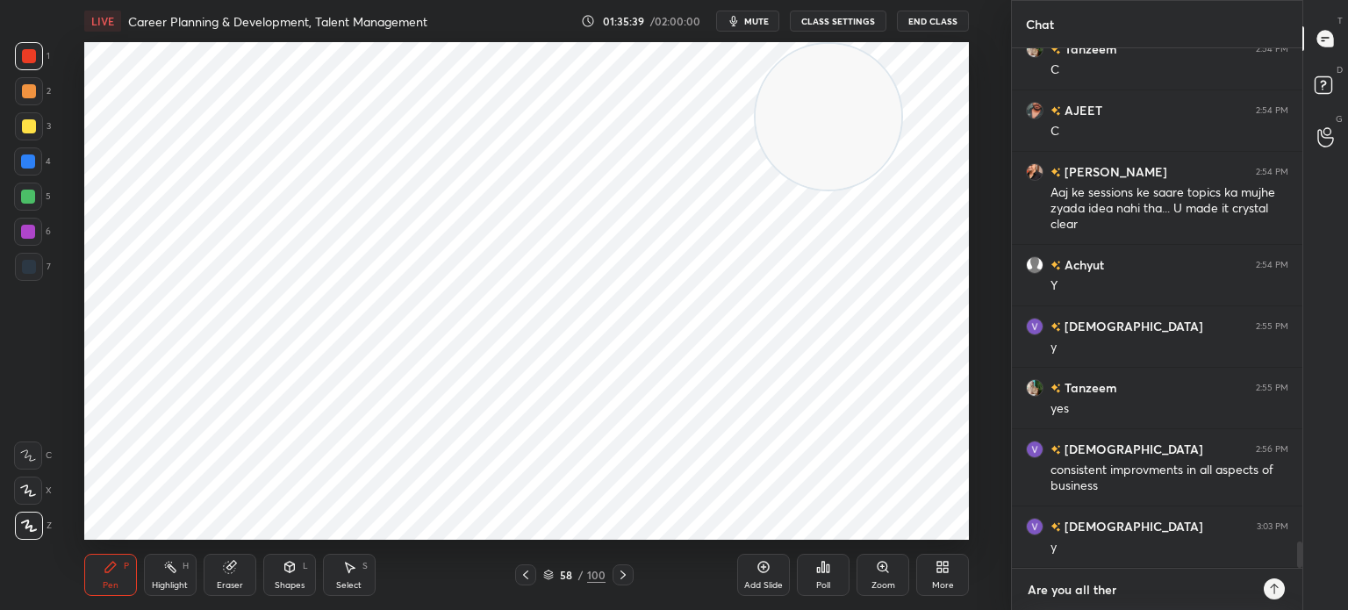
type textarea "Are you all there"
type textarea "x"
type textarea "Are you all there?"
type textarea "x"
click at [621, 578] on icon at bounding box center [623, 575] width 14 height 14
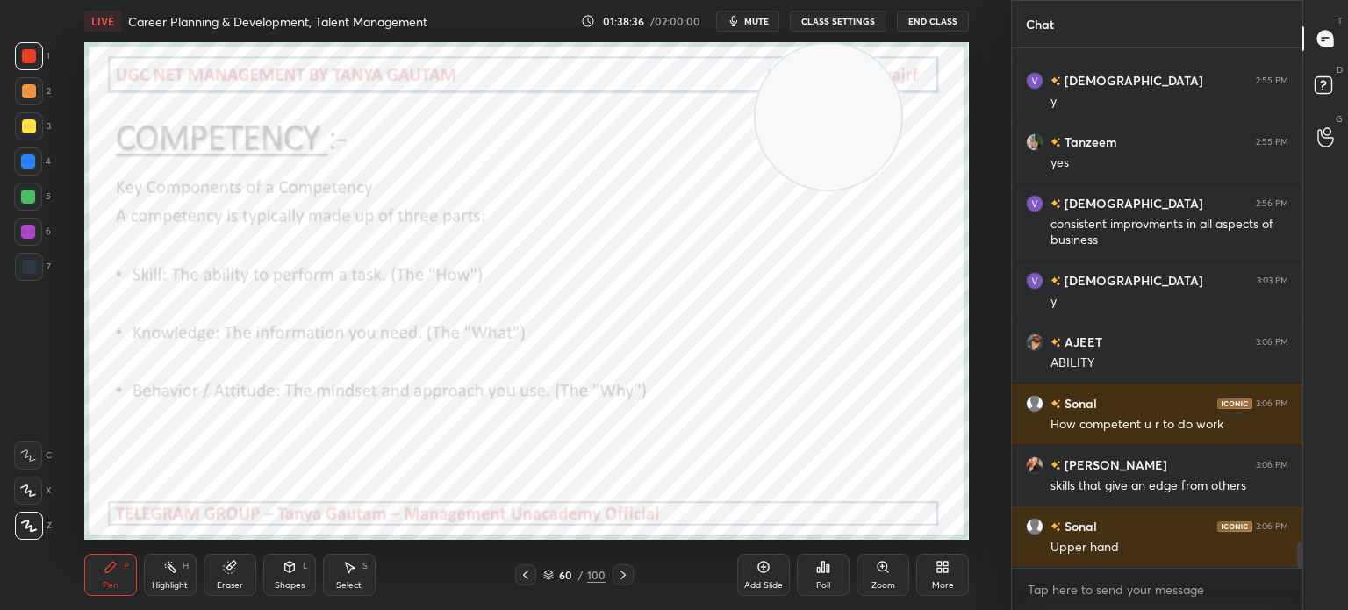
scroll to position [10039, 0]
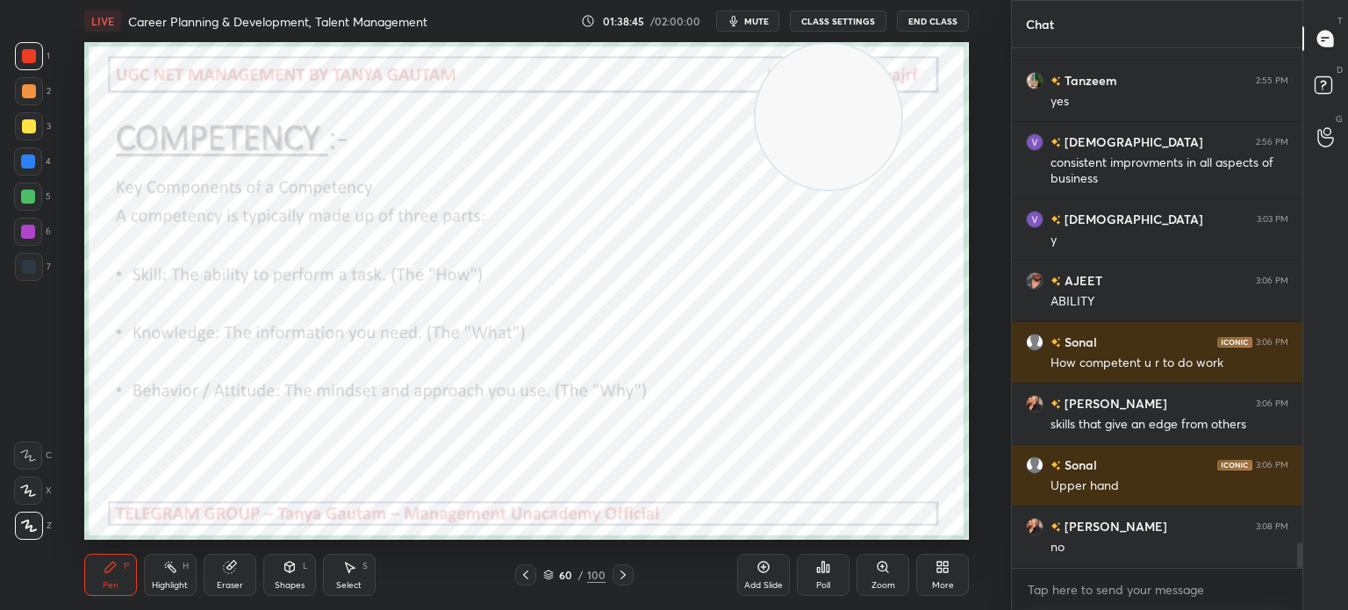
click at [772, 570] on div "Add Slide" at bounding box center [763, 575] width 53 height 42
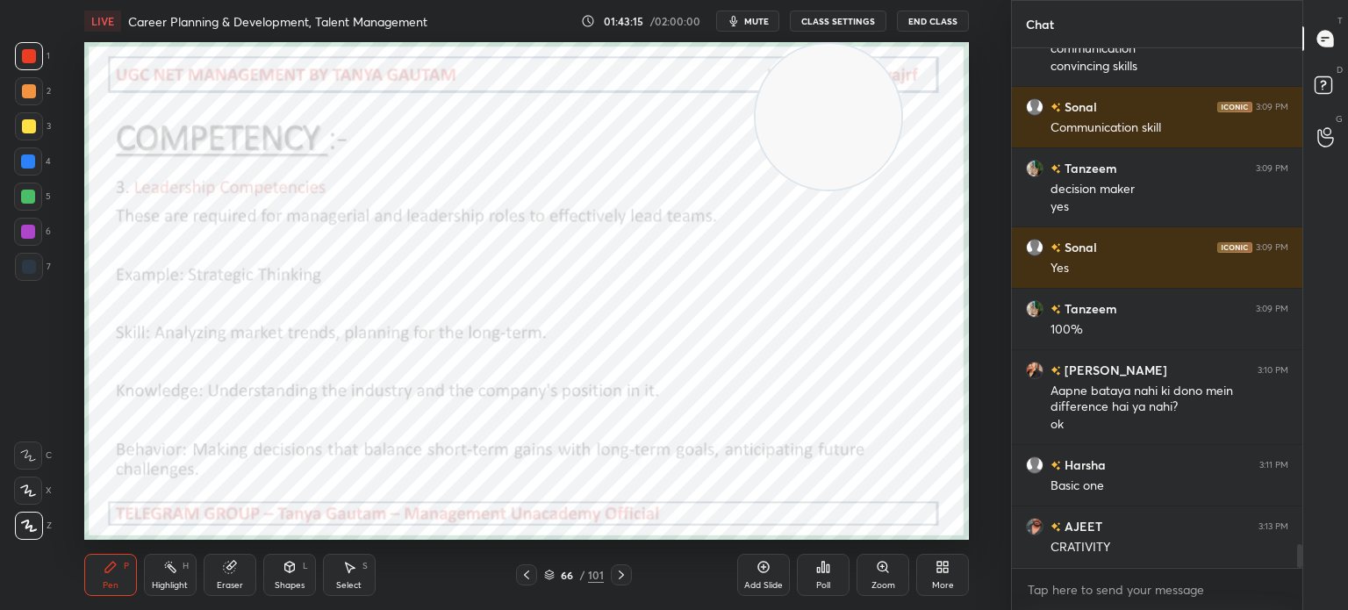
scroll to position [10783, 0]
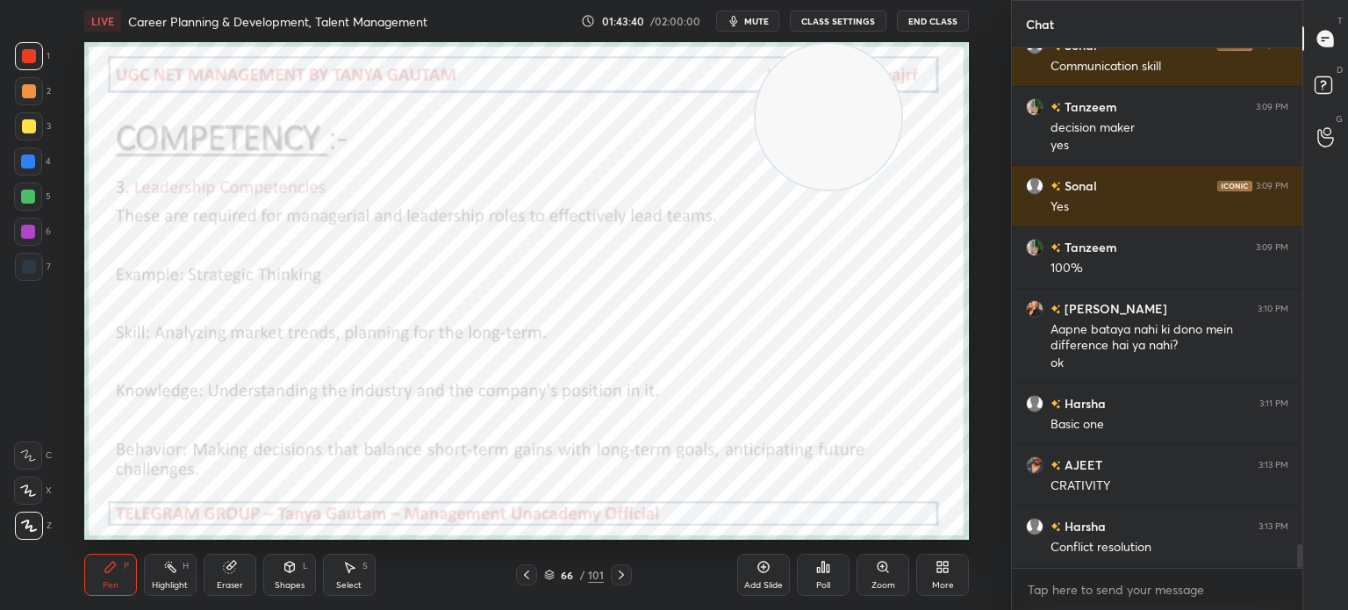
click at [766, 576] on div "Add Slide" at bounding box center [763, 575] width 53 height 42
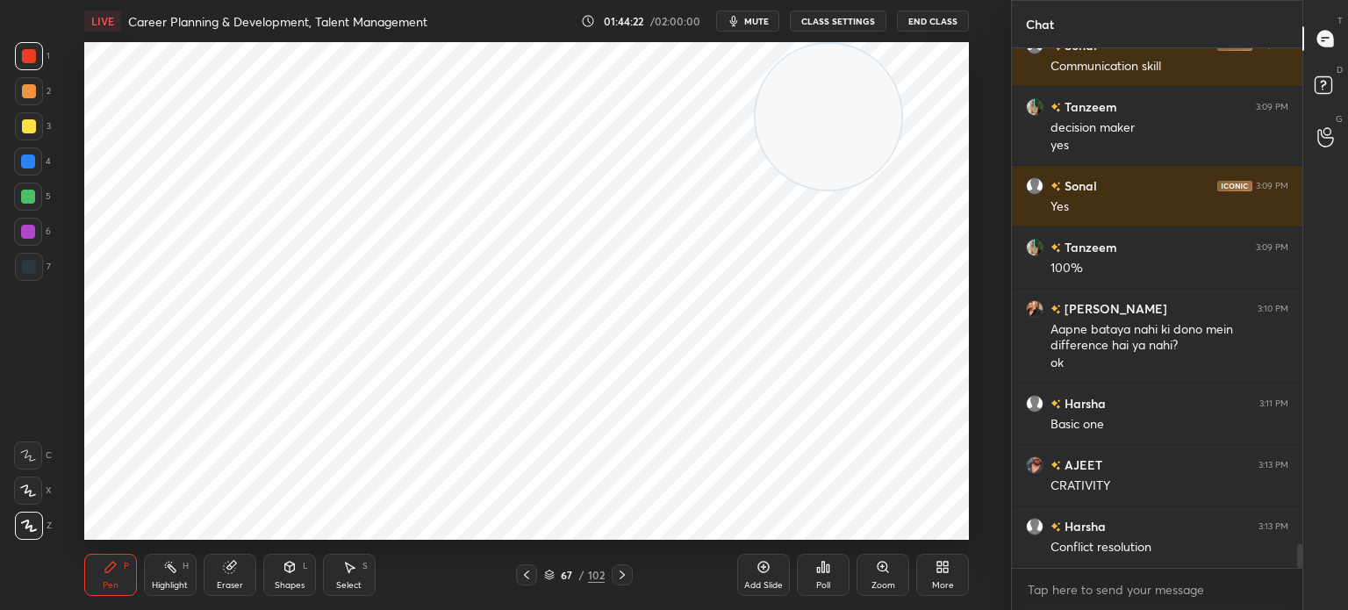
scroll to position [10845, 0]
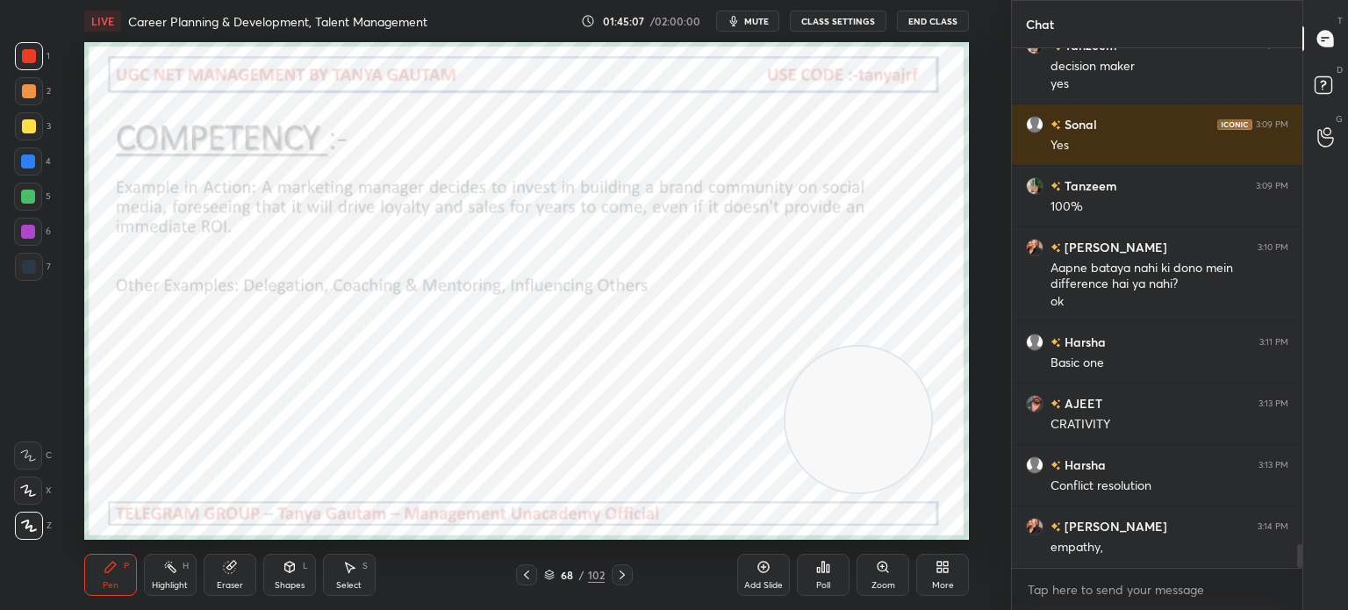
drag, startPoint x: 817, startPoint y: 144, endPoint x: 846, endPoint y: 450, distance: 307.7
click at [846, 450] on video at bounding box center [859, 420] width 146 height 146
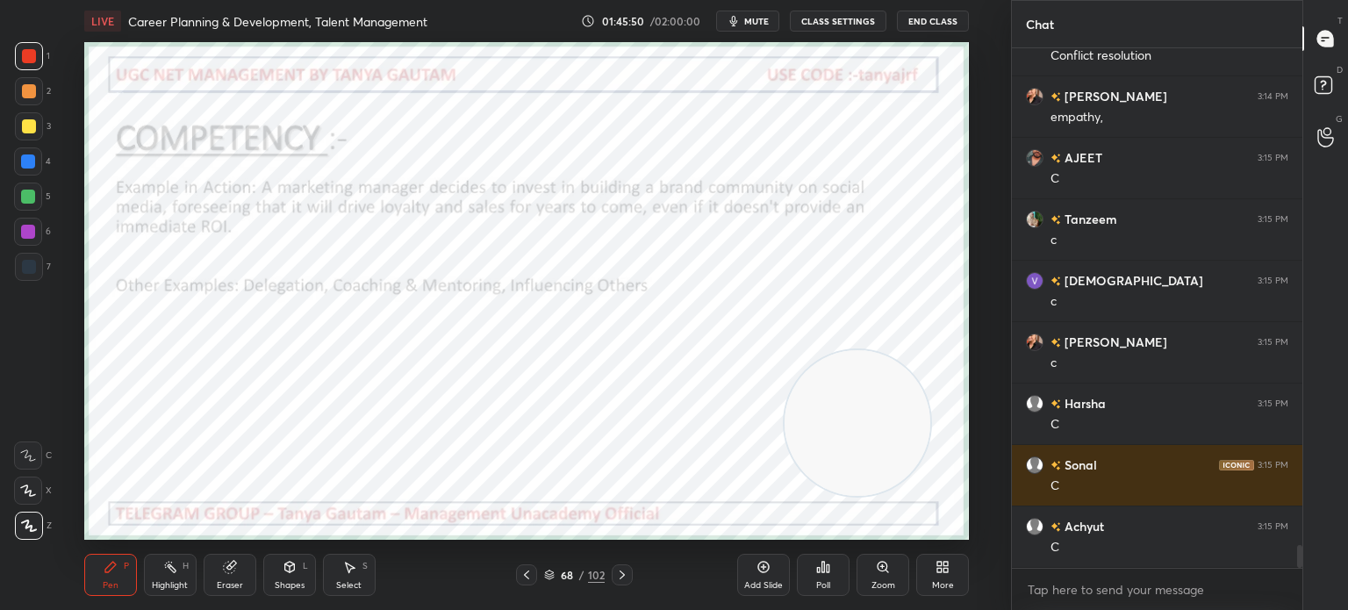
scroll to position [11336, 0]
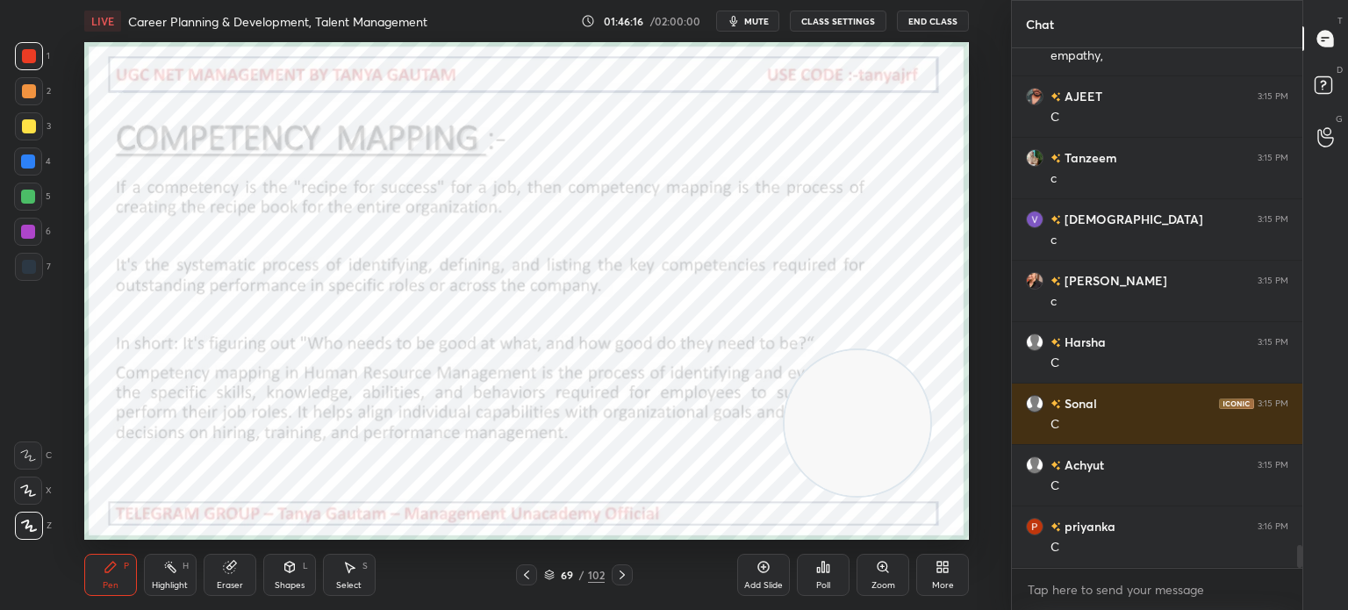
click at [763, 575] on div "Add Slide" at bounding box center [763, 575] width 53 height 42
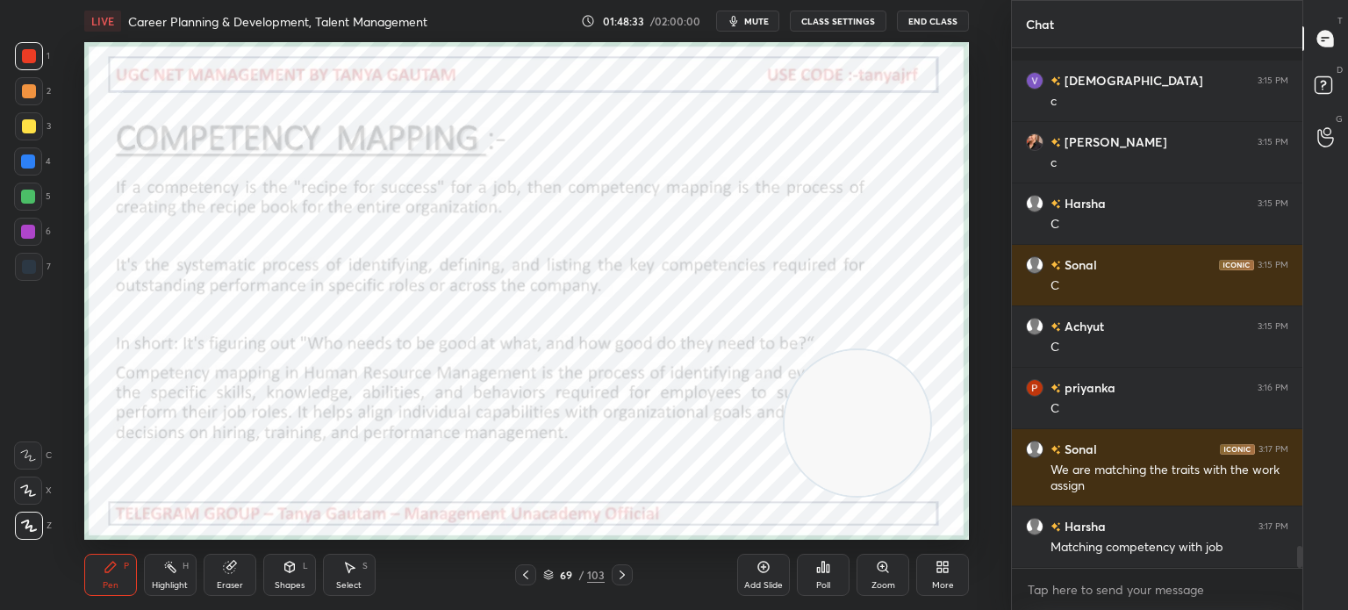
scroll to position [11552, 0]
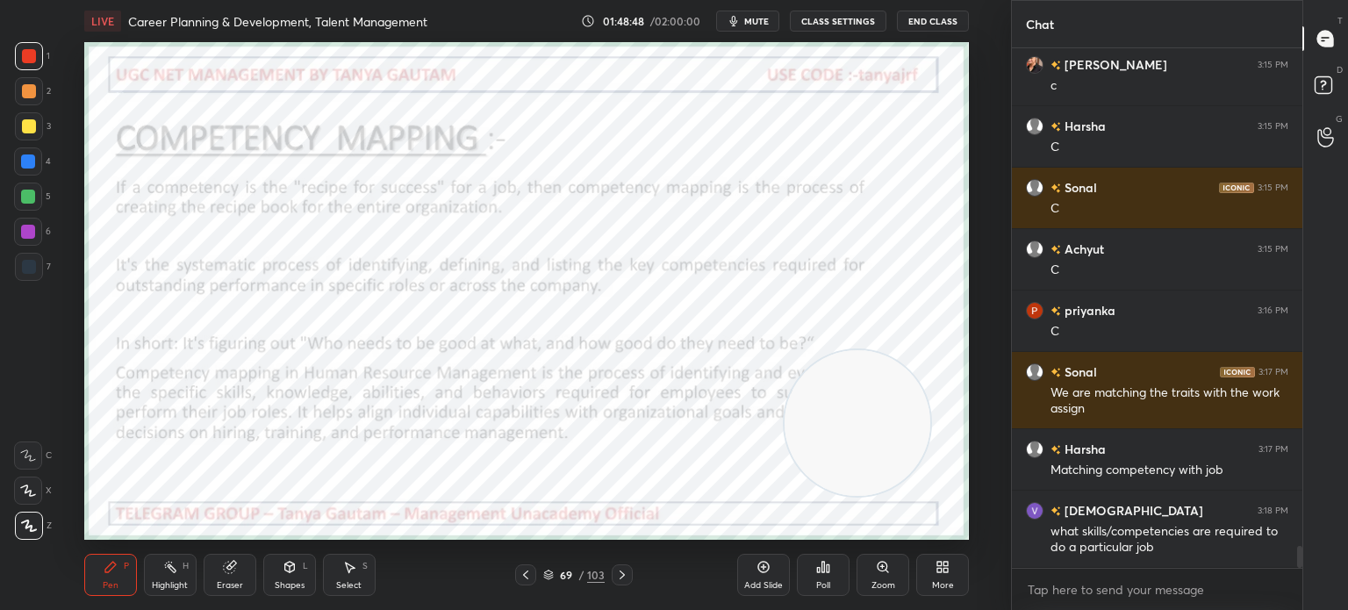
click at [520, 572] on icon at bounding box center [526, 575] width 14 height 14
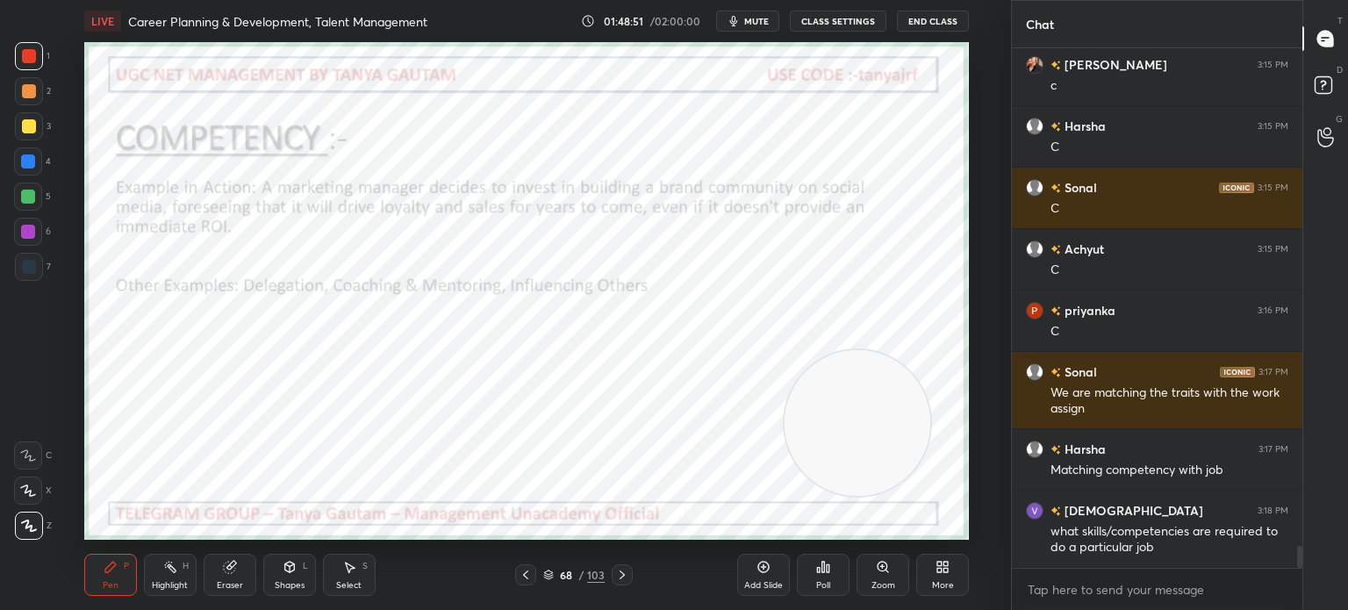
click at [620, 576] on icon at bounding box center [622, 575] width 14 height 14
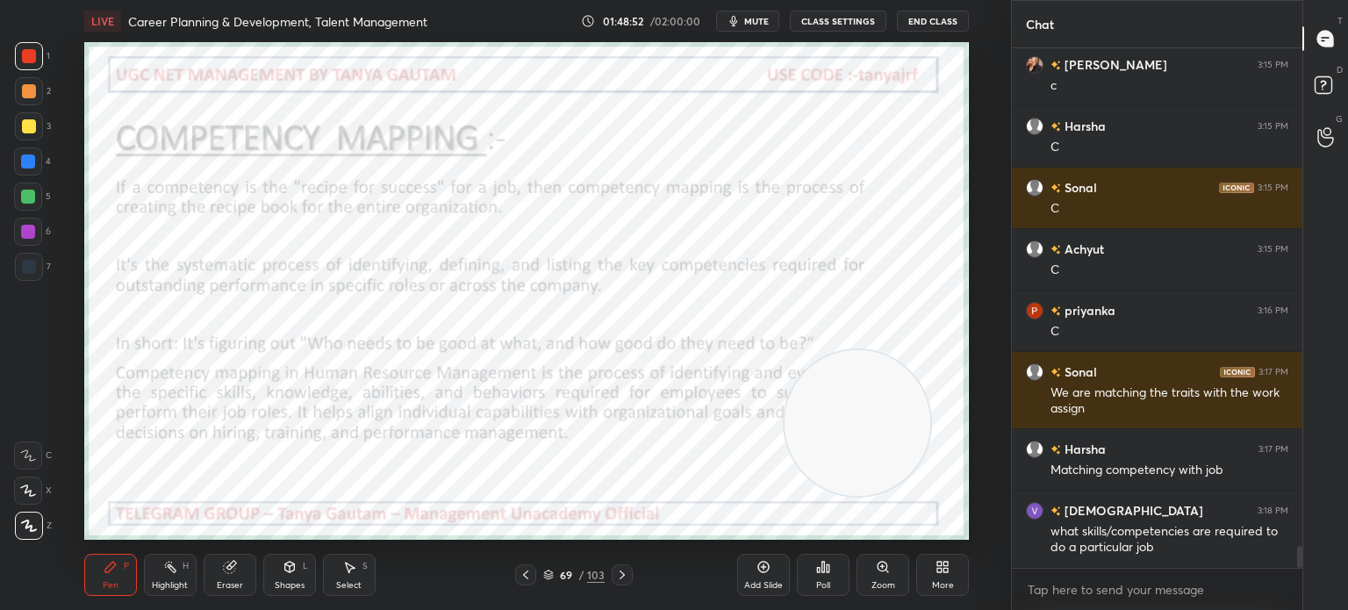
click at [755, 581] on div "Add Slide" at bounding box center [763, 585] width 39 height 9
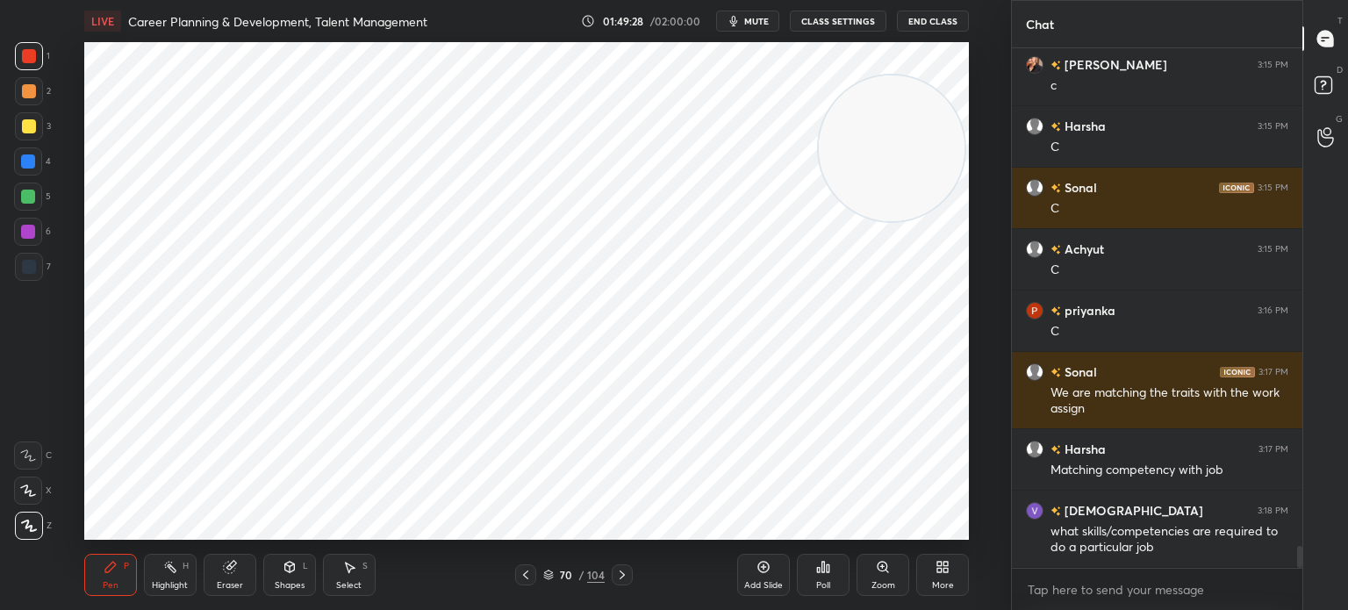
drag, startPoint x: 839, startPoint y: 445, endPoint x: 873, endPoint y: 170, distance: 276.9
click at [873, 170] on video at bounding box center [892, 148] width 146 height 146
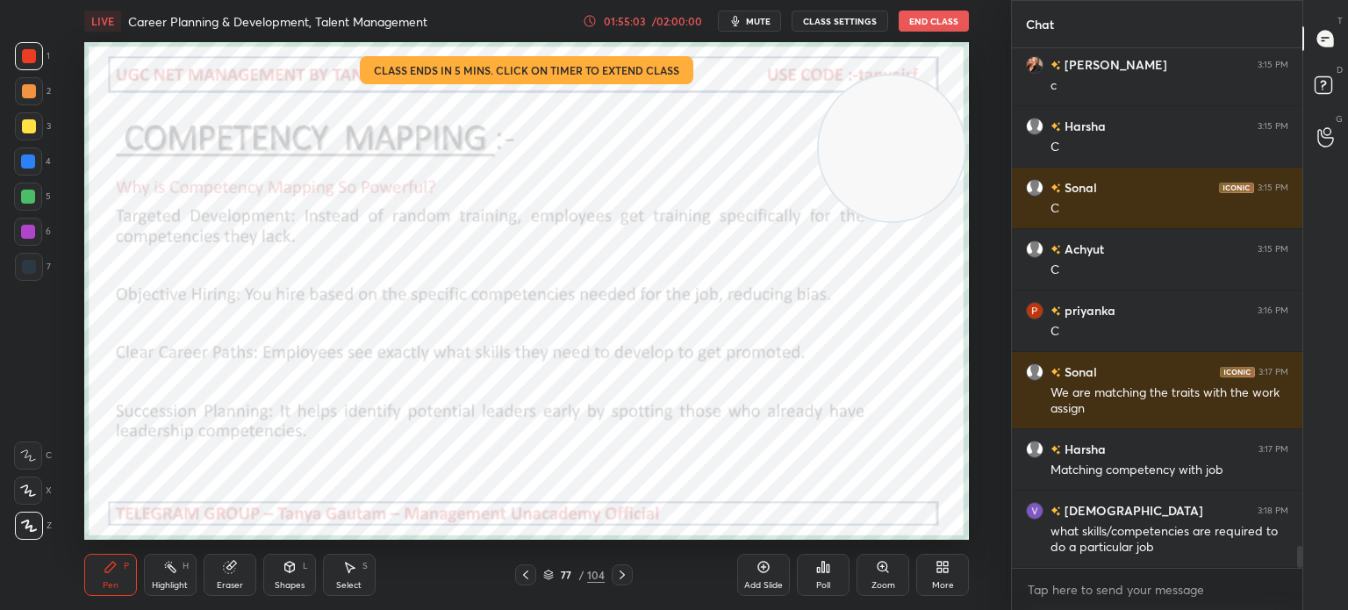
click at [633, 20] on div "01:55:03" at bounding box center [624, 21] width 49 height 11
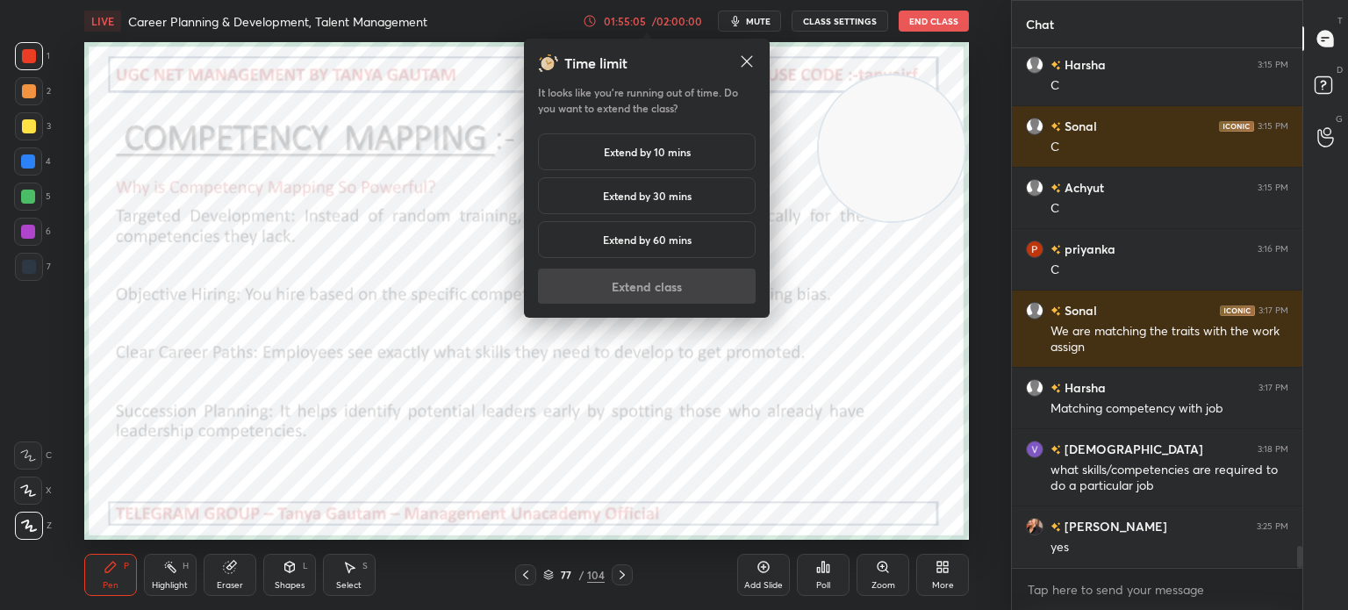
click at [614, 202] on h5 "Extend by 30 mins" at bounding box center [647, 196] width 89 height 16
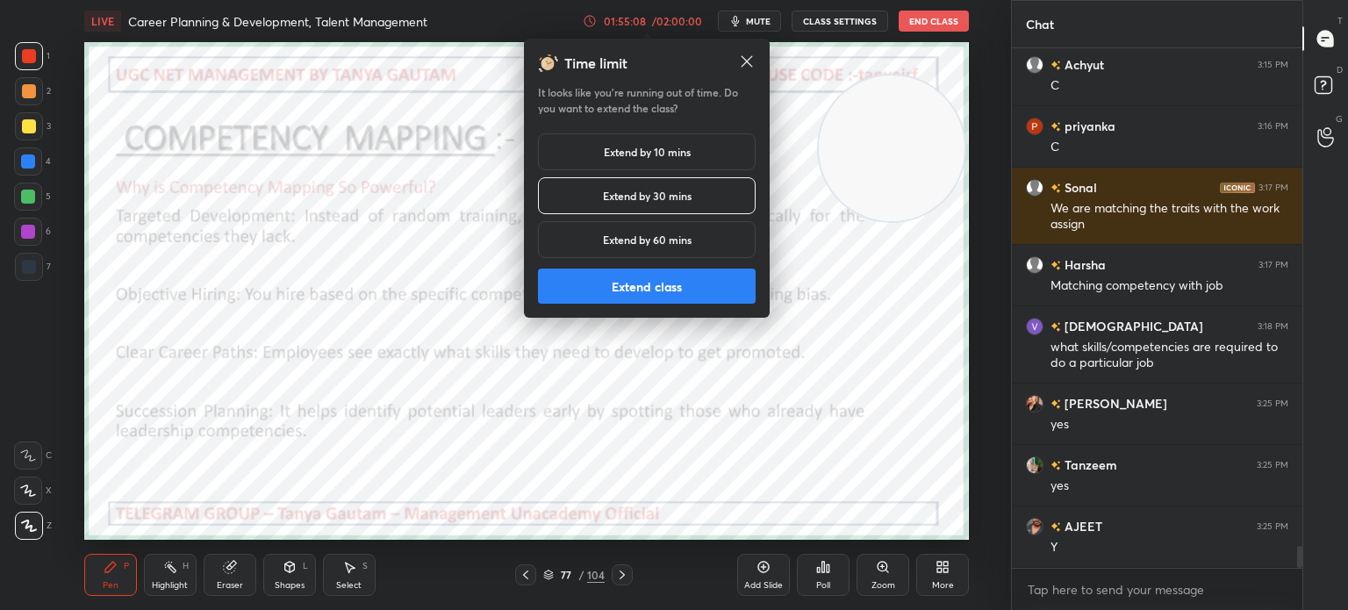
scroll to position [11798, 0]
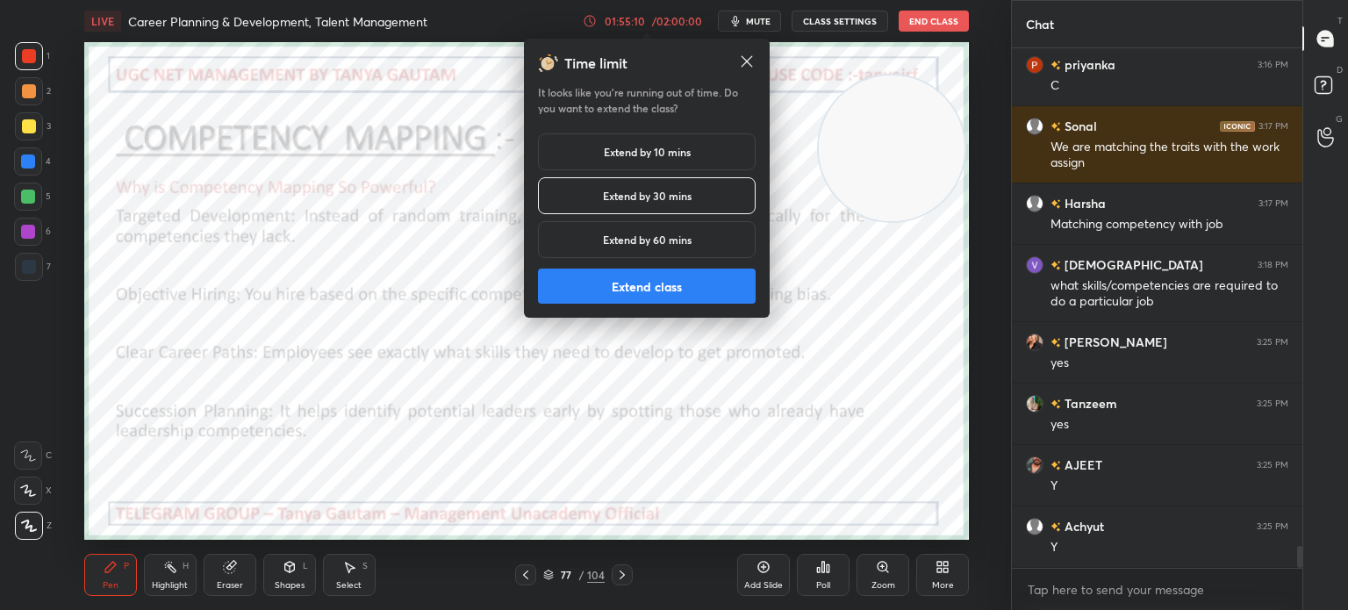
click at [751, 62] on icon at bounding box center [747, 62] width 18 height 18
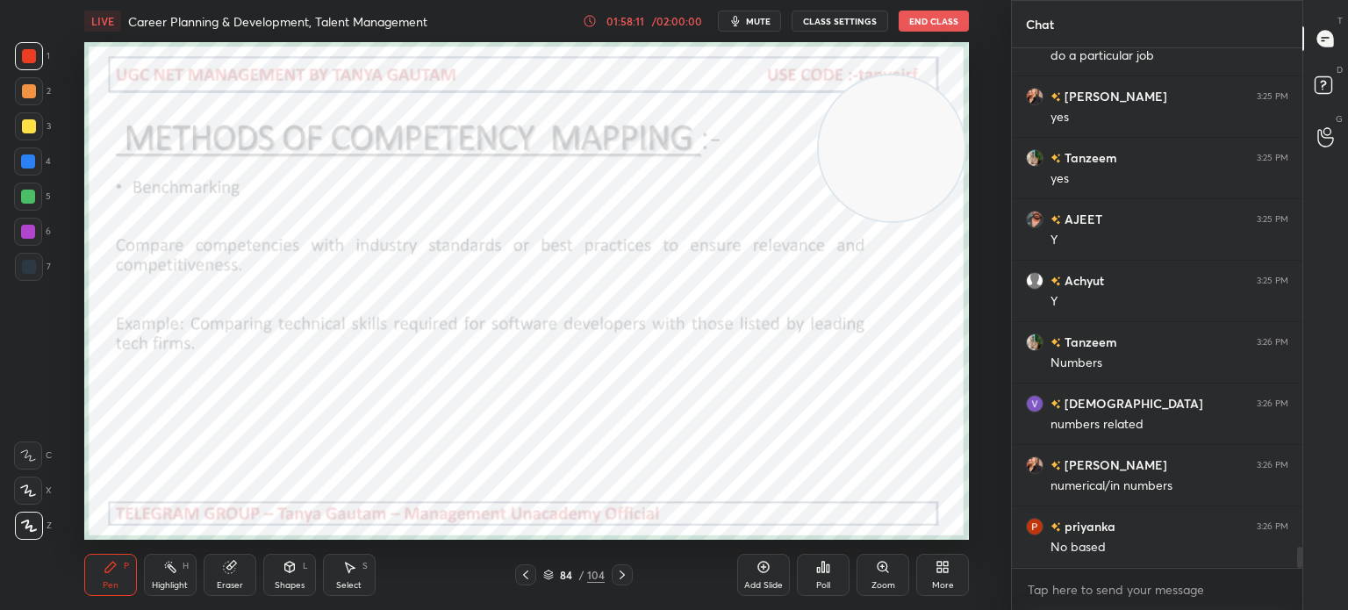
scroll to position [12105, 0]
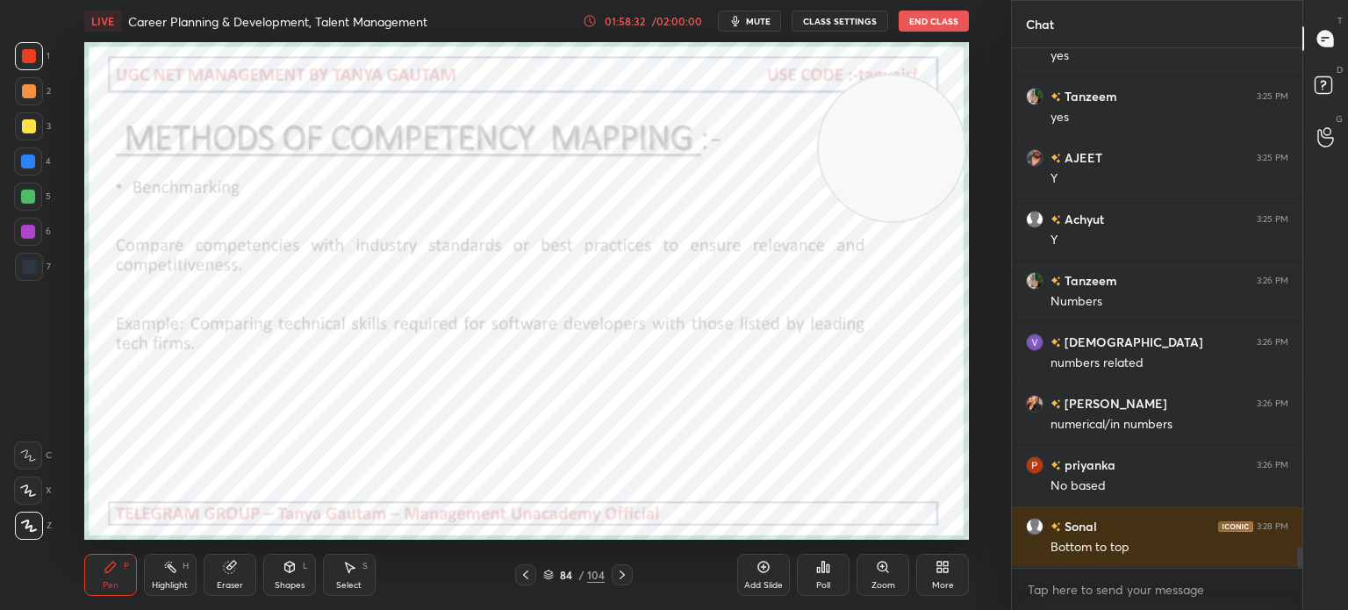
click at [626, 576] on icon at bounding box center [622, 575] width 14 height 14
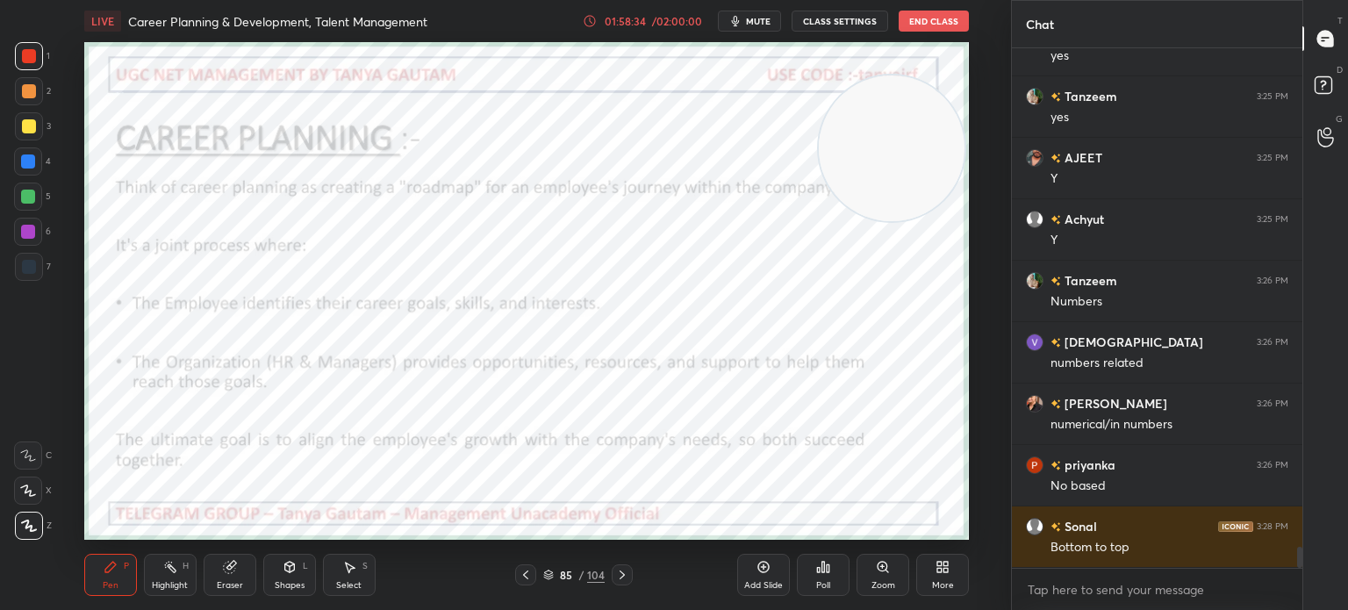
click at [525, 575] on icon at bounding box center [526, 575] width 14 height 14
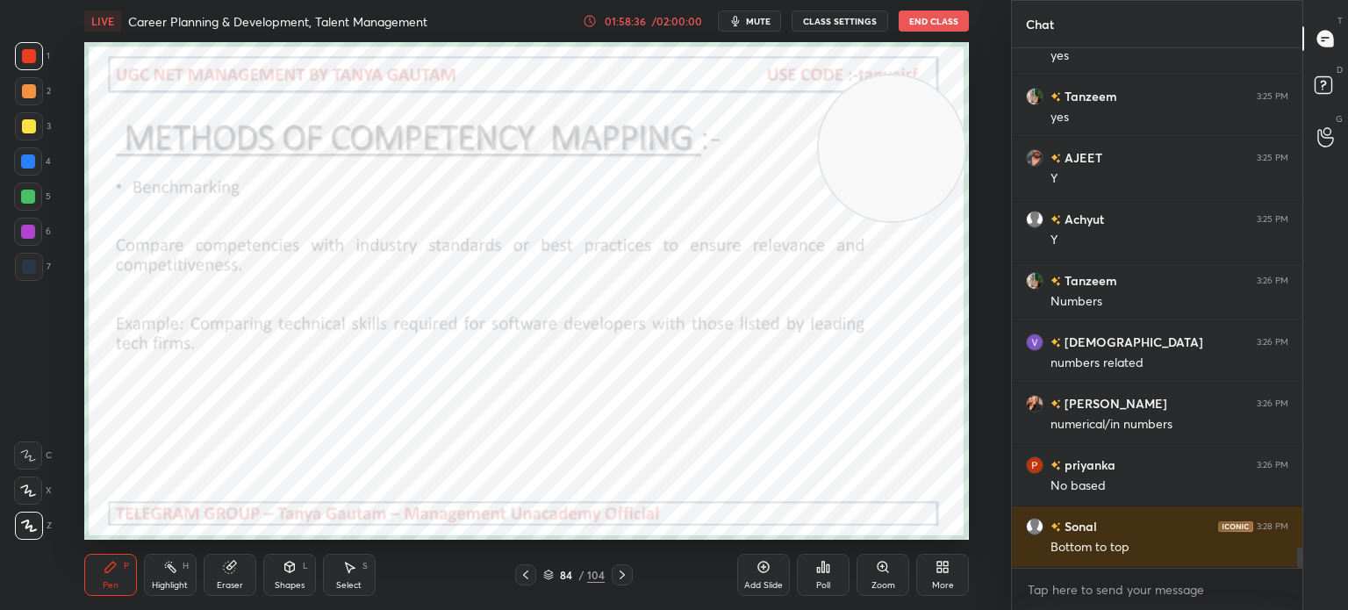
click at [775, 578] on div "Add Slide" at bounding box center [763, 575] width 53 height 42
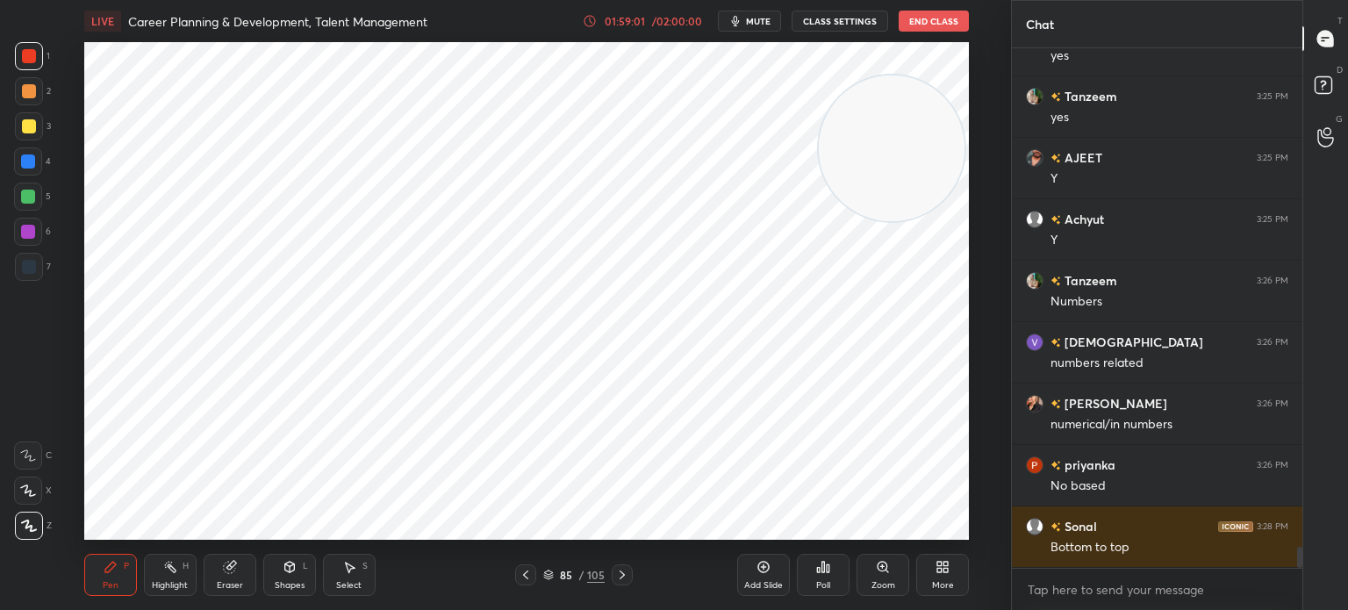
click at [277, 590] on div "Shapes" at bounding box center [290, 585] width 30 height 9
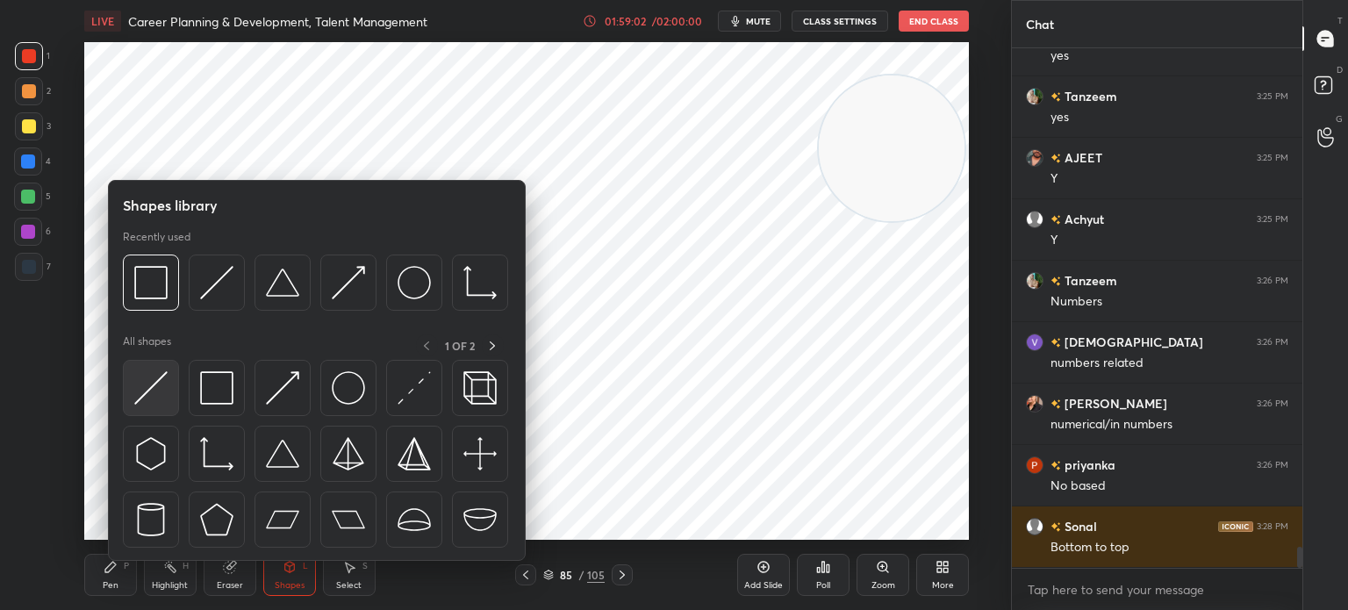
click at [154, 384] on img at bounding box center [150, 387] width 33 height 33
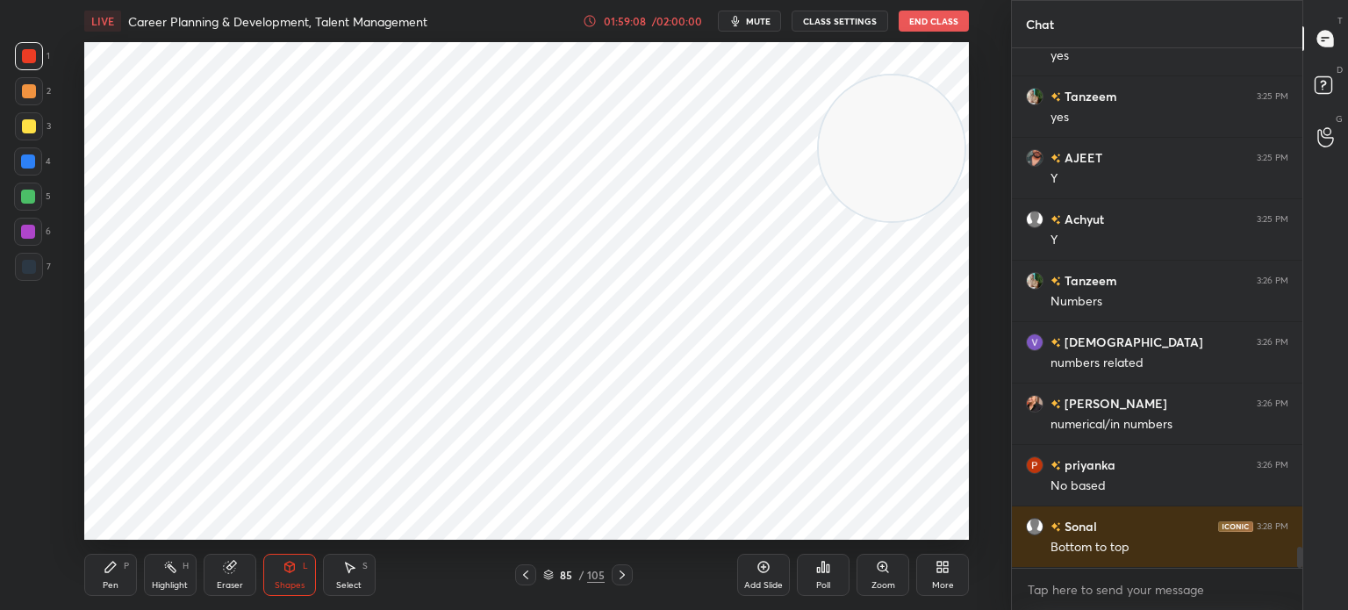
click at [22, 90] on div at bounding box center [29, 91] width 14 height 14
click at [100, 578] on div "Pen P" at bounding box center [110, 575] width 53 height 42
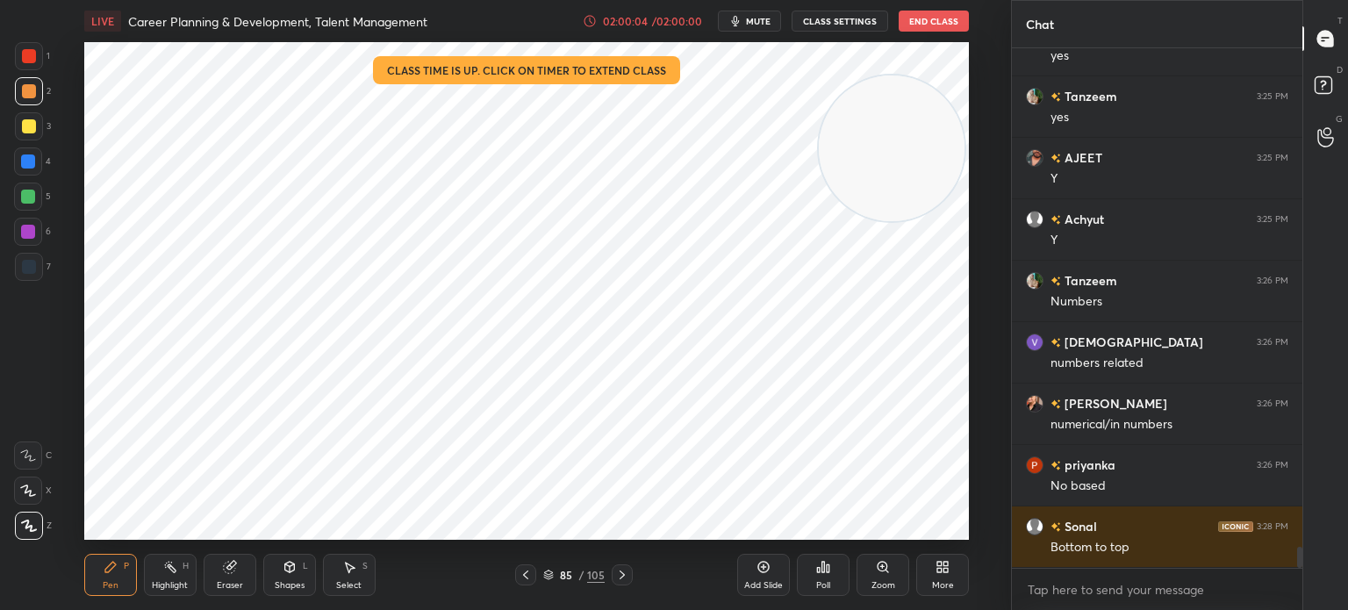
click at [658, 18] on div "/ 02:00:00" at bounding box center [677, 21] width 54 height 11
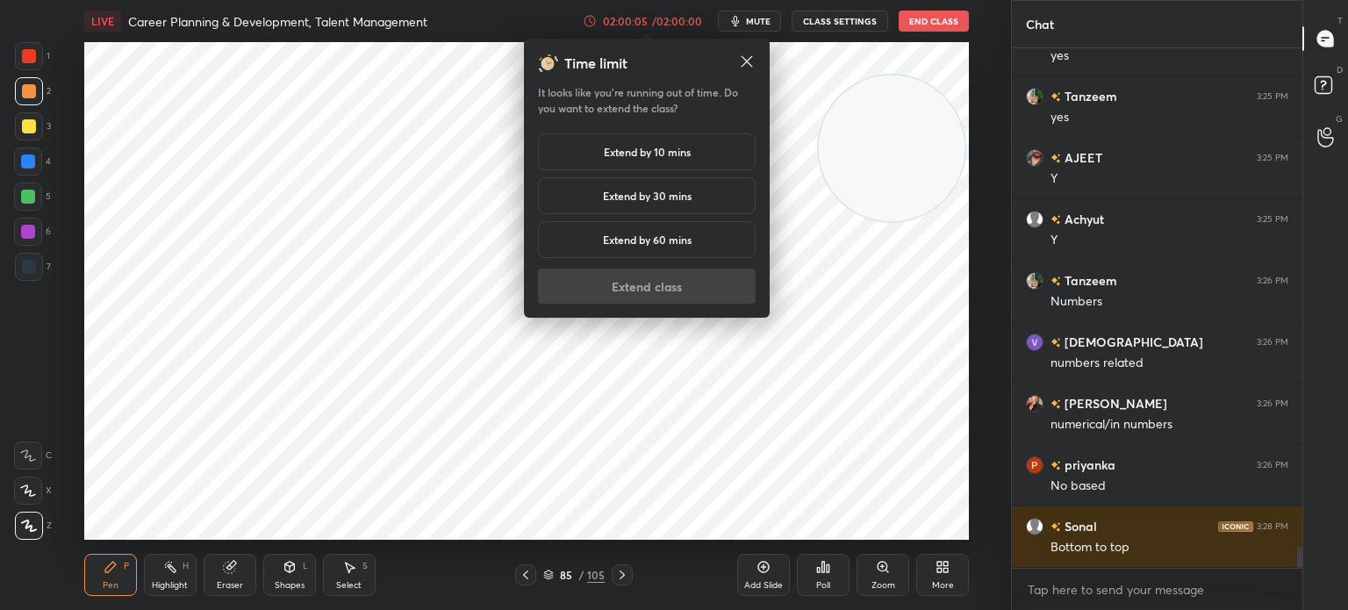
click at [686, 191] on h5 "Extend by 30 mins" at bounding box center [647, 196] width 89 height 16
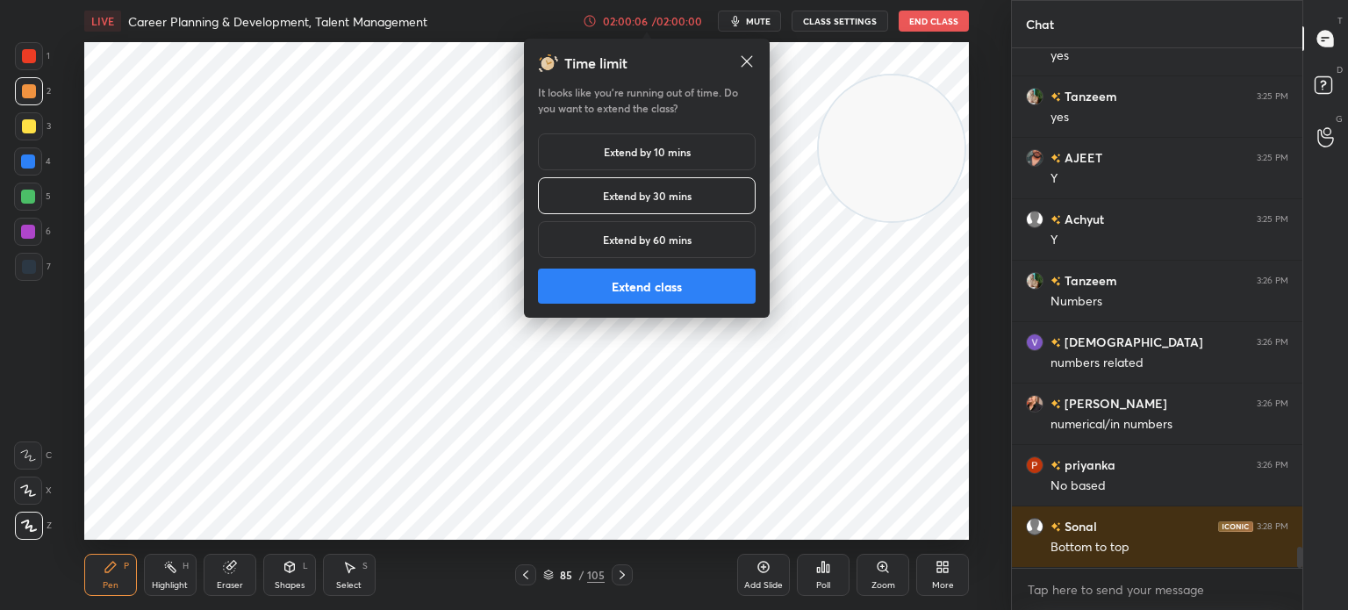
click at [687, 297] on button "Extend class" at bounding box center [647, 286] width 218 height 35
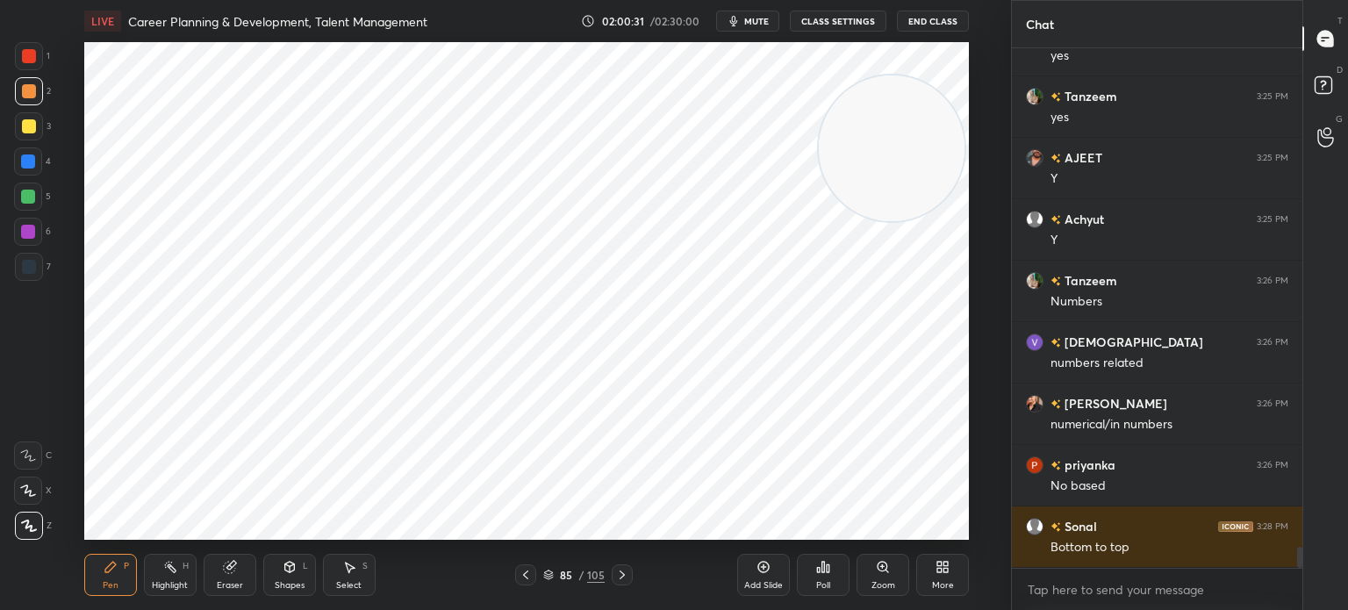
click at [759, 571] on icon at bounding box center [764, 567] width 14 height 14
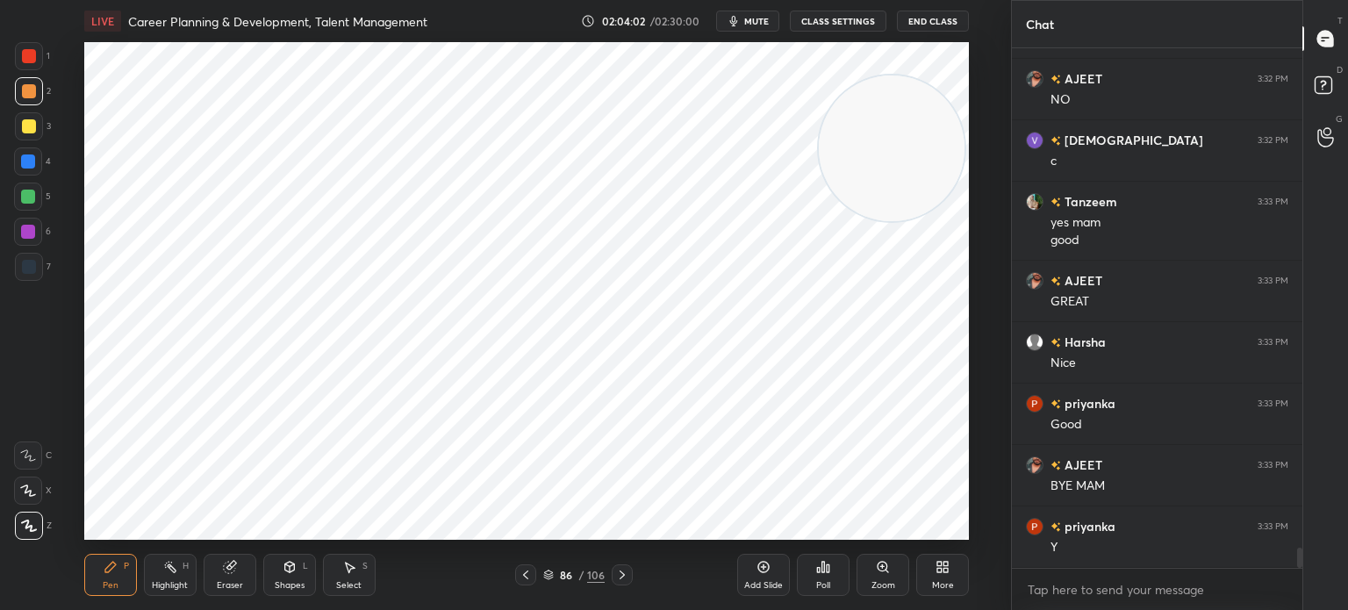
scroll to position [12983, 0]
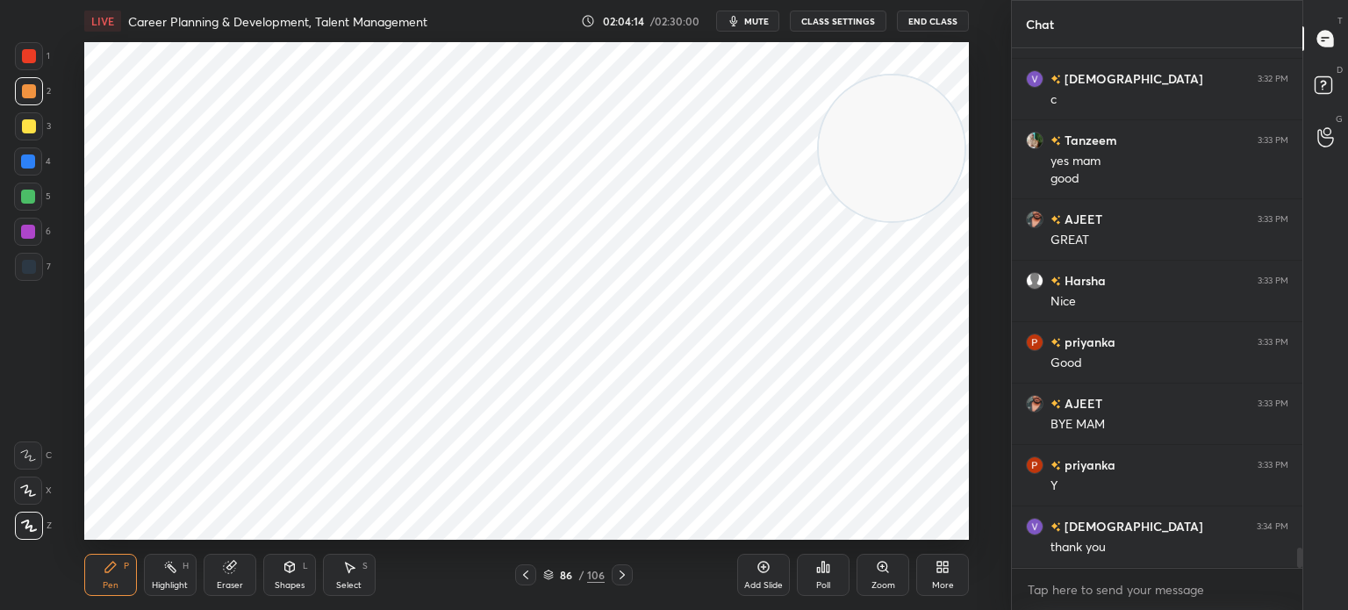
click at [936, 19] on button "End Class" at bounding box center [933, 21] width 72 height 21
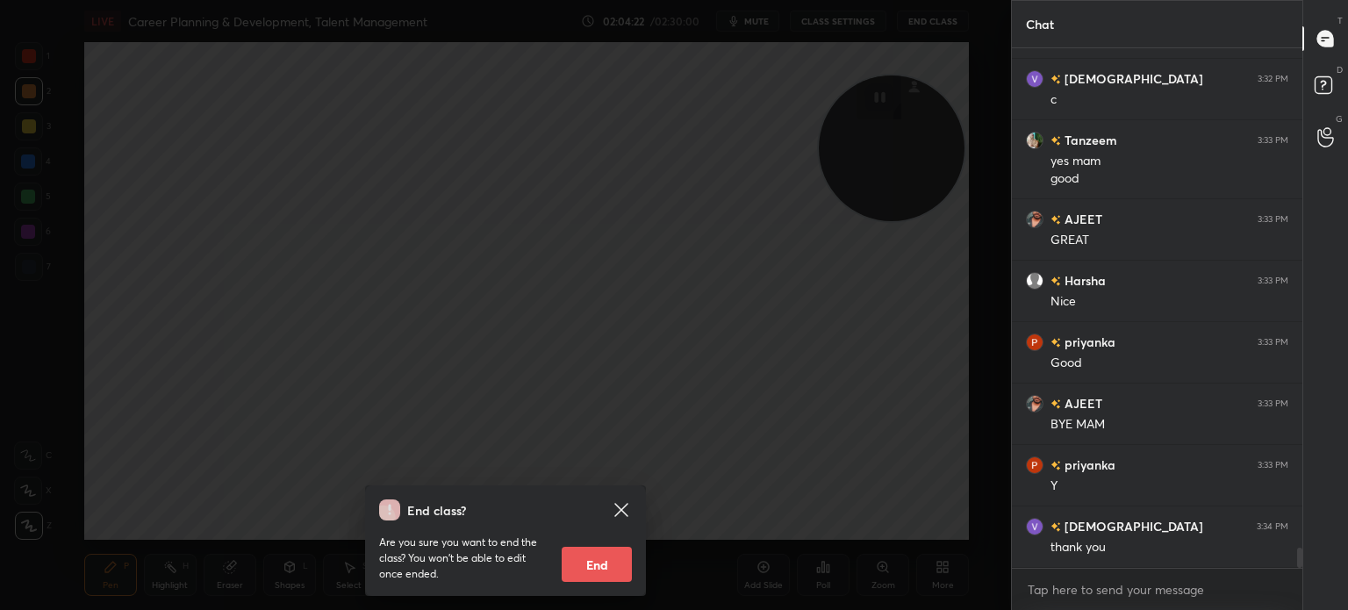
click at [595, 564] on button "End" at bounding box center [597, 564] width 70 height 35
type textarea "x"
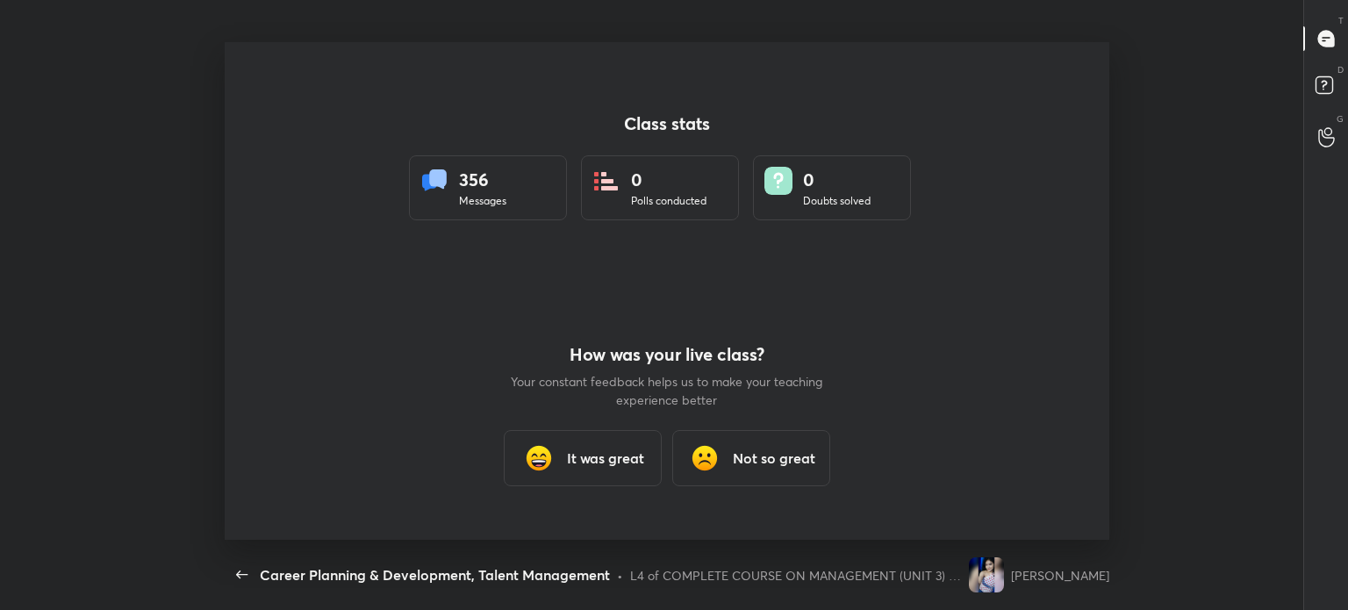
scroll to position [0, 0]
click at [614, 452] on h3 "It was great" at bounding box center [605, 458] width 77 height 21
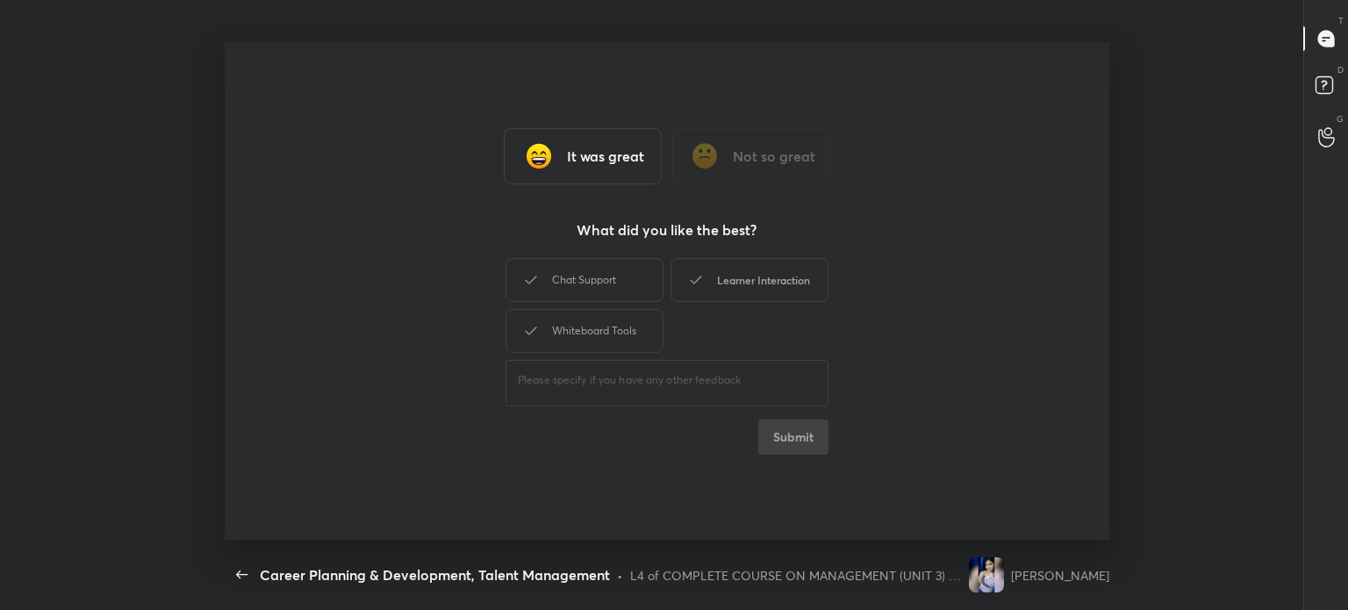
click at [781, 280] on div "Learner Interaction" at bounding box center [750, 280] width 158 height 44
click at [804, 434] on button "Submit" at bounding box center [793, 437] width 70 height 35
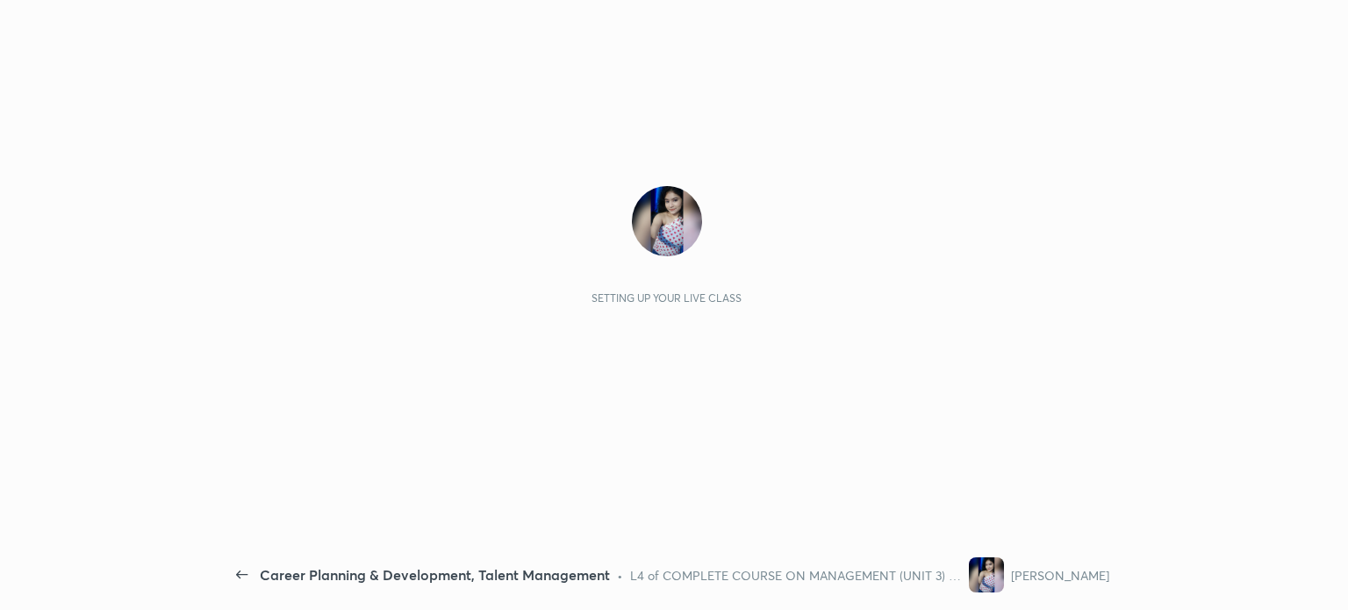
scroll to position [5, 0]
